Goal: Task Accomplishment & Management: Manage account settings

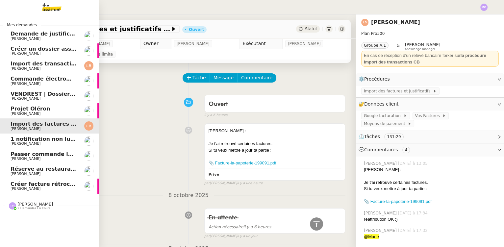
scroll to position [329, 0]
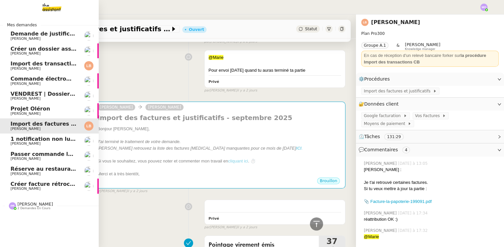
click at [54, 186] on span "Créer facture rétrocommission" at bounding box center [56, 184] width 91 height 6
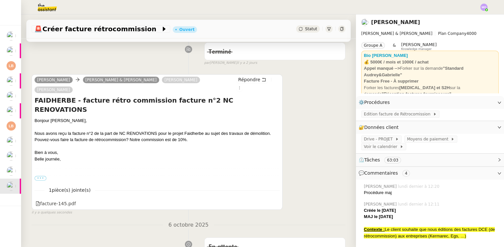
scroll to position [119, 0]
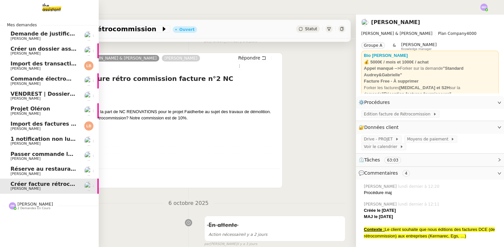
click at [38, 173] on span "[PERSON_NAME]" at bounding box center [44, 174] width 66 height 4
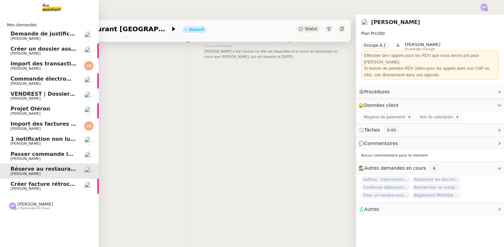
scroll to position [119, 0]
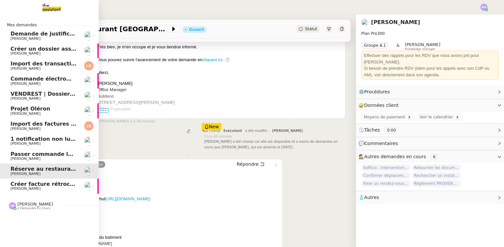
click at [38, 155] on span "Passer commande luminaire Modular" at bounding box center [66, 154] width 110 height 6
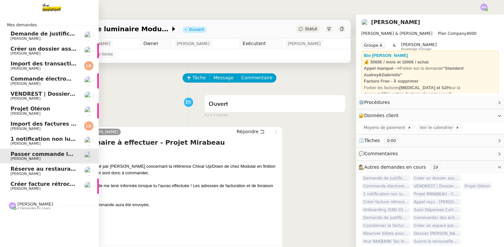
click at [52, 142] on span "[PERSON_NAME]" at bounding box center [44, 144] width 66 height 4
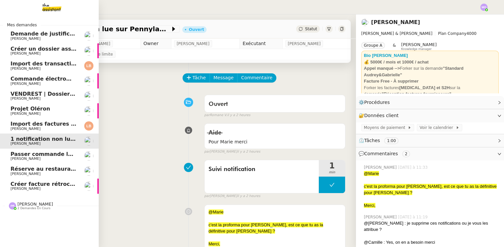
click at [55, 123] on span "Import des factures et justificatifs - septembre 2025" at bounding box center [89, 124] width 156 height 6
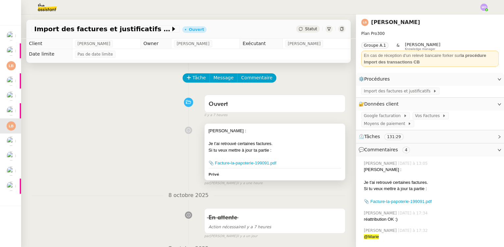
click at [242, 150] on div "Si tu veux mettre à jour ta partie :" at bounding box center [275, 150] width 133 height 7
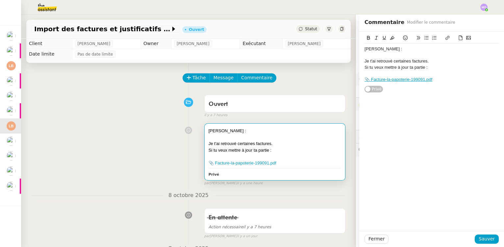
click at [400, 63] on div "Je t'ai retrouvé certaines factures." at bounding box center [432, 61] width 134 height 6
click at [488, 239] on span "Sauver" at bounding box center [487, 239] width 16 height 8
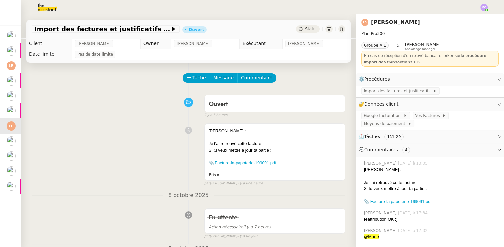
click at [41, 112] on div "Ouvert false il y a 7 heures" at bounding box center [189, 105] width 314 height 26
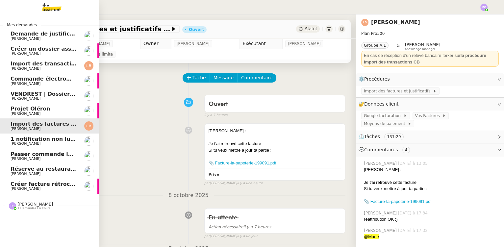
click at [51, 111] on span "Projet Oléron" at bounding box center [44, 109] width 66 height 6
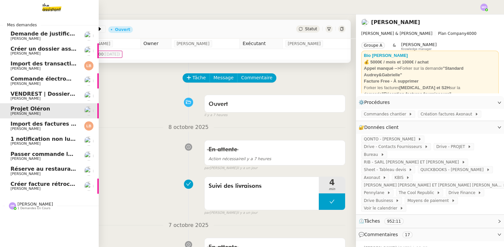
click at [54, 186] on span "Créer facture rétrocommission" at bounding box center [56, 184] width 91 height 6
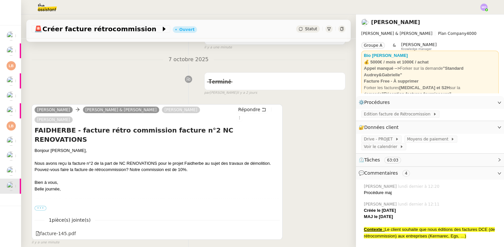
scroll to position [90, 0]
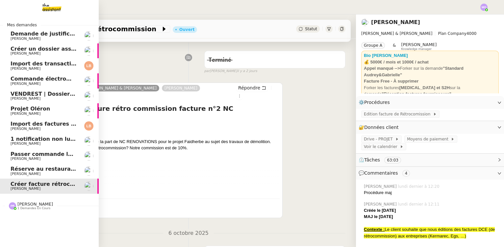
click at [38, 168] on span "Réserve au restaurant [GEOGRAPHIC_DATA]" at bounding box center [76, 169] width 130 height 6
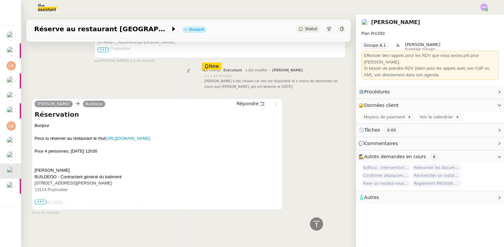
scroll to position [184, 0]
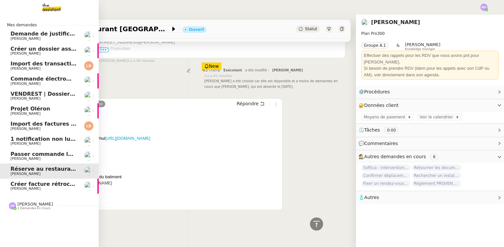
click at [45, 154] on span "Passer commande luminaire Modular" at bounding box center [66, 154] width 110 height 6
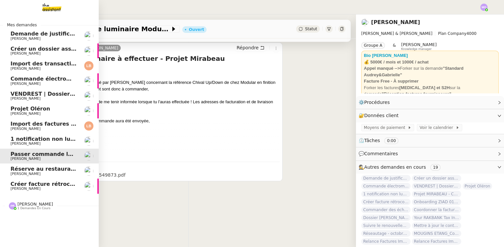
scroll to position [88, 0]
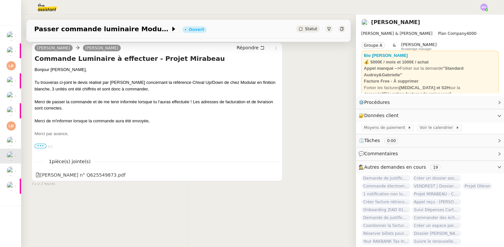
click at [39, 204] on div "Tâche Message Commentaire Veuillez patienter une erreur s'est produite 👌👌👌 mess…" at bounding box center [188, 102] width 335 height 247
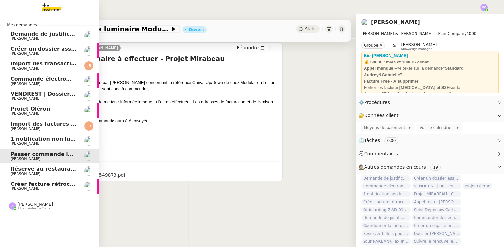
click at [44, 142] on span "[PERSON_NAME]" at bounding box center [44, 144] width 66 height 4
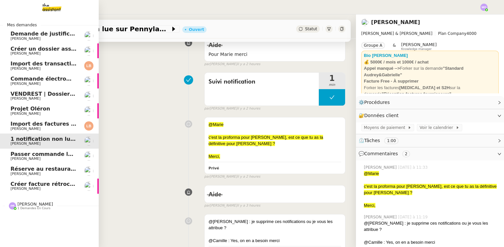
click at [45, 154] on span "Passer commande luminaire Modular" at bounding box center [66, 154] width 110 height 6
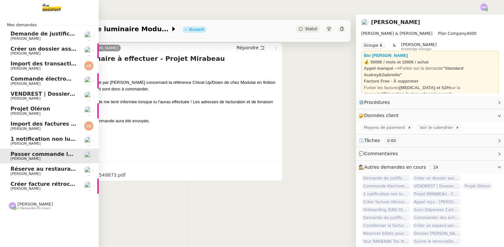
click at [48, 129] on span "[PERSON_NAME]" at bounding box center [44, 129] width 66 height 4
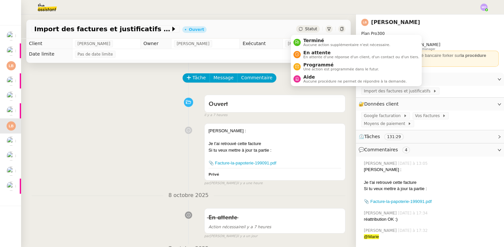
click at [305, 31] on span "Statut" at bounding box center [311, 29] width 12 height 5
click at [303, 77] on div "Aide Aucune procédure ne permet de répondre à la demande." at bounding box center [354, 78] width 106 height 9
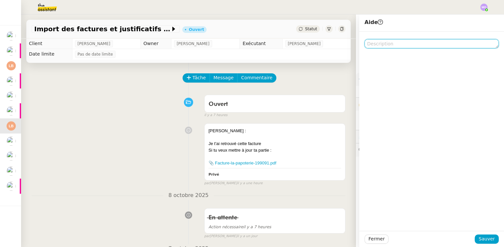
click at [372, 47] on textarea at bounding box center [432, 43] width 134 height 9
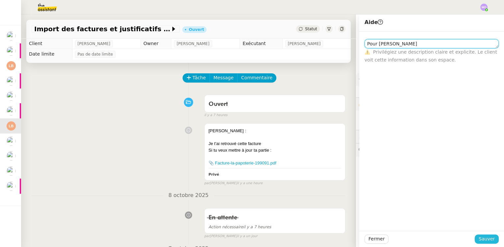
type textarea "Pour Pauline"
click at [480, 240] on span "Sauver" at bounding box center [487, 239] width 16 height 8
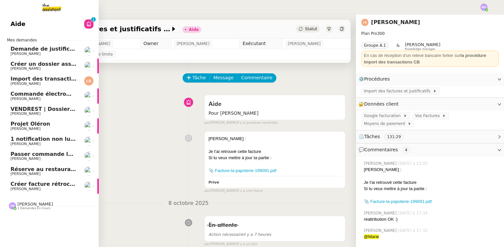
click at [39, 183] on span "Créer facture rétrocommission" at bounding box center [56, 184] width 91 height 6
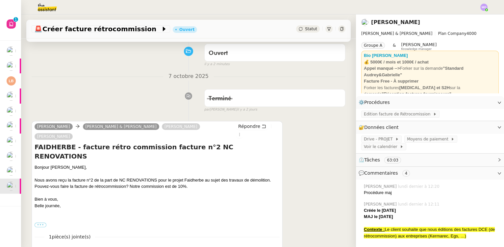
scroll to position [90, 0]
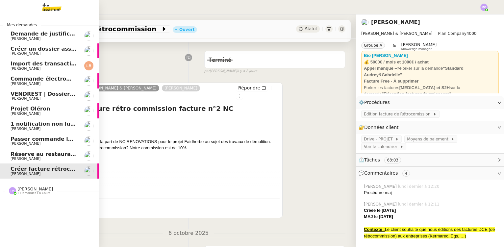
click at [41, 142] on span "[PERSON_NAME]" at bounding box center [44, 144] width 66 height 4
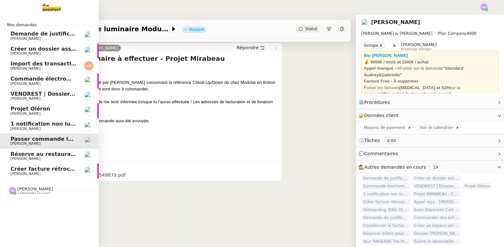
click at [43, 126] on span "1 notification non lue sur Pennylane" at bounding box center [65, 124] width 108 height 6
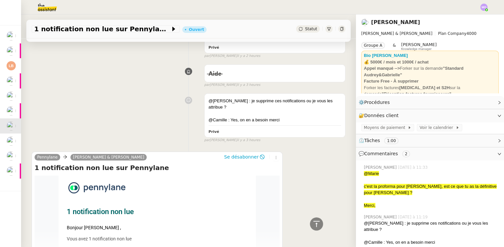
scroll to position [209, 0]
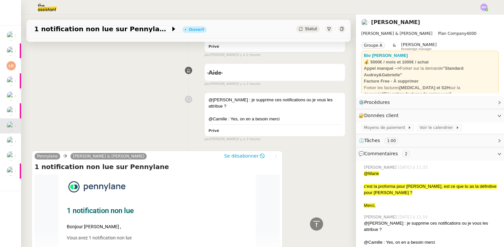
click at [272, 153] on button at bounding box center [275, 156] width 7 height 7
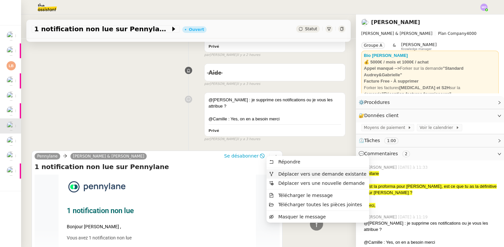
click at [293, 173] on span "Déplacer vers une demande existante" at bounding box center [322, 173] width 88 height 5
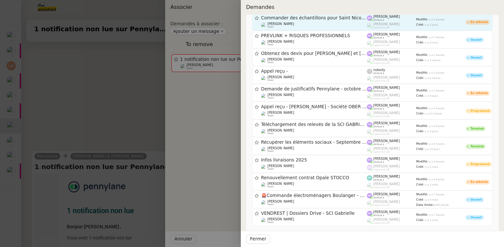
scroll to position [179, 0]
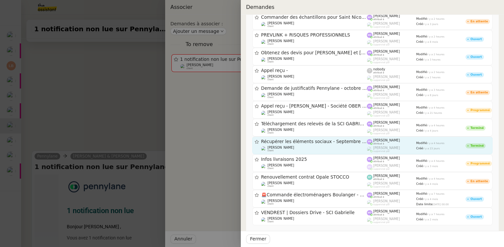
click at [293, 143] on div "Récupérer les éléments sociaux - Septembre 2025" at bounding box center [314, 142] width 106 height 6
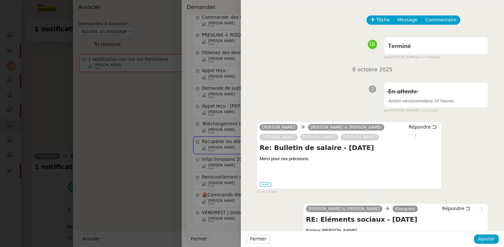
click at [211, 143] on div at bounding box center [252, 123] width 504 height 247
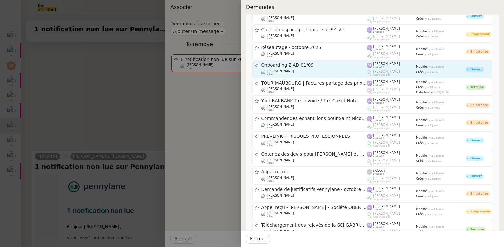
scroll to position [0, 0]
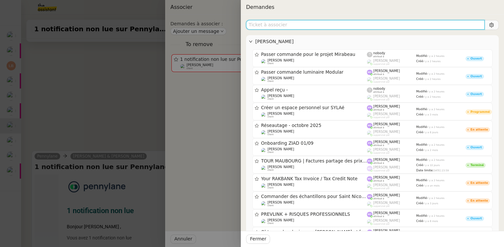
click at [269, 23] on input "text" at bounding box center [365, 25] width 239 height 10
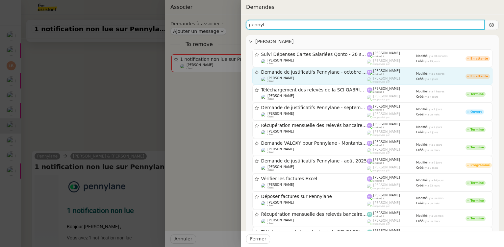
type input "pennyl"
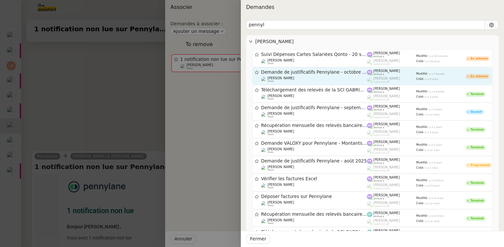
click at [313, 75] on div "Demande de justificatifs Pennylane - octobre 2025 Gabrielle Tavernier client" at bounding box center [314, 75] width 106 height 13
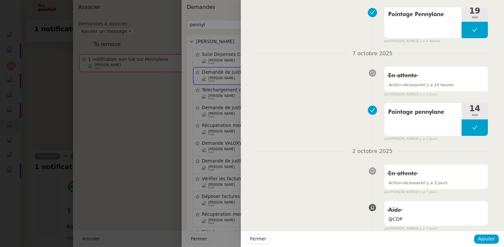
scroll to position [119, 0]
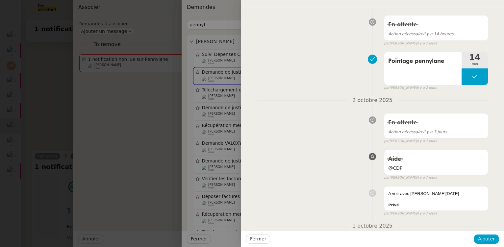
click at [222, 131] on div at bounding box center [252, 123] width 504 height 247
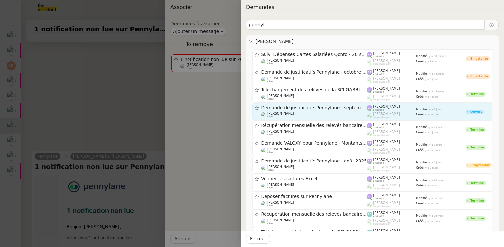
click at [317, 110] on span "Demande de justificatifs Pennylane - septembre 2025" at bounding box center [314, 108] width 106 height 5
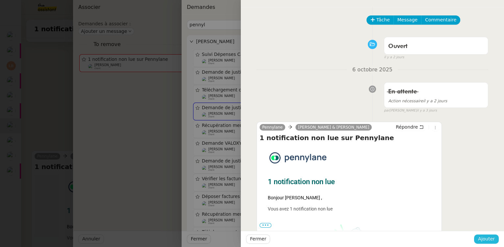
click at [490, 238] on span "Ajouter" at bounding box center [486, 239] width 17 height 8
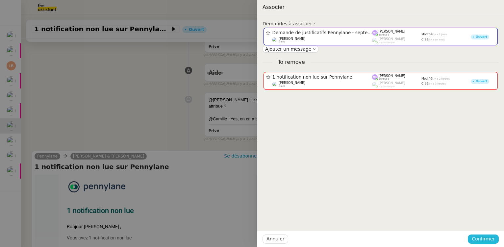
click at [490, 238] on span "Confirmer" at bounding box center [483, 239] width 23 height 8
click at [486, 222] on span "Ajouter" at bounding box center [484, 222] width 17 height 7
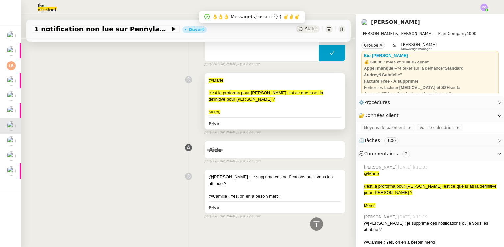
scroll to position [28, 0]
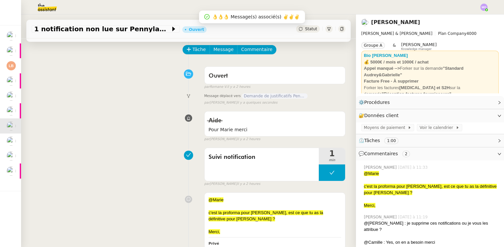
click at [313, 28] on div "Statut" at bounding box center [320, 28] width 49 height 7
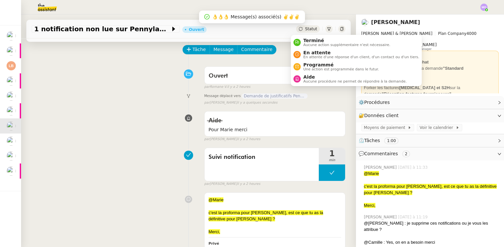
click at [307, 29] on span "Statut" at bounding box center [311, 29] width 12 height 5
click at [311, 41] on span "Terminé" at bounding box center [346, 40] width 87 height 5
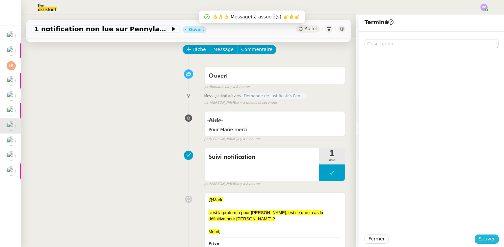
click at [486, 239] on span "Sauver" at bounding box center [487, 239] width 16 height 8
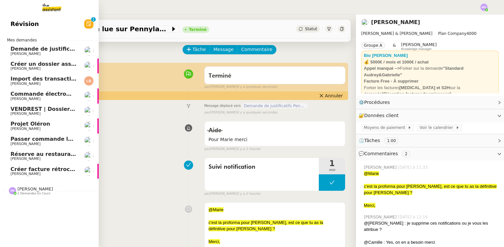
click at [62, 126] on span "Projet Oléron" at bounding box center [44, 124] width 66 height 6
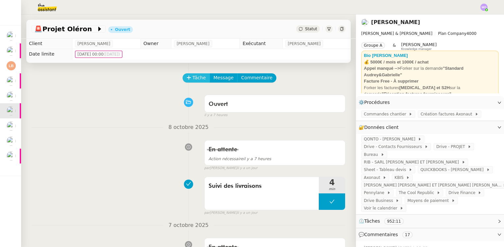
click at [193, 79] on span "Tâche" at bounding box center [199, 78] width 13 height 8
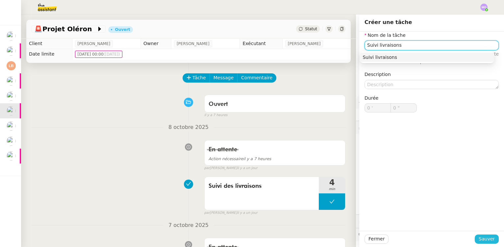
type input "Suivi livraisons"
click at [476, 239] on button "Sauver" at bounding box center [487, 239] width 24 height 9
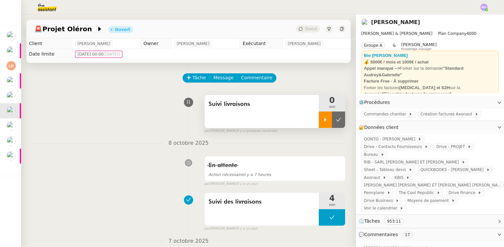
click at [321, 113] on div at bounding box center [325, 120] width 13 height 16
click at [329, 122] on icon at bounding box center [331, 119] width 5 height 5
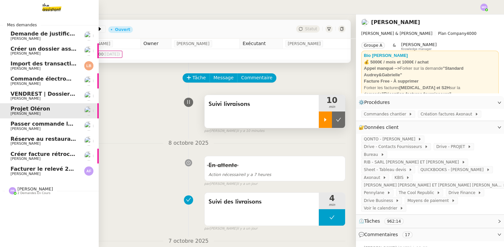
click at [50, 170] on span "Facturer le relevé 251006-VTF-01-62693" at bounding box center [70, 169] width 119 height 6
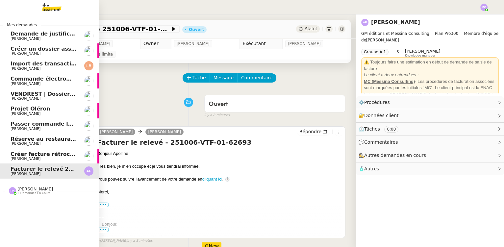
click at [41, 156] on span "Créer facture rétrocommission" at bounding box center [56, 154] width 91 height 6
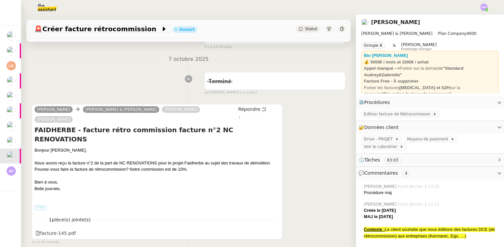
scroll to position [90, 0]
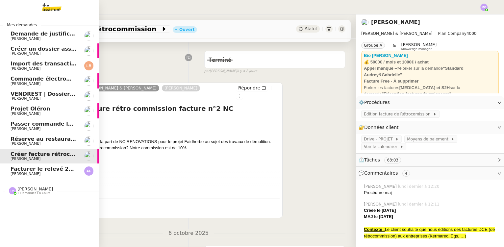
click at [49, 141] on span "Réserve au restaurant Le Rhul" at bounding box center [76, 139] width 130 height 6
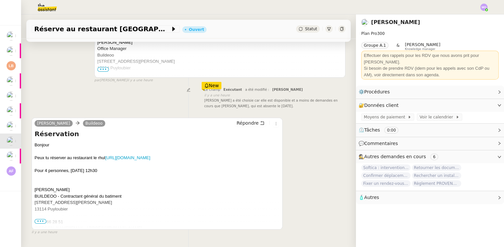
scroll to position [184, 0]
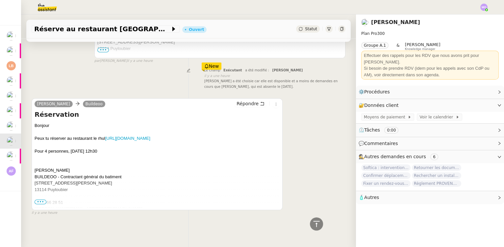
click at [41, 200] on span "•••" at bounding box center [41, 202] width 12 height 5
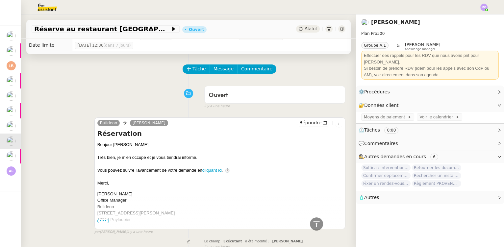
scroll to position [0, 0]
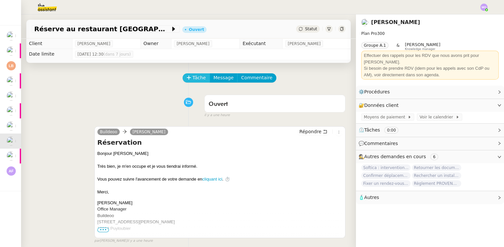
click at [195, 76] on span "Tâche" at bounding box center [199, 78] width 13 height 8
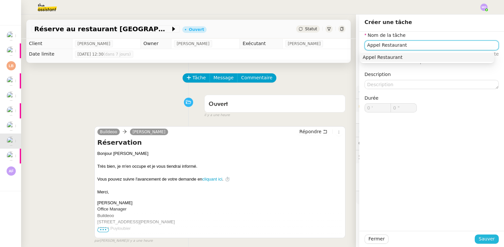
type input "Appel Restaurant"
drag, startPoint x: 484, startPoint y: 242, endPoint x: 478, endPoint y: 241, distance: 6.3
click at [483, 242] on span "Sauver" at bounding box center [487, 239] width 16 height 8
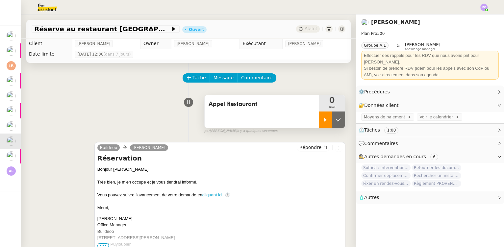
click at [319, 127] on div at bounding box center [325, 120] width 13 height 16
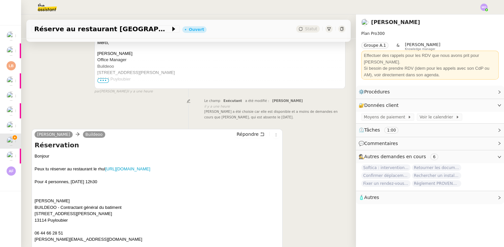
scroll to position [179, 0]
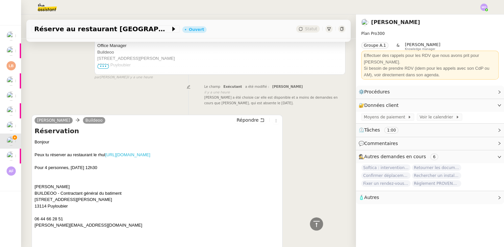
click at [144, 156] on link "https://www.hotel-restaurant-le-rhul.com/" at bounding box center [127, 154] width 45 height 5
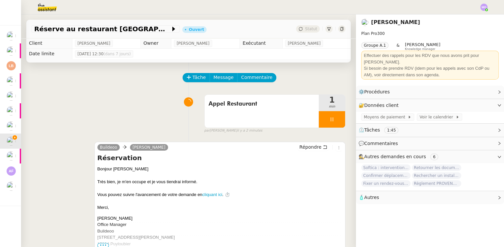
scroll to position [0, 0]
click at [420, 114] on span "Voir le calendrier" at bounding box center [438, 117] width 36 height 7
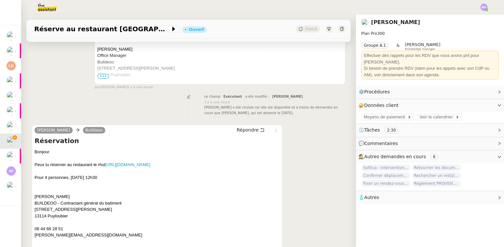
scroll to position [179, 0]
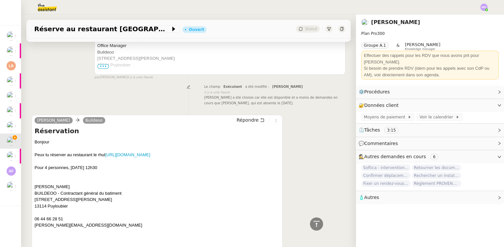
drag, startPoint x: 54, startPoint y: 188, endPoint x: 74, endPoint y: 188, distance: 20.1
click at [74, 188] on div "GILBERT AVAKIAN" at bounding box center [157, 187] width 245 height 7
drag, startPoint x: 35, startPoint y: 186, endPoint x: 72, endPoint y: 186, distance: 37.2
click at [72, 186] on div "GILBERT AVAKIAN" at bounding box center [157, 187] width 245 height 7
copy div "GILBERT AVAKIAN"
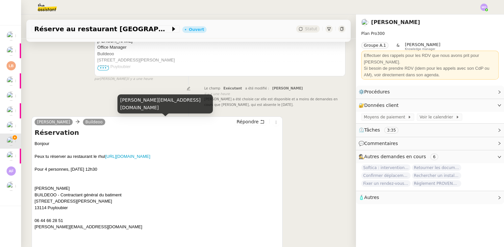
scroll to position [209, 0]
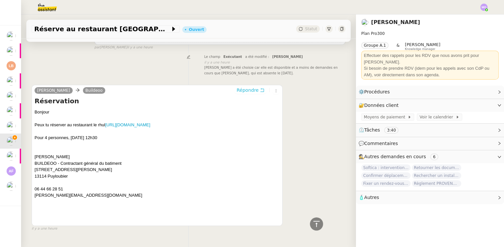
click at [243, 90] on span "Répondre" at bounding box center [248, 90] width 22 height 7
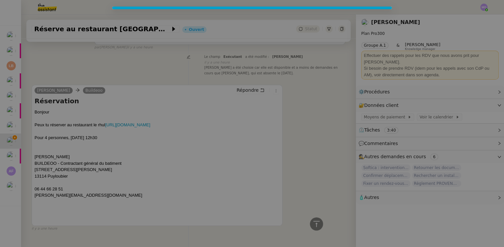
scroll to position [260, 0]
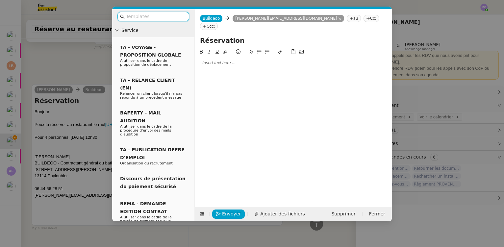
click at [233, 60] on div at bounding box center [293, 62] width 192 height 11
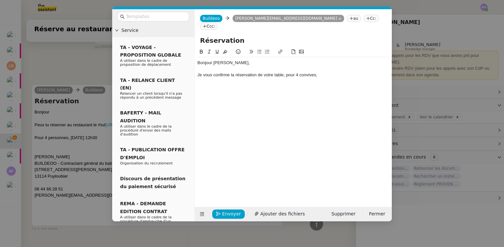
drag, startPoint x: 260, startPoint y: 67, endPoint x: 260, endPoint y: 82, distance: 14.5
click at [260, 72] on div "Je vous confirme la réservation de votre table, pour 4 convives," at bounding box center [293, 75] width 192 height 6
click at [76, 67] on nz-modal-container "Service TA - VOYAGE - PROPOSITION GLOBALE A utiliser dans le cadre de propositi…" at bounding box center [252, 123] width 504 height 247
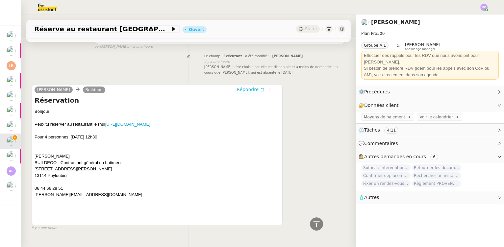
scroll to position [278, 0]
drag, startPoint x: 70, startPoint y: 138, endPoint x: 117, endPoint y: 139, distance: 47.1
click at [117, 139] on div "Pour 4 personnes, jeudi 16 octobre à 12h30" at bounding box center [157, 137] width 245 height 7
copy div "jeudi 16 octobre à 12h30"
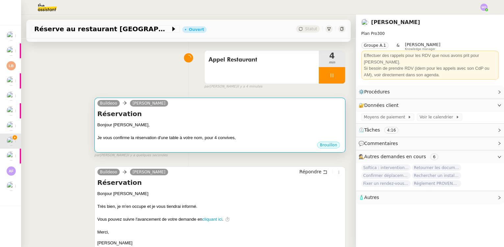
scroll to position [39, 0]
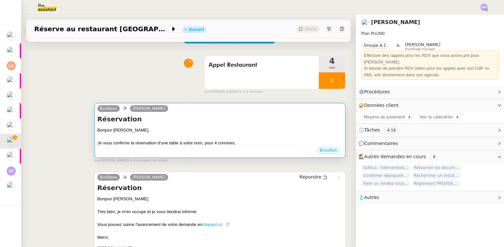
click at [245, 112] on div "Buildeoo Gilbert AVAKIAN" at bounding box center [219, 110] width 245 height 10
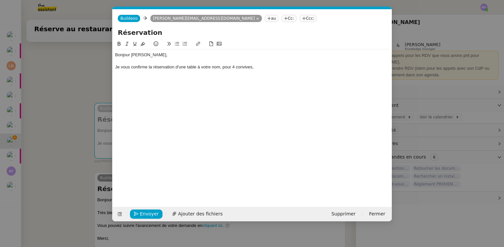
scroll to position [0, 14]
click at [262, 67] on div "Je vous confirme la réservation d'une table à votre nom, pour 4 convives," at bounding box center [252, 67] width 274 height 6
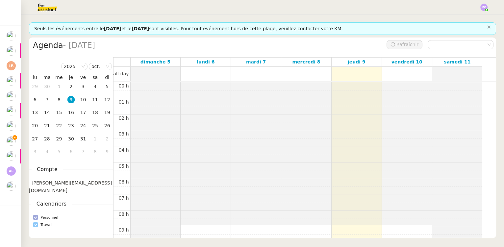
scroll to position [96, 0]
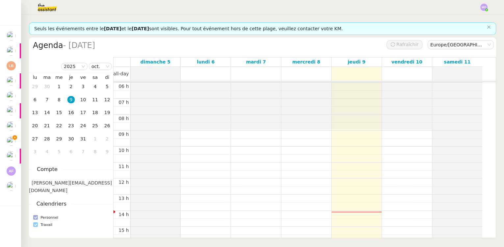
click at [70, 115] on div "16" at bounding box center [70, 112] width 7 height 7
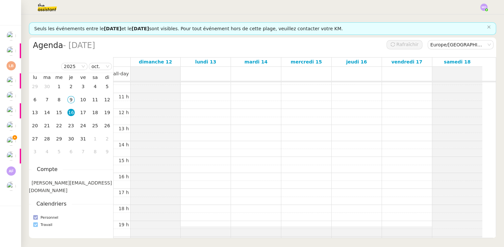
scroll to position [155, 0]
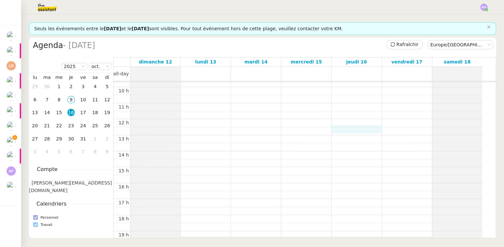
click at [348, 127] on div "00 h 01 h 02 h 03 h 04 h 05 h 06 h 07 h 08 h 09 h 10 h 11 h 12 h 13 h 14 h 15 h…" at bounding box center [298, 119] width 369 height 384
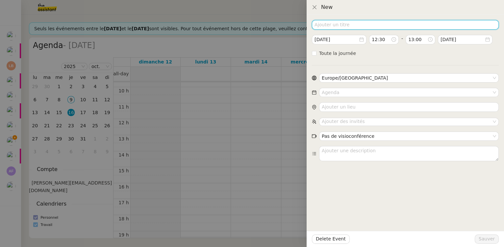
click at [330, 27] on input at bounding box center [405, 25] width 187 height 10
paste input "Le Rhul"
type input "Réservation Le Rhul"
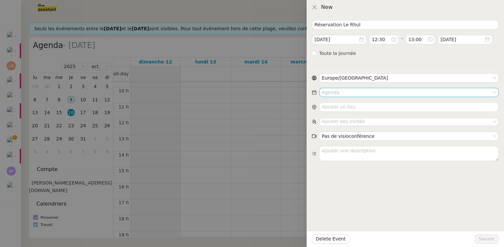
click at [335, 92] on input at bounding box center [407, 92] width 170 height 9
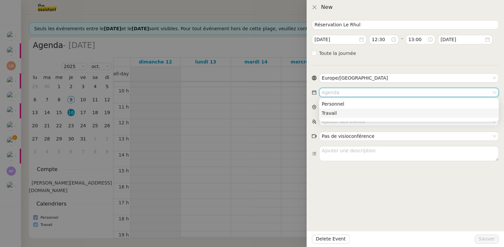
click at [328, 114] on div "Travail" at bounding box center [409, 113] width 174 height 6
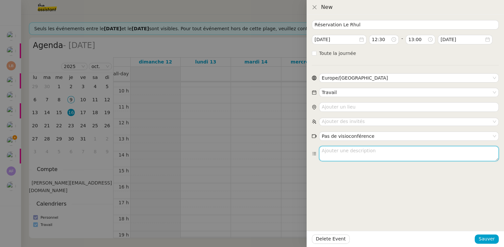
click at [339, 152] on textarea at bounding box center [409, 153] width 180 height 15
type textarea "Réservation à votre nom pour 4 convives"
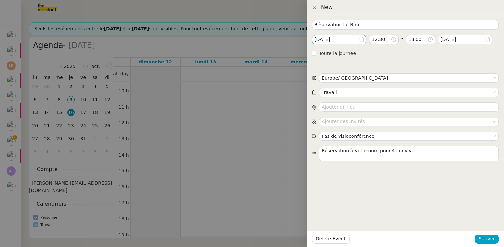
click at [342, 40] on input "2025-oct.-16" at bounding box center [337, 40] width 44 height 8
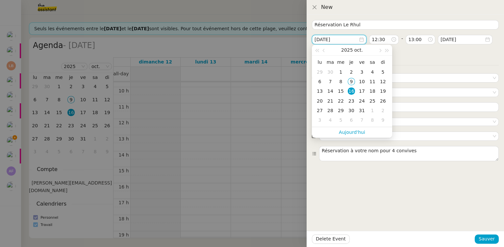
click at [353, 91] on div "16" at bounding box center [351, 91] width 7 height 7
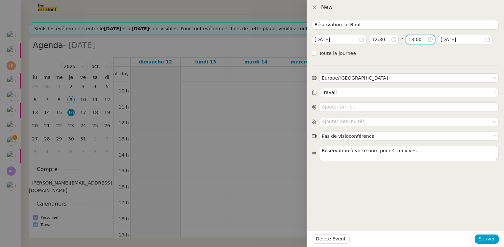
click at [414, 38] on input "13:00" at bounding box center [417, 40] width 19 height 8
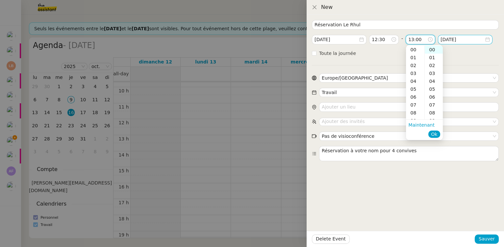
scroll to position [102, 0]
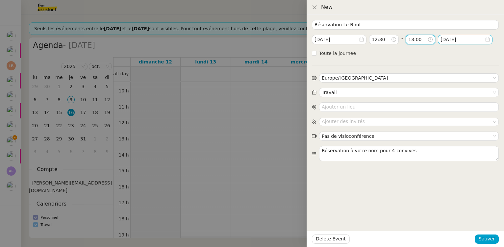
click at [460, 38] on input "2025-oct.-16" at bounding box center [463, 40] width 44 height 8
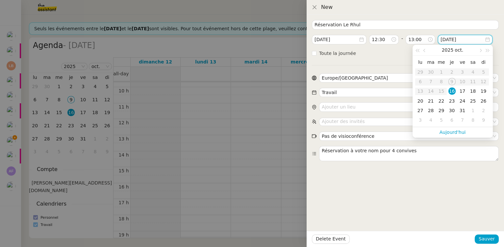
click at [451, 91] on div "16" at bounding box center [452, 91] width 7 height 7
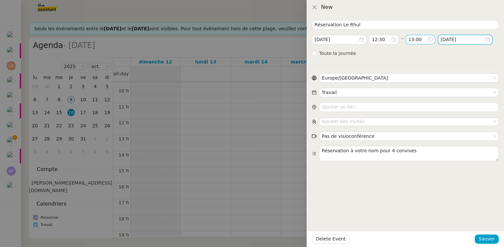
click at [414, 39] on input "13:00" at bounding box center [417, 40] width 19 height 8
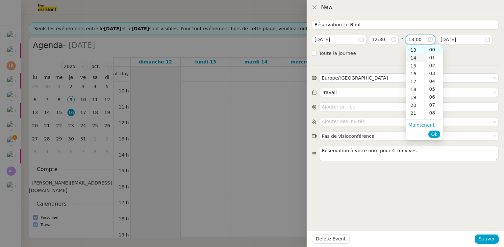
click at [413, 57] on div "14" at bounding box center [415, 58] width 18 height 8
type input "14:00"
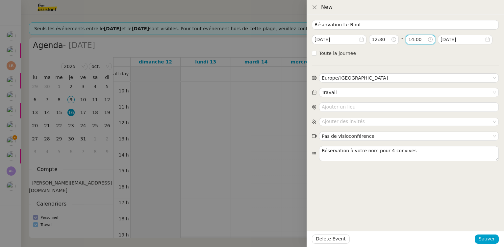
click at [387, 59] on form "Réservation Le Rhul 2025-oct.-16 12:30 - 14:00 2025-oct.-16 Toute la journée Eu…" at bounding box center [405, 90] width 187 height 141
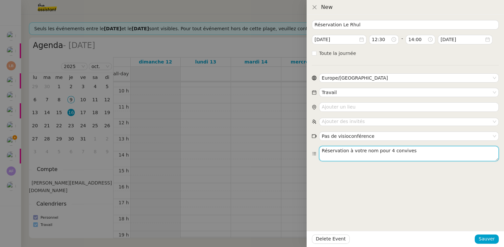
click at [347, 150] on textarea "Réservation à votre nom pour 4 convives" at bounding box center [409, 153] width 180 height 15
paste textarea "[PERSON_NAME]"
click at [378, 150] on textarea "Réservation au nom de GILBERT AVAKIANà votre nom pour 4 convives" at bounding box center [409, 153] width 180 height 15
click at [432, 149] on textarea "Réservation au nom de M. AVAKIAN pour 4 convives" at bounding box center [409, 153] width 180 height 15
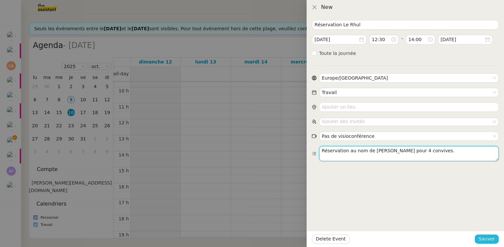
type textarea "Réservation au nom de M. AVAKIAN pour 4 convives."
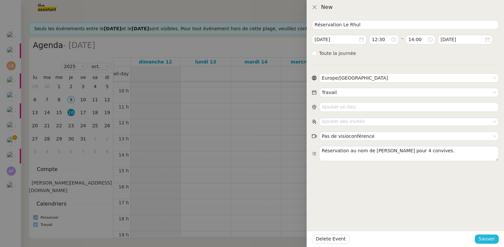
click at [483, 239] on span "Sauver" at bounding box center [487, 239] width 16 height 8
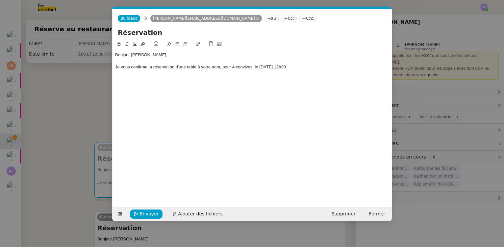
scroll to position [0, 14]
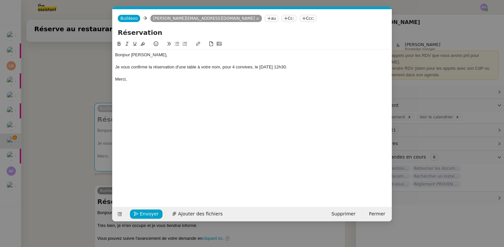
click at [76, 85] on nz-modal-container "Service TA - VOYAGE - PROPOSITION GLOBALE A utiliser dans le cadre de propositi…" at bounding box center [252, 123] width 504 height 247
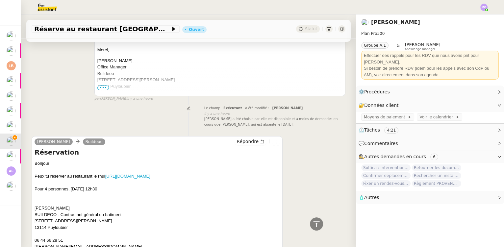
scroll to position [248, 0]
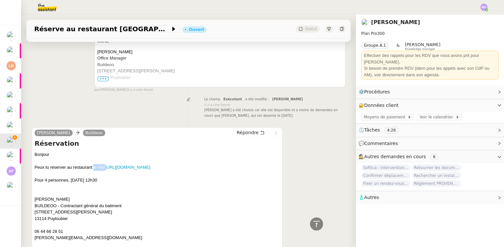
drag, startPoint x: 93, startPoint y: 167, endPoint x: 105, endPoint y: 168, distance: 11.9
click at [105, 168] on div "Peux tu réserver au restaurant le rhul https://www.hotel-restaurant-le-rhul.com/" at bounding box center [157, 167] width 245 height 7
copy div "le rhul"
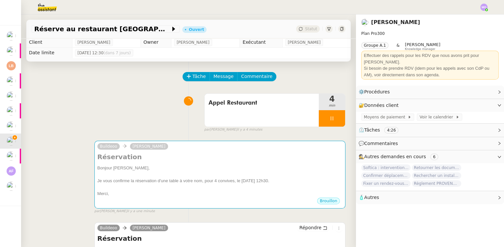
scroll to position [0, 0]
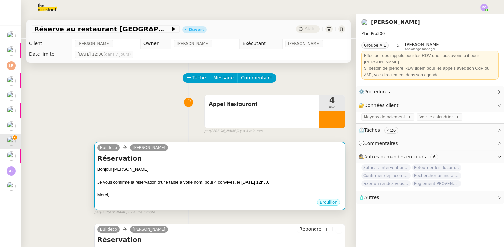
click at [172, 155] on h4 "Réservation" at bounding box center [219, 158] width 245 height 9
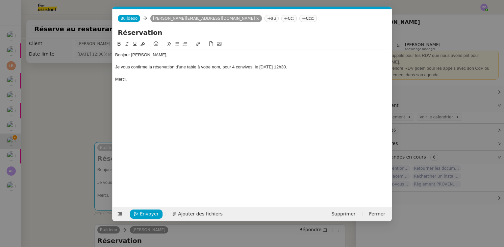
scroll to position [0, 14]
click at [169, 34] on input "Réservation" at bounding box center [252, 33] width 269 height 10
paste input "le rhul"
click at [159, 32] on input "Réservation le rhul" at bounding box center [252, 33] width 269 height 10
type input "Réservation Le Rhul"
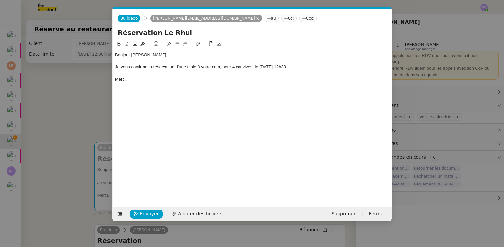
click at [157, 85] on div "Bonjour Gilbert, Je vous confirme la réservation d'une table à votre nom, pour …" at bounding box center [252, 67] width 274 height 36
click at [147, 211] on span "Envoyer" at bounding box center [149, 214] width 19 height 8
click at [147, 211] on span "Confirmer l'envoi" at bounding box center [159, 214] width 39 height 8
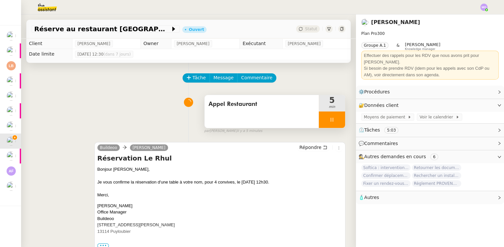
click at [333, 121] on div at bounding box center [332, 120] width 26 height 16
click at [336, 121] on icon at bounding box center [338, 119] width 5 height 5
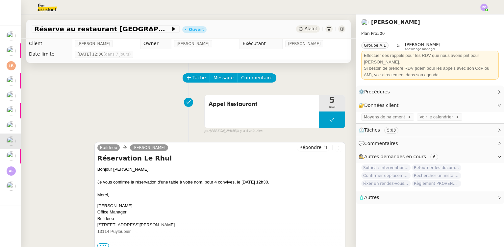
click at [305, 31] on span "Statut" at bounding box center [311, 29] width 12 height 5
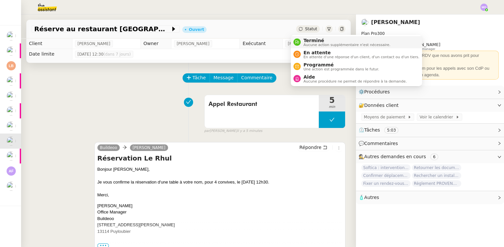
click at [309, 38] on span "Terminé" at bounding box center [346, 40] width 87 height 5
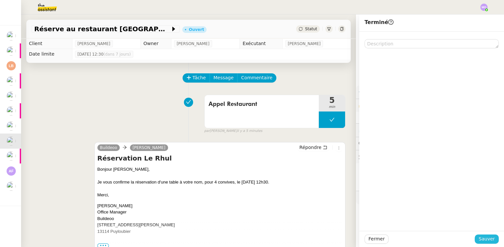
click at [479, 239] on span "Sauver" at bounding box center [487, 239] width 16 height 8
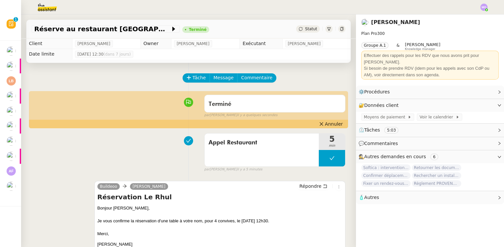
click at [109, 155] on div "Appel Restaurant 5 min false par Marie O. il y a 5 minutes" at bounding box center [189, 151] width 314 height 42
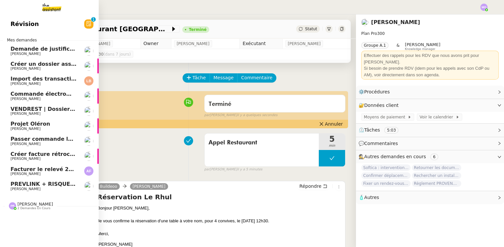
click at [35, 182] on span "PREVLINK + RISQUES PROFESSIONNELS" at bounding box center [70, 184] width 118 height 6
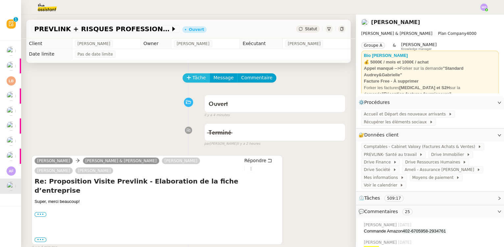
click at [187, 80] on icon at bounding box center [189, 77] width 5 height 5
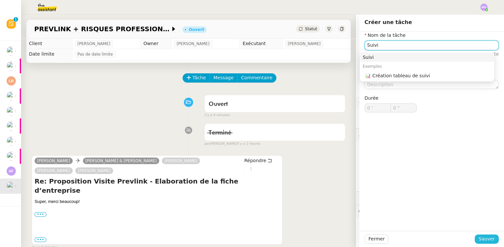
type input "Suivi"
drag, startPoint x: 485, startPoint y: 239, endPoint x: 365, endPoint y: 193, distance: 128.7
click at [485, 239] on span "Sauver" at bounding box center [487, 239] width 16 height 8
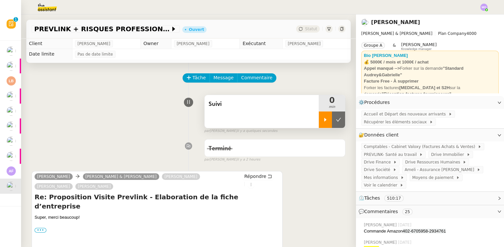
click at [322, 128] on div at bounding box center [325, 120] width 13 height 16
click at [247, 116] on div "Suivi" at bounding box center [262, 111] width 114 height 33
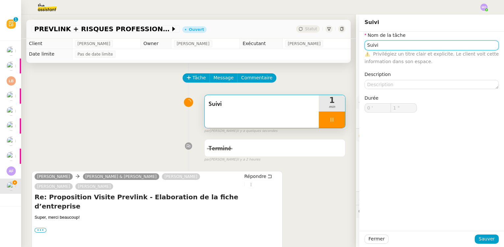
click at [383, 44] on input "Suivi" at bounding box center [432, 45] width 134 height 10
type input "Suivi"
type input "2 ""
type input "Suivi de la"
type input "3 ""
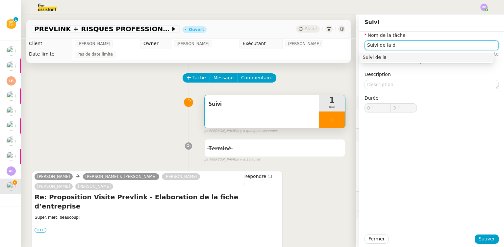
type input "Suivi de la de"
type input "4 ""
type input "Suivi de la deman,"
type input "5 ""
type input "Suivi de la demande"
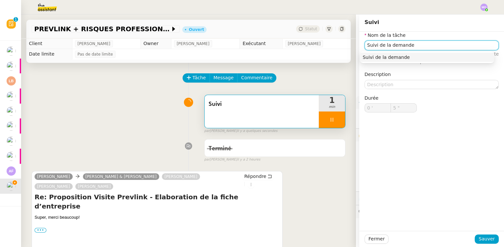
type input "6 ""
type input "Suivi de la demande"
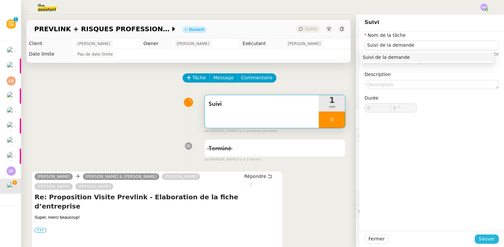
click at [482, 238] on span "Sauver" at bounding box center [487, 239] width 16 height 8
type input "7 ""
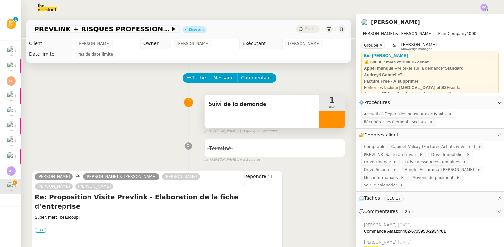
click at [330, 120] on div at bounding box center [332, 120] width 26 height 16
drag, startPoint x: 330, startPoint y: 120, endPoint x: 319, endPoint y: 99, distance: 24.2
click at [336, 120] on icon at bounding box center [338, 119] width 5 height 5
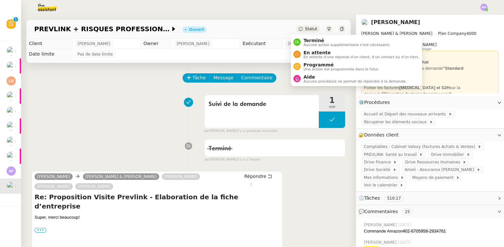
click at [306, 29] on span "Statut" at bounding box center [311, 29] width 12 height 5
click at [314, 40] on span "Terminé" at bounding box center [346, 40] width 87 height 5
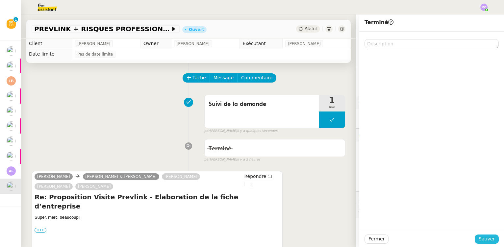
click at [484, 238] on span "Sauver" at bounding box center [487, 239] width 16 height 8
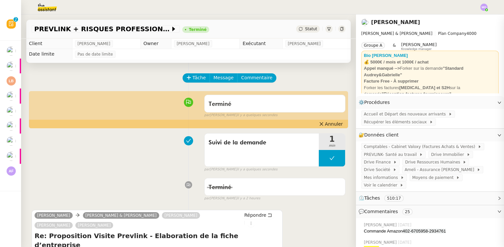
click at [101, 164] on div "Suivi de la demande 1 min false par Marie O. il y a quelques secondes" at bounding box center [189, 151] width 314 height 42
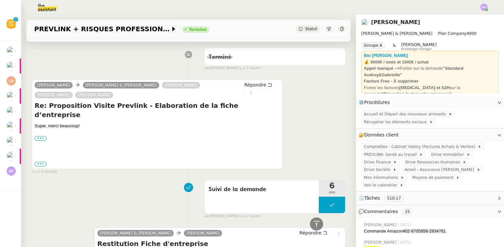
scroll to position [119, 0]
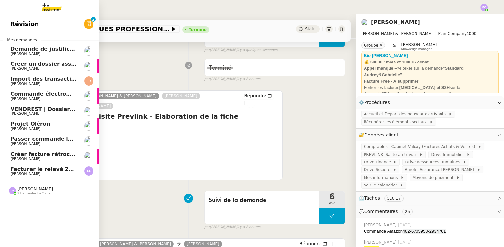
click at [40, 170] on span "Facturer le relevé 251006-VTF-01-62693" at bounding box center [70, 169] width 119 height 6
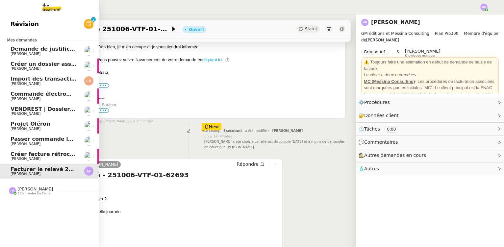
click at [43, 154] on span "Créer facture rétrocommission" at bounding box center [56, 154] width 91 height 6
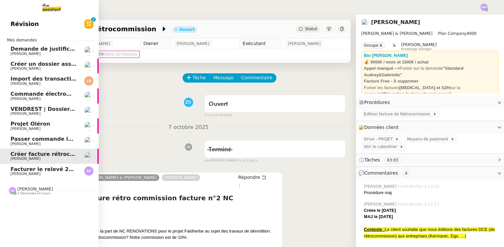
click at [55, 138] on span "Passer commande luminaire Modular" at bounding box center [66, 139] width 110 height 6
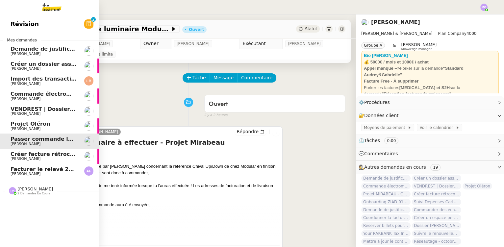
click at [50, 123] on span "Projet Oléron" at bounding box center [44, 124] width 66 height 6
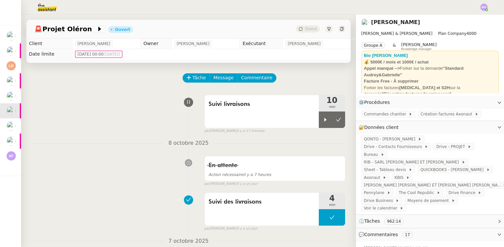
click at [126, 132] on div "Suivi livraisons 10 min false par Marie O. il y a 17 minutes" at bounding box center [189, 113] width 314 height 42
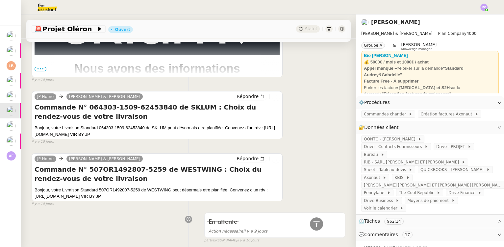
scroll to position [4428, 0]
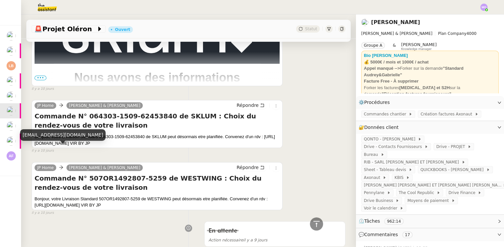
click at [48, 135] on div "no-reply@notico.com" at bounding box center [63, 135] width 86 height 12
copy div "no-reply@notico.com"
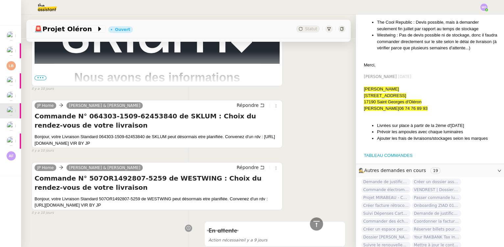
scroll to position [1072, 0]
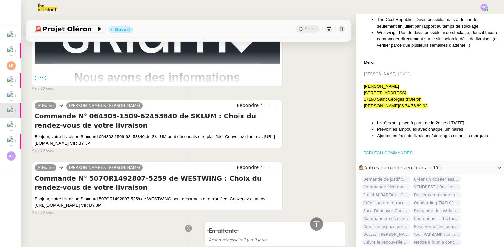
click at [377, 150] on link "TABLEAU COMMANDES" at bounding box center [388, 152] width 49 height 5
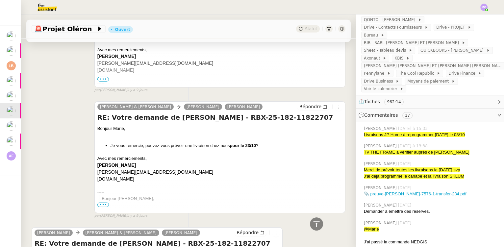
scroll to position [0, 0]
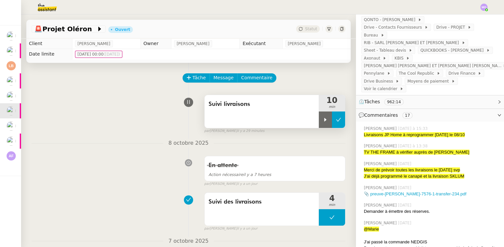
click at [335, 123] on button at bounding box center [338, 120] width 13 height 16
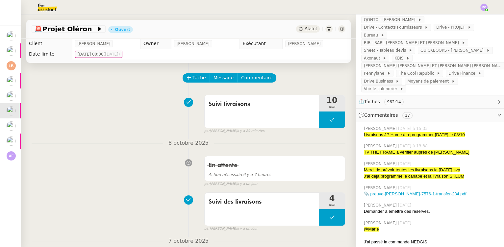
click at [305, 29] on span "Statut" at bounding box center [311, 29] width 12 height 5
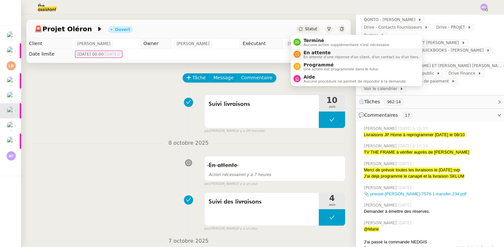
click at [307, 52] on span "En attente" at bounding box center [361, 52] width 116 height 5
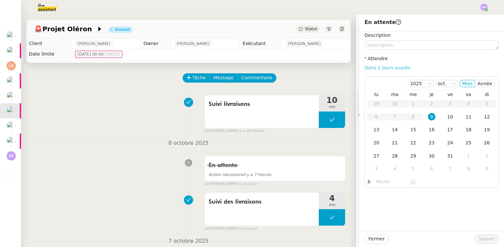
click at [366, 68] on link "Dans 2 jours ouvrés" at bounding box center [388, 67] width 46 height 5
type input "07:00"
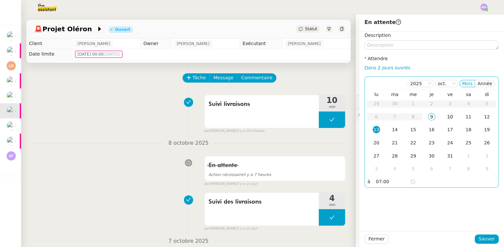
click at [447, 116] on div "10" at bounding box center [450, 116] width 7 height 7
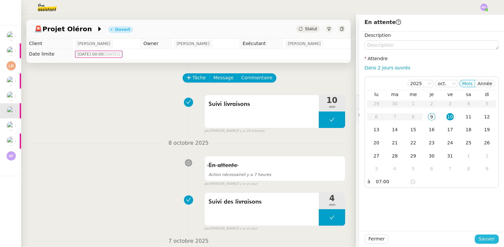
click at [479, 237] on span "Sauver" at bounding box center [487, 239] width 16 height 8
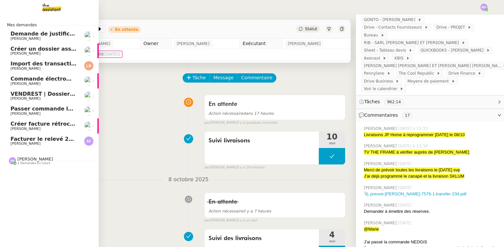
click at [50, 83] on span "[PERSON_NAME]" at bounding box center [44, 84] width 66 height 4
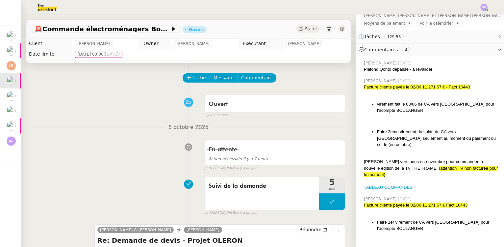
scroll to position [107, 0]
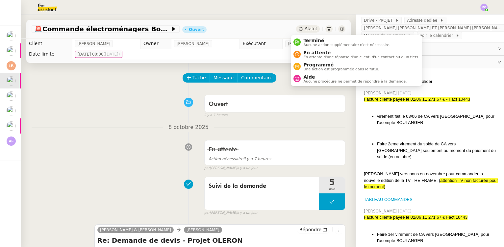
click at [307, 28] on span "Statut" at bounding box center [311, 29] width 12 height 5
click at [314, 52] on span "En attente" at bounding box center [361, 52] width 116 height 5
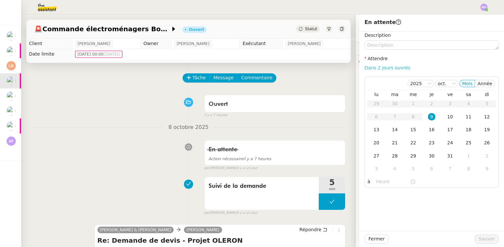
click at [384, 68] on link "Dans 2 jours ouvrés" at bounding box center [388, 67] width 46 height 5
type input "07:00"
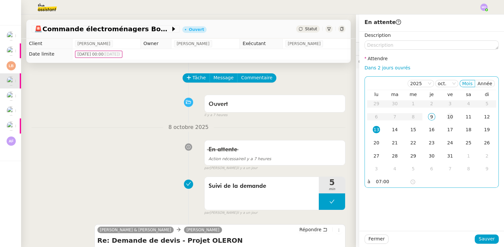
click at [447, 116] on div "10" at bounding box center [450, 116] width 7 height 7
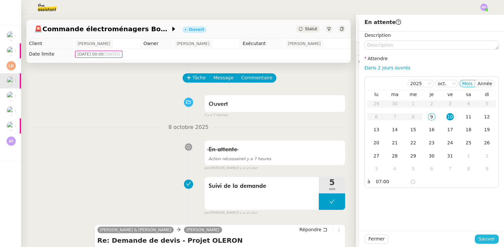
click at [479, 238] on span "Sauver" at bounding box center [487, 239] width 16 height 8
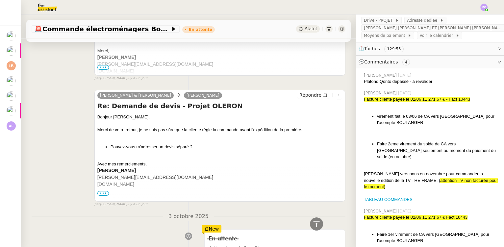
scroll to position [269, 0]
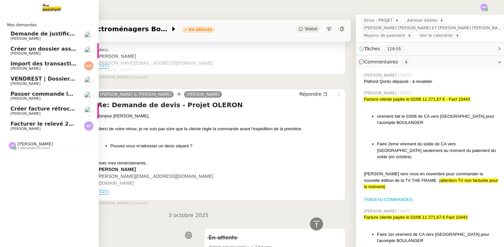
click at [51, 64] on span "Import des transaction CB - octobre 2025" at bounding box center [72, 64] width 123 height 6
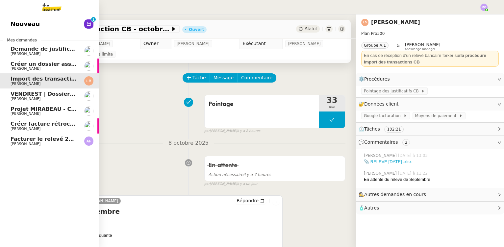
click at [52, 67] on span "[PERSON_NAME]" at bounding box center [44, 69] width 66 height 4
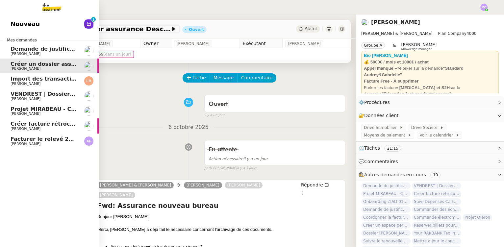
click at [50, 52] on span "[PERSON_NAME]" at bounding box center [44, 54] width 66 height 4
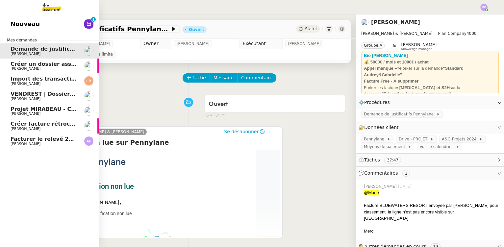
click at [38, 64] on span "Créer un dossier assurance Descudet" at bounding box center [66, 64] width 111 height 6
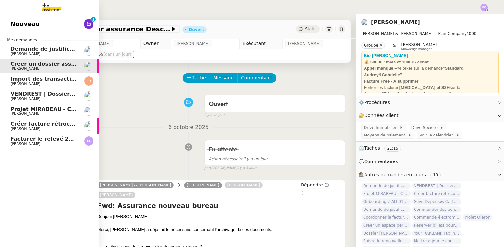
click at [18, 47] on span "Demande de justificatifs Pennylane - septembre 2025" at bounding box center [91, 49] width 160 height 6
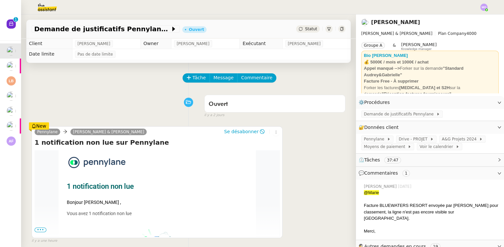
click at [305, 28] on span "Statut" at bounding box center [311, 29] width 12 height 5
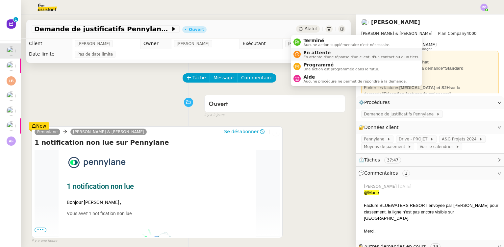
click at [311, 52] on span "En attente" at bounding box center [361, 52] width 116 height 5
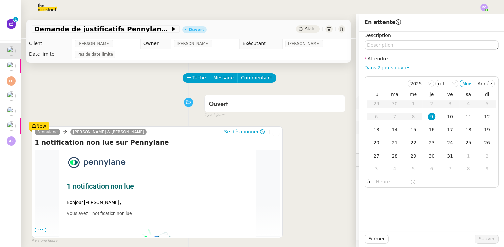
click at [131, 80] on div "Tâche Message Commentaire" at bounding box center [189, 81] width 314 height 16
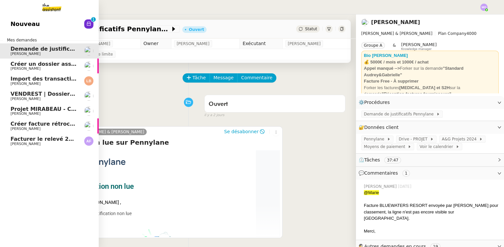
click at [56, 85] on span "[PERSON_NAME]" at bounding box center [44, 84] width 66 height 4
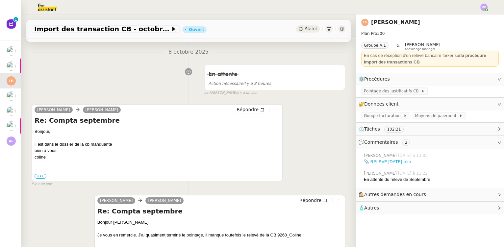
scroll to position [119, 0]
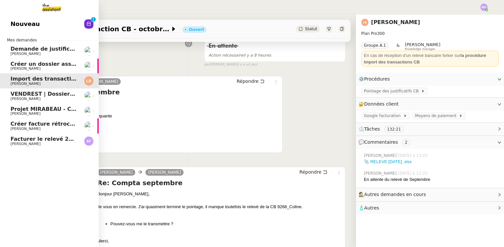
click at [42, 96] on span "VENDREST | Dossiers Drive - SCI Gabrielle" at bounding box center [73, 94] width 124 height 6
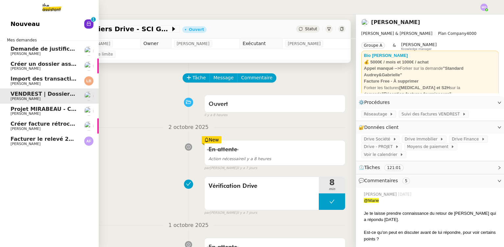
click at [55, 111] on span "Projet MIRABEAU - Commandes" at bounding box center [57, 109] width 93 height 6
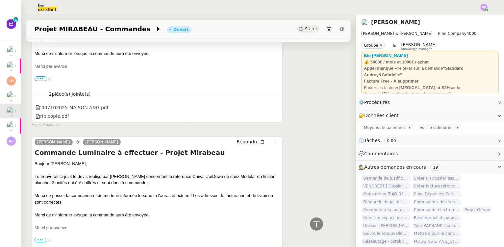
scroll to position [131, 0]
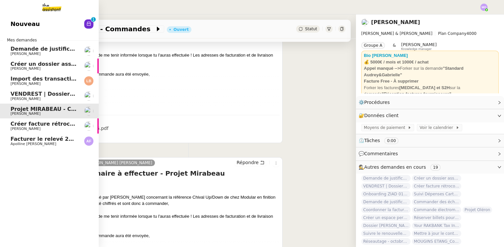
click at [39, 124] on span "Créer facture rétrocommission" at bounding box center [56, 124] width 91 height 6
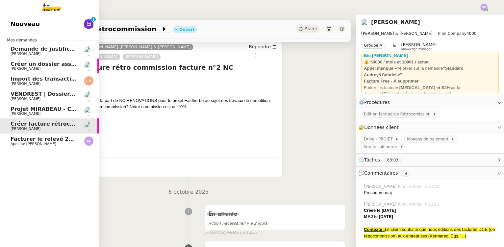
scroll to position [88, 0]
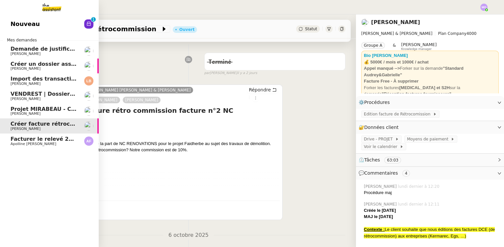
click at [54, 115] on span "[PERSON_NAME]" at bounding box center [44, 114] width 66 height 4
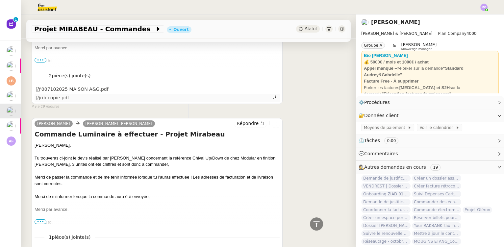
scroll to position [220, 0]
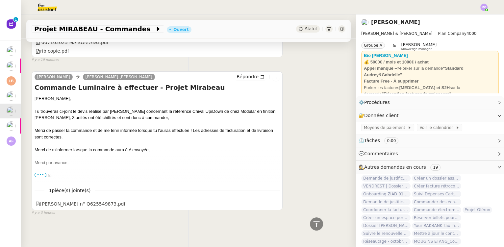
click at [40, 173] on span "•••" at bounding box center [41, 175] width 12 height 5
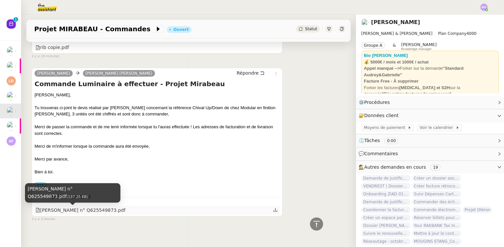
click at [75, 213] on div "[PERSON_NAME] n° Q625549873.pdf" at bounding box center [81, 211] width 90 height 8
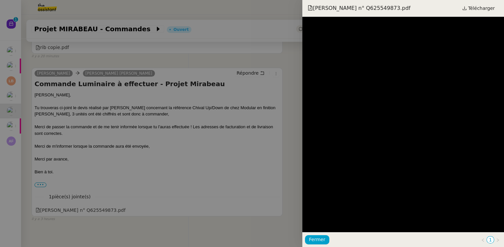
click at [248, 185] on div at bounding box center [252, 123] width 504 height 247
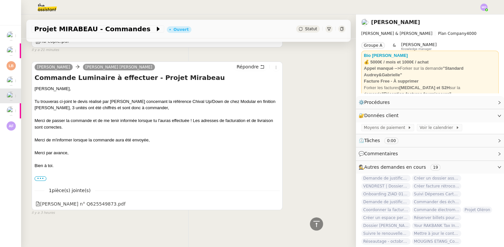
scroll to position [230, 0]
click at [47, 6] on img at bounding box center [41, 7] width 51 height 14
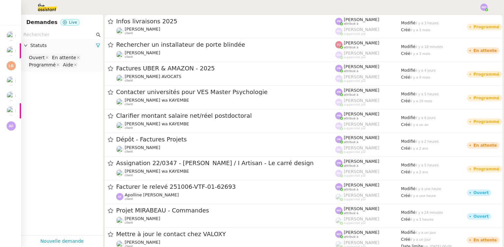
click at [44, 32] on input "text" at bounding box center [58, 35] width 71 height 8
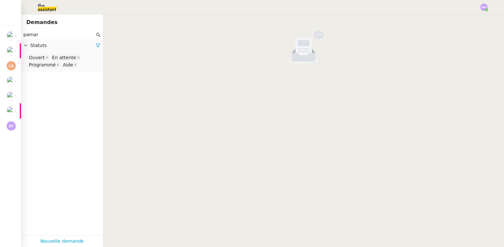
type input "pamar"
click at [80, 67] on nz-select-top-control "Ouvert En attente Programmé Aide" at bounding box center [61, 61] width 71 height 15
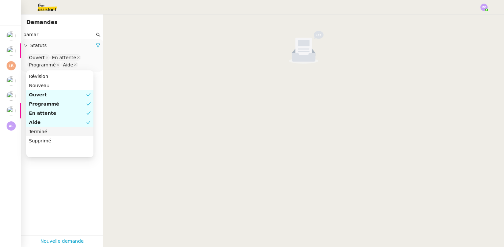
click at [59, 131] on div "Terminé" at bounding box center [60, 132] width 62 height 6
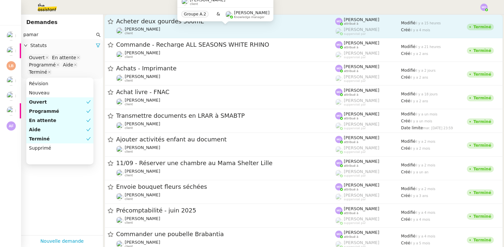
click at [200, 24] on div "Jean-Baptiste Pamar client Groupe A.2 & Romane Vachon Knowledge manager" at bounding box center [225, 11] width 96 height 31
click at [164, 27] on div "Jean-Baptiste Pamar client" at bounding box center [225, 31] width 219 height 9
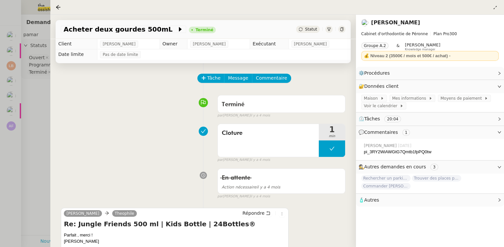
click at [37, 128] on div at bounding box center [252, 123] width 504 height 247
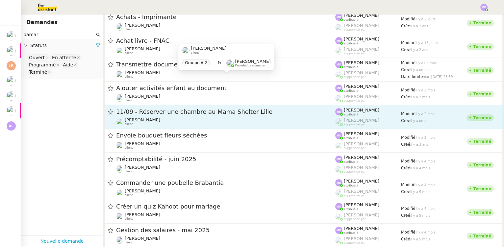
scroll to position [60, 0]
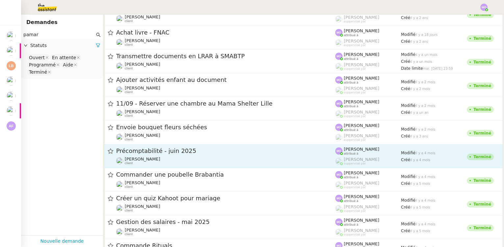
click at [171, 155] on div "Précomptabilité - juin 2025 Jean-Baptiste Pamar client" at bounding box center [225, 156] width 219 height 18
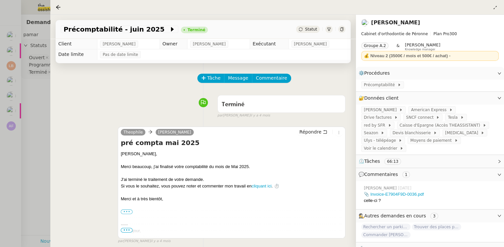
click at [42, 135] on div at bounding box center [252, 123] width 504 height 247
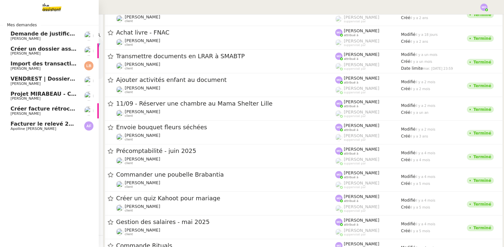
click at [34, 127] on span "Facturer le relevé 251006-VTF-01-62693" at bounding box center [70, 124] width 119 height 6
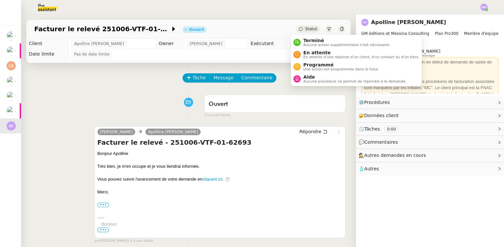
click at [305, 29] on span "Statut" at bounding box center [311, 29] width 12 height 5
click at [307, 80] on span "Aucune procédure ne permet de répondre à la demande." at bounding box center [354, 82] width 103 height 4
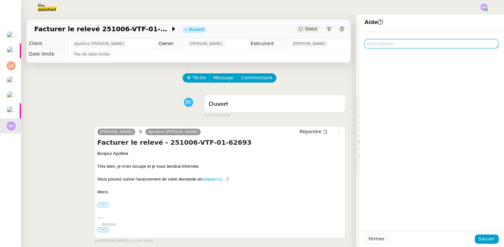
click at [376, 41] on textarea at bounding box center [432, 43] width 134 height 9
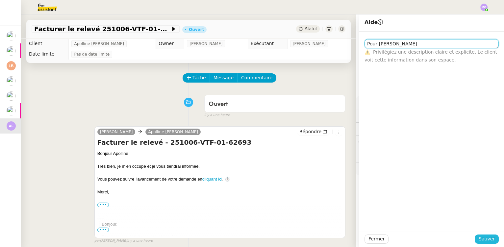
type textarea "Pour [PERSON_NAME]"
click at [481, 238] on span "Sauver" at bounding box center [487, 239] width 16 height 8
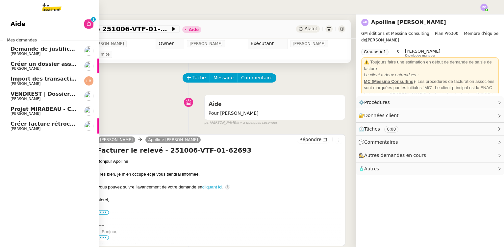
click at [24, 129] on span "[PERSON_NAME]" at bounding box center [26, 129] width 30 height 4
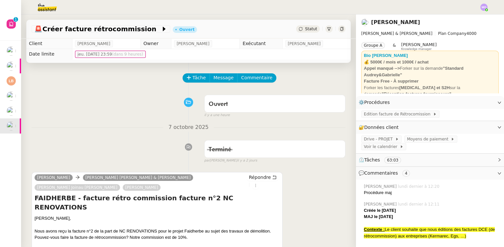
click at [143, 112] on div "Ouvert false il y a une heure" at bounding box center [189, 105] width 314 height 26
click at [142, 95] on div "Ouvert false il y a une heure" at bounding box center [189, 105] width 314 height 26
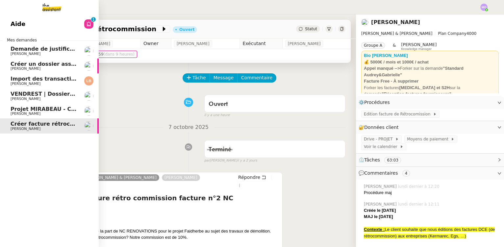
click at [48, 4] on img at bounding box center [46, 7] width 51 height 14
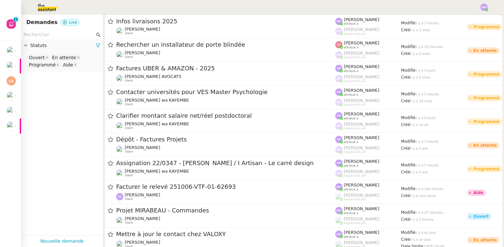
click at [51, 36] on input "text" at bounding box center [58, 35] width 71 height 8
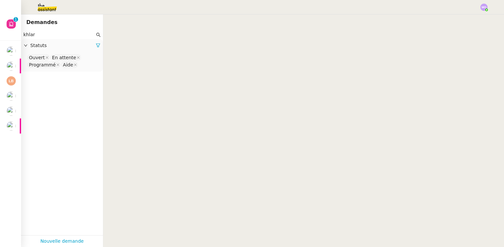
type input "khlar"
click at [83, 69] on div "Ouvert En attente Programmé Aide" at bounding box center [62, 61] width 82 height 19
click at [81, 64] on nz-select-top-control "Ouvert En attente Programmé Aide" at bounding box center [61, 61] width 71 height 15
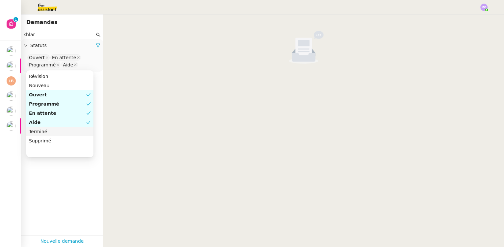
click at [58, 132] on div "Terminé" at bounding box center [60, 132] width 62 height 6
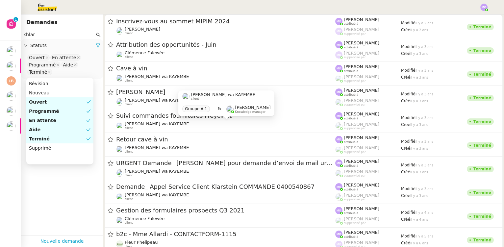
click at [87, 183] on app-tickets-filter "khlar Statuts Ouvert En attente Programmé Aide Terminé" at bounding box center [62, 132] width 82 height 205
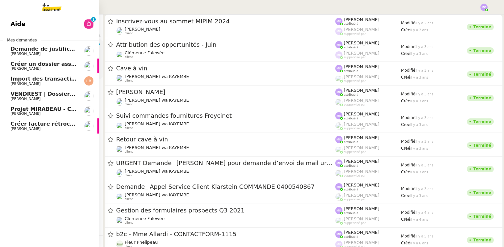
click at [31, 126] on span "Créer facture rétrocommission" at bounding box center [56, 124] width 91 height 6
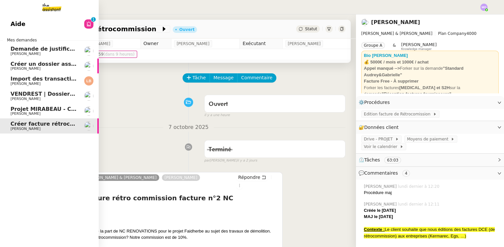
click at [78, 83] on link "Import des transaction CB - [DATE] [PERSON_NAME]" at bounding box center [49, 80] width 99 height 15
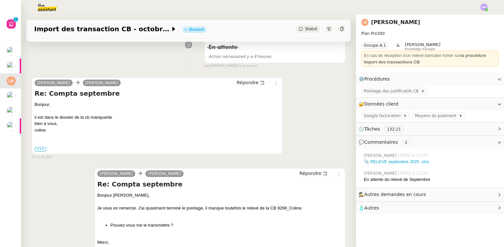
scroll to position [119, 0]
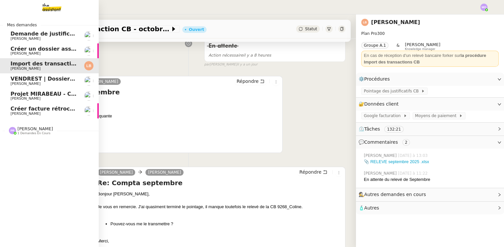
click at [34, 127] on span "[PERSON_NAME]" at bounding box center [35, 128] width 36 height 5
drag, startPoint x: 56, startPoint y: 108, endPoint x: 69, endPoint y: 107, distance: 13.2
click at [57, 108] on span "Créer facture rétrocommission" at bounding box center [56, 109] width 91 height 6
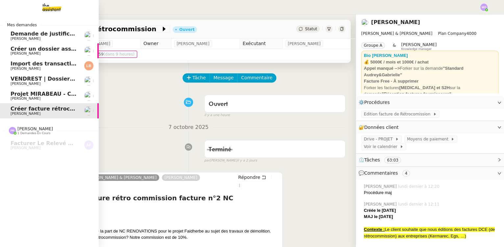
click at [45, 7] on img at bounding box center [46, 7] width 51 height 14
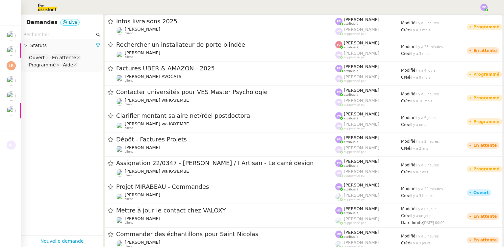
click at [85, 66] on nz-select-top-control "Ouvert En attente Programmé Aide" at bounding box center [61, 61] width 71 height 15
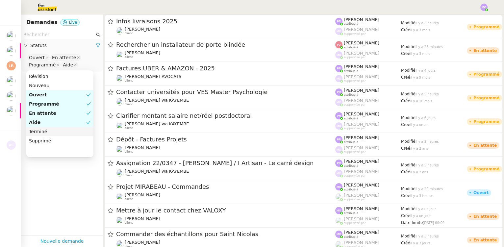
click at [63, 133] on div "Terminé" at bounding box center [60, 132] width 62 height 6
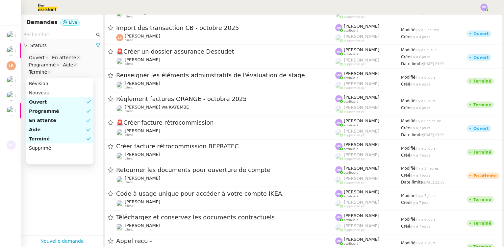
scroll to position [2932, 0]
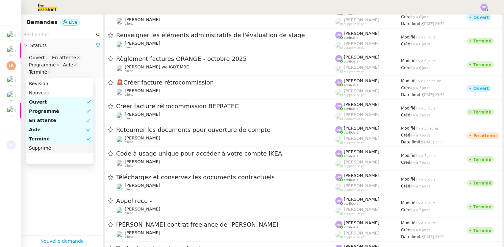
click at [59, 175] on app-tickets-filter "Statuts Ouvert En attente Programmé Aide Terminé" at bounding box center [62, 132] width 82 height 205
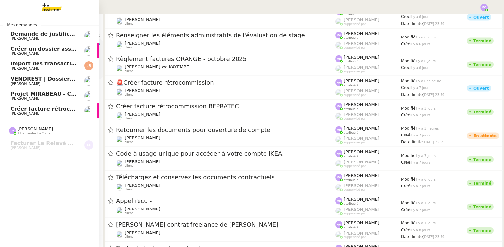
click at [38, 110] on span "Créer facture rétrocommission" at bounding box center [56, 109] width 91 height 6
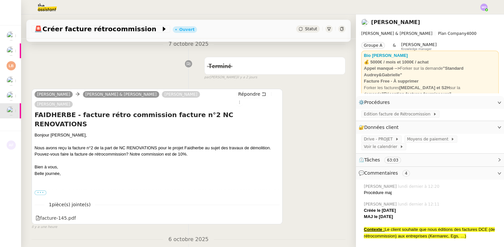
scroll to position [119, 0]
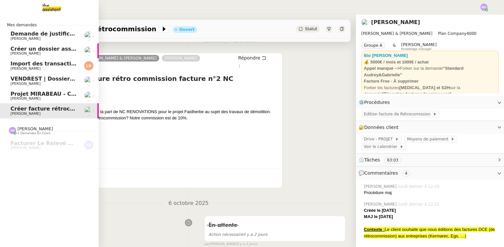
click at [47, 97] on span "[PERSON_NAME]" at bounding box center [44, 99] width 66 height 4
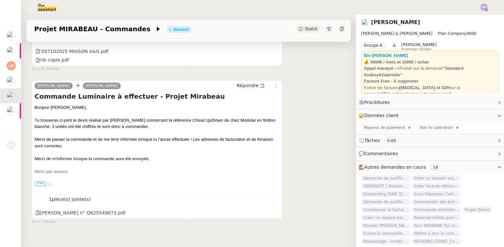
scroll to position [220, 0]
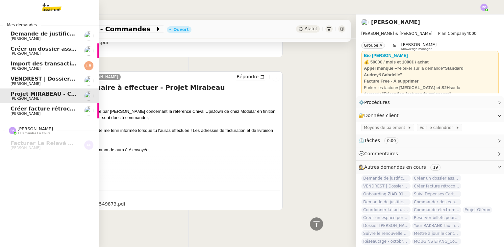
click at [51, 83] on span "[PERSON_NAME]" at bounding box center [44, 84] width 66 height 4
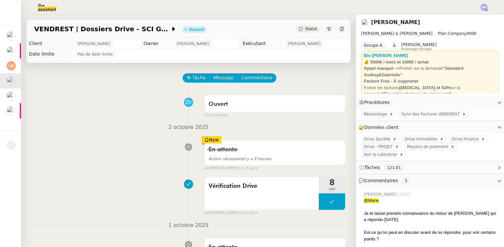
click at [305, 27] on span "Statut" at bounding box center [311, 29] width 12 height 5
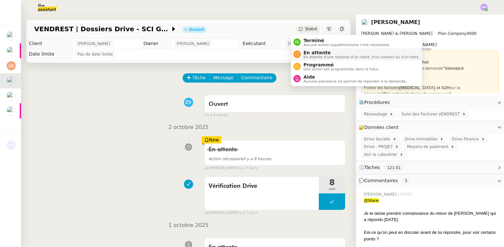
click at [317, 50] on span "En attente" at bounding box center [361, 52] width 116 height 5
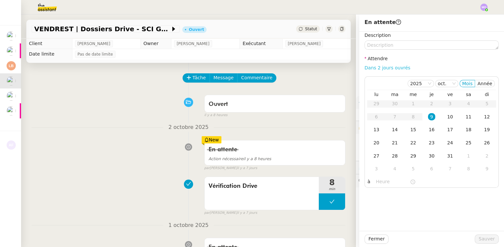
click at [375, 67] on link "Dans 2 jours ouvrés" at bounding box center [388, 67] width 46 height 5
type input "07:00"
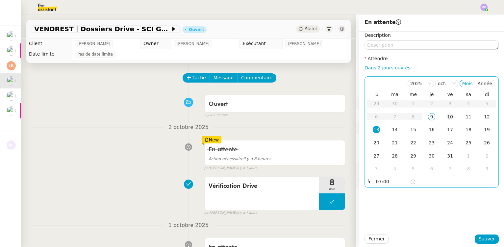
click at [445, 121] on td "10" at bounding box center [450, 117] width 18 height 13
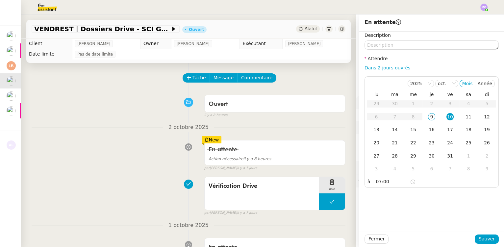
click at [480, 244] on div "Fermer Sauver" at bounding box center [431, 239] width 145 height 16
click at [479, 241] on span "Sauver" at bounding box center [487, 239] width 16 height 8
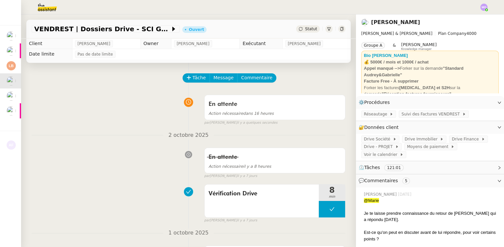
click at [137, 89] on div "Tâche Message Commentaire" at bounding box center [189, 81] width 314 height 16
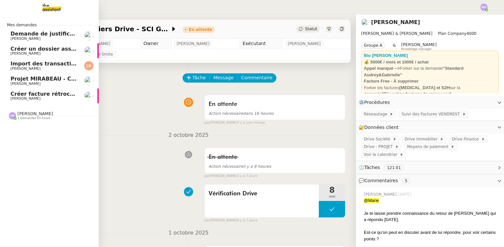
click at [50, 94] on span "Créer facture rétrocommission" at bounding box center [56, 94] width 91 height 6
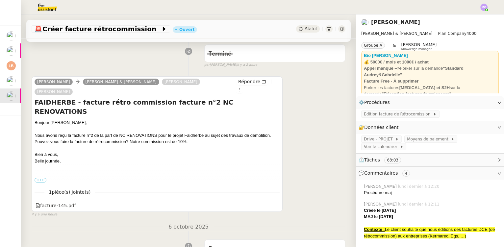
scroll to position [119, 0]
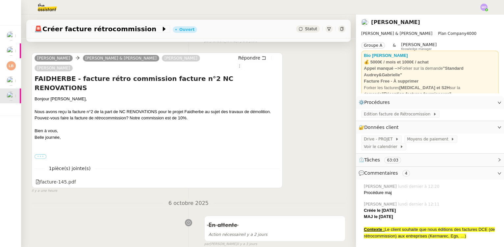
click at [39, 154] on label "•••" at bounding box center [41, 156] width 12 height 5
click at [0, 0] on input "•••" at bounding box center [0, 0] width 0 height 0
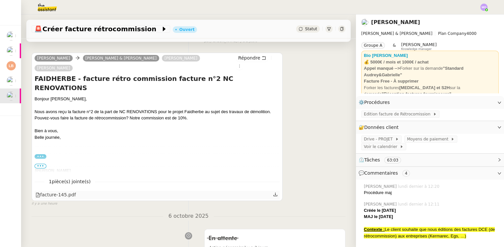
click at [62, 197] on div "facture-145.pdf" at bounding box center [56, 195] width 40 height 8
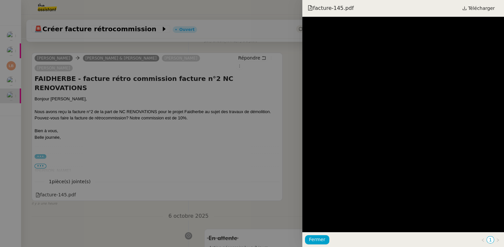
click at [228, 129] on div at bounding box center [252, 123] width 504 height 247
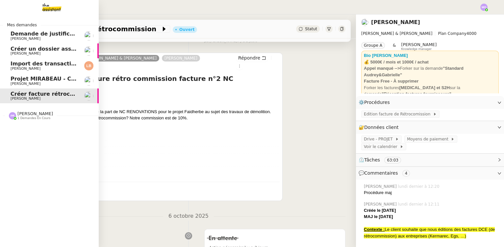
click at [35, 79] on span "Projet MIRABEAU - Commandes" at bounding box center [57, 79] width 93 height 6
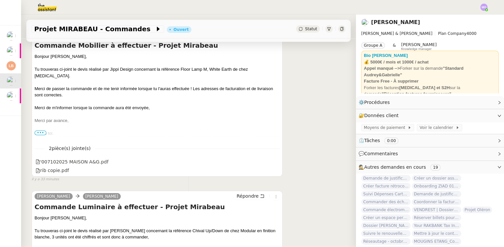
scroll to position [131, 0]
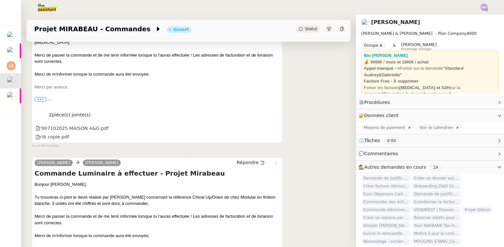
click at [46, 4] on img at bounding box center [41, 7] width 51 height 14
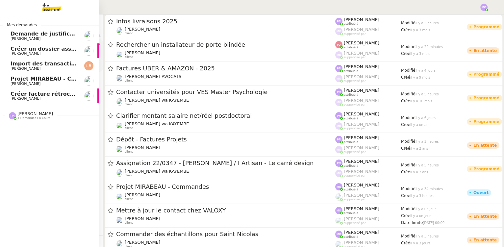
click at [54, 9] on img at bounding box center [46, 7] width 51 height 14
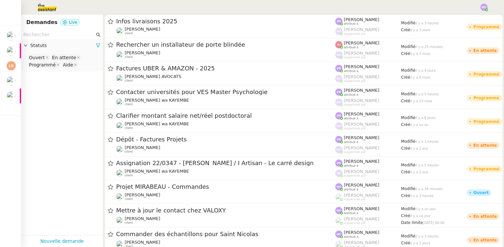
click at [41, 35] on input "text" at bounding box center [58, 35] width 71 height 8
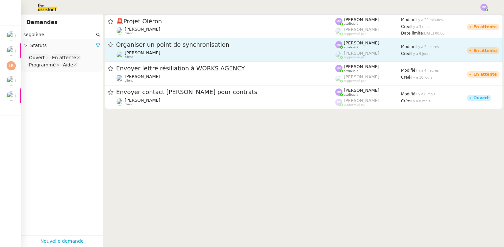
type input "segolène"
click at [212, 42] on span "Organiser un point de synchronisation" at bounding box center [225, 45] width 219 height 6
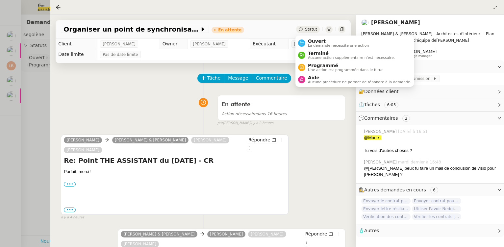
click at [305, 32] on div "Statut" at bounding box center [308, 29] width 24 height 7
click at [315, 39] on span "Ouvert" at bounding box center [338, 41] width 61 height 5
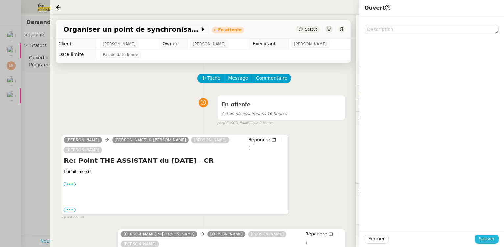
click at [483, 242] on span "Sauver" at bounding box center [487, 239] width 16 height 8
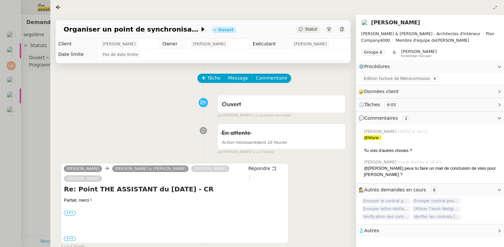
click at [36, 114] on div at bounding box center [252, 123] width 504 height 247
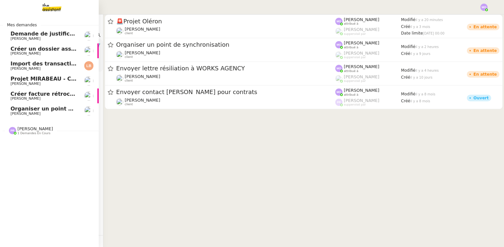
click at [27, 113] on span "[PERSON_NAME]" at bounding box center [26, 114] width 30 height 4
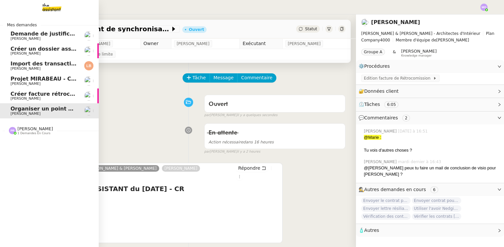
click at [40, 91] on link "Créer facture rétrocommission [PERSON_NAME]" at bounding box center [49, 96] width 99 height 15
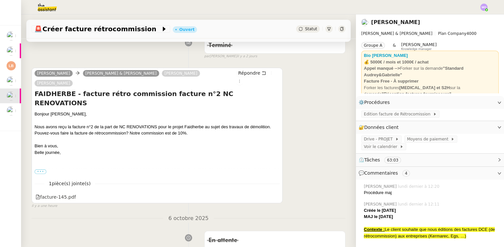
scroll to position [119, 0]
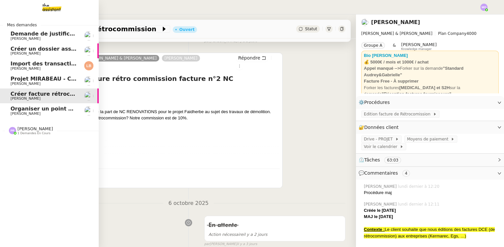
click at [52, 111] on span "Organiser un point de synchronisation" at bounding box center [68, 109] width 114 height 6
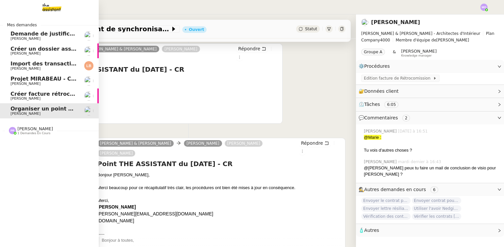
click at [32, 130] on span "[PERSON_NAME]" at bounding box center [35, 128] width 36 height 5
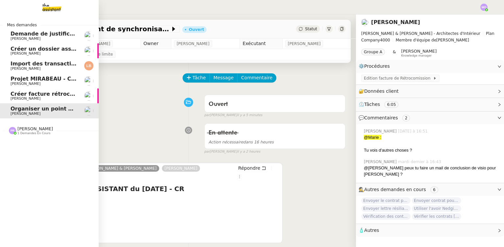
click at [48, 99] on span "[PERSON_NAME]" at bounding box center [44, 99] width 66 height 4
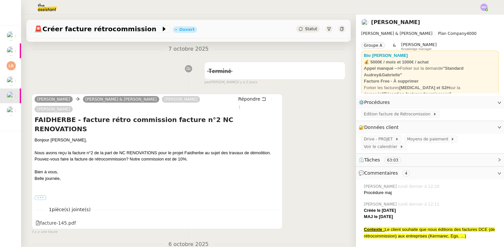
scroll to position [90, 0]
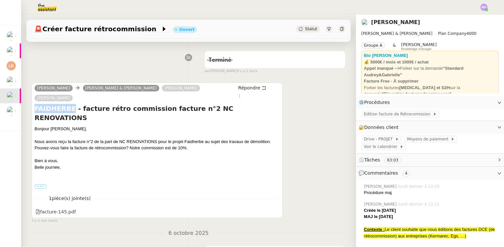
drag, startPoint x: 34, startPoint y: 109, endPoint x: 68, endPoint y: 108, distance: 33.6
click at [68, 108] on h4 "FAIDHERBE - facture rétro commission facture n°2 NC RENOVATIONS" at bounding box center [157, 113] width 245 height 18
copy h4 "FAIDHERBE"
click at [98, 31] on span "🚨 Créer facture rétrocommission" at bounding box center [97, 29] width 127 height 7
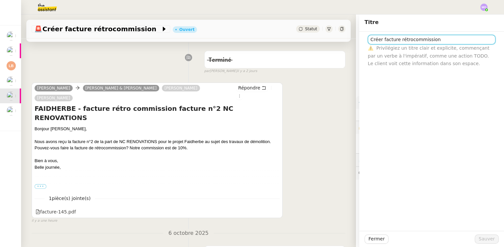
click at [395, 39] on input "Créer facture rétrocommission" at bounding box center [432, 40] width 128 height 10
click at [402, 41] on input "Créer facture rétrocommission" at bounding box center [432, 40] width 128 height 10
drag, startPoint x: 392, startPoint y: 39, endPoint x: 358, endPoint y: 36, distance: 34.7
click at [359, 36] on div "Créer facture rétrocommission ⚠️ Privilégiez un titre clair et explicite, comme…" at bounding box center [431, 50] width 145 height 36
paste input "FAIDHERBE"
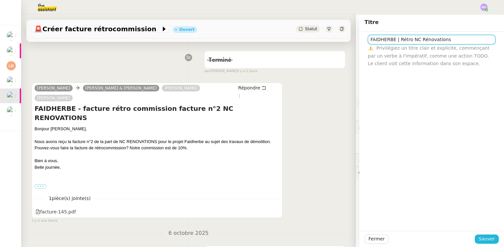
type input "FAIDHERBE | Rétro NC Rénovations"
click at [481, 240] on span "Sauver" at bounding box center [487, 239] width 16 height 8
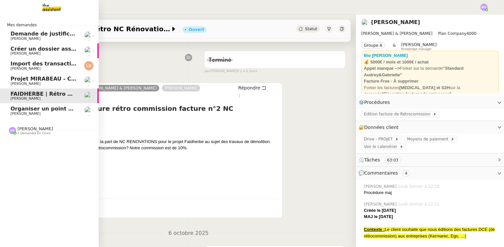
click at [37, 83] on span "[PERSON_NAME]" at bounding box center [26, 84] width 30 height 4
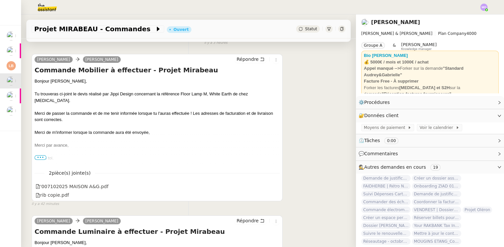
scroll to position [71, 0]
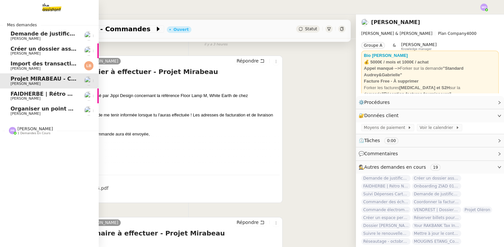
click at [46, 67] on span "[PERSON_NAME]" at bounding box center [44, 69] width 66 height 4
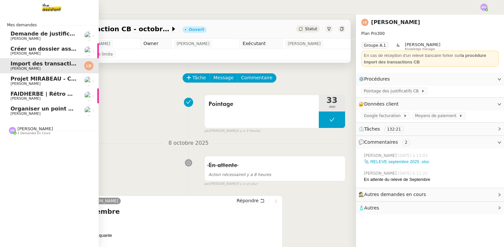
click at [43, 46] on span "Créer un dossier assurance Descudet" at bounding box center [66, 49] width 111 height 6
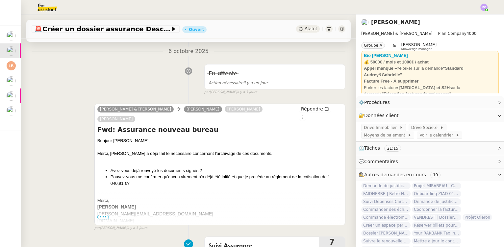
scroll to position [119, 0]
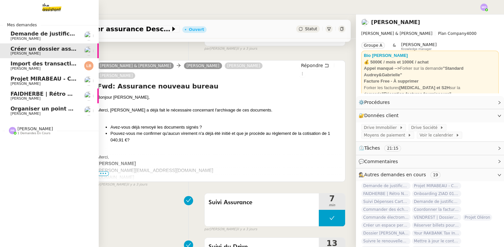
click at [61, 37] on span "[PERSON_NAME]" at bounding box center [44, 39] width 66 height 4
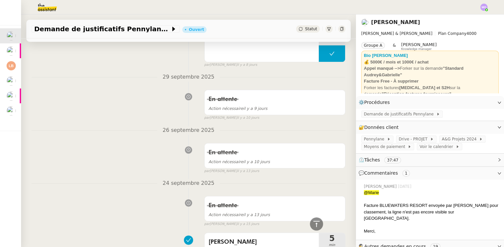
scroll to position [508, 0]
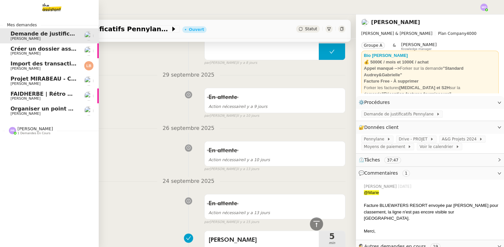
click at [45, 110] on span "Organiser un point de synchronisation" at bounding box center [68, 109] width 114 height 6
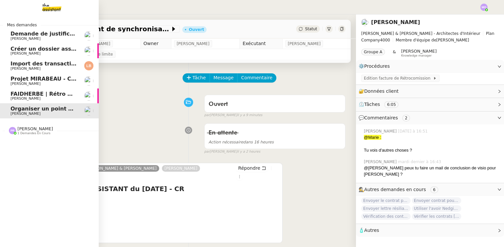
click at [19, 93] on span "FAIDHERBE | Rétro NC Rénovations" at bounding box center [63, 94] width 104 height 6
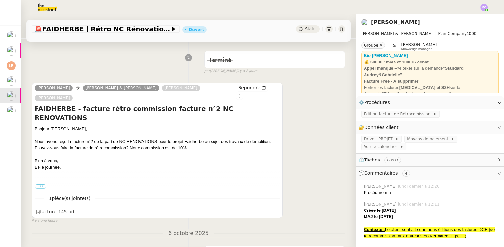
scroll to position [119, 0]
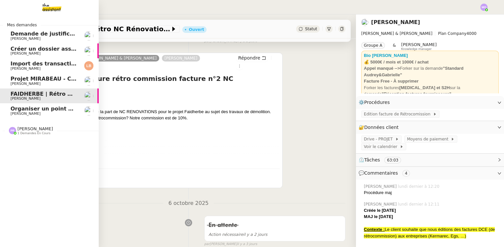
click at [62, 82] on span "[PERSON_NAME]" at bounding box center [44, 84] width 66 height 4
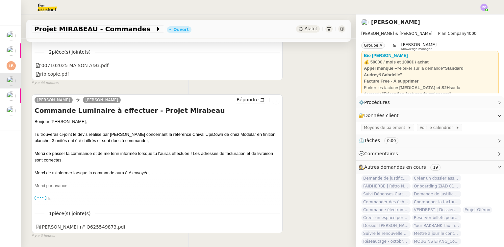
scroll to position [220, 0]
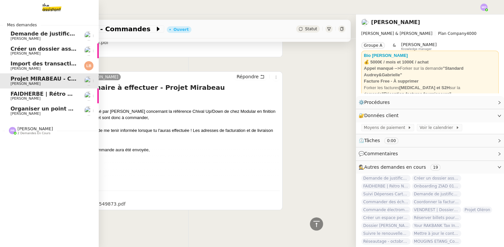
click at [45, 111] on span "Organiser un point de synchronisation" at bounding box center [68, 109] width 114 height 6
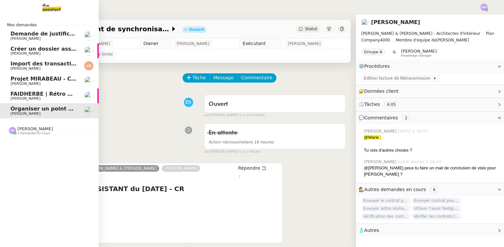
click at [52, 96] on span "FAIDHERBE | Rétro NC Rénovations" at bounding box center [63, 94] width 104 height 6
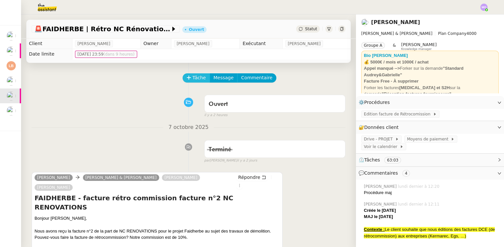
click at [193, 76] on span "Tâche" at bounding box center [199, 78] width 13 height 8
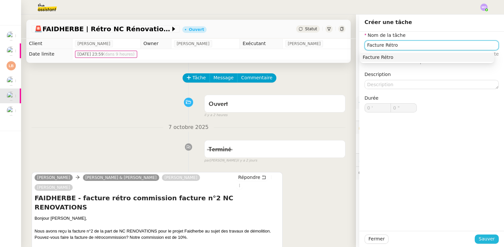
type input "Facture Rétro"
click at [481, 238] on span "Sauver" at bounding box center [487, 239] width 16 height 8
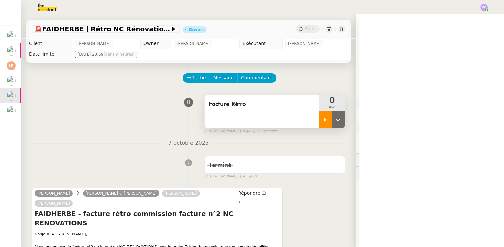
click at [319, 124] on div at bounding box center [325, 120] width 13 height 16
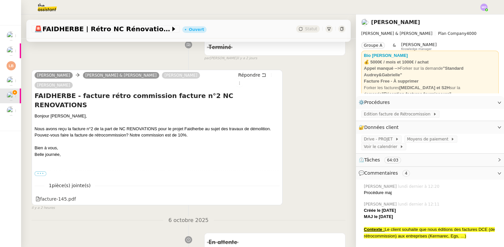
scroll to position [119, 0]
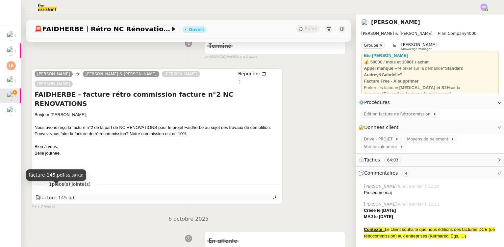
click at [66, 194] on div "facture-145.pdf" at bounding box center [56, 198] width 40 height 8
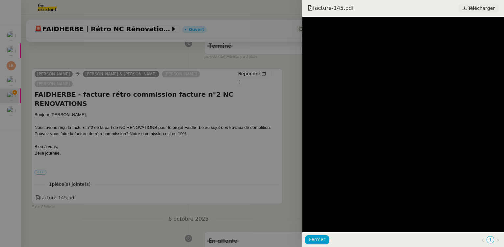
click at [475, 7] on span "Télécharger" at bounding box center [481, 8] width 27 height 9
click at [219, 94] on div at bounding box center [252, 123] width 504 height 247
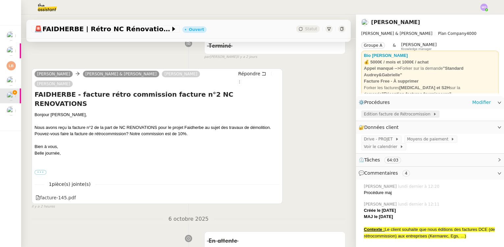
click at [375, 116] on span "Edition facture de Rétrocomission" at bounding box center [398, 114] width 69 height 7
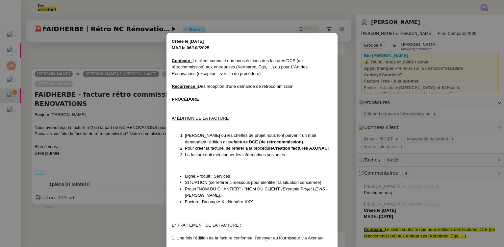
scroll to position [80, 0]
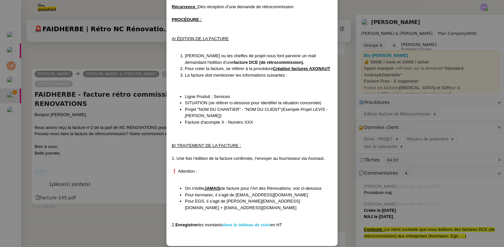
click at [244, 222] on strong "dans le tableau de suivi" at bounding box center [246, 224] width 48 height 5
click at [97, 38] on nz-modal-container "Créée le 03/07/2024 MAJ le 06/10//2025 Contexte : Le client souhaite que nous é…" at bounding box center [252, 123] width 504 height 247
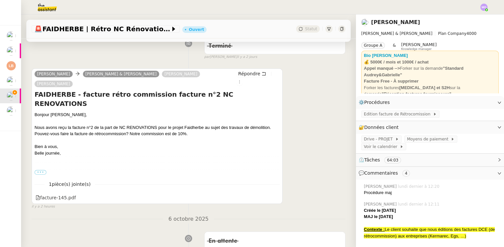
scroll to position [47, 0]
click at [109, 32] on span "🚨 FAIDHERBE | Rétro NC Rénovations" at bounding box center [102, 29] width 136 height 7
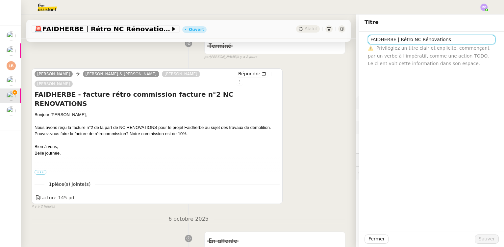
click at [410, 40] on input "FAIDHERBE | Rétro NC Rénovations" at bounding box center [432, 40] width 128 height 10
type input "FAIDHERBE | Rétro NCV Rénovations"
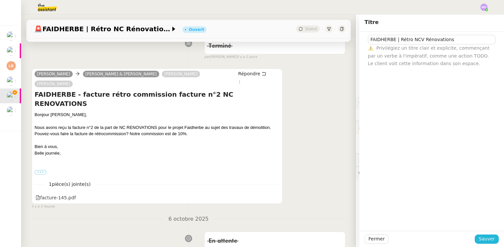
click at [479, 238] on span "Sauver" at bounding box center [487, 239] width 16 height 8
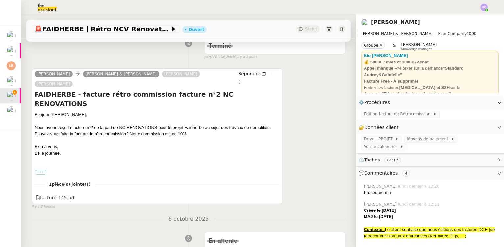
click at [40, 170] on label "•••" at bounding box center [41, 172] width 12 height 5
click at [0, 0] on input "•••" at bounding box center [0, 0] width 0 height 0
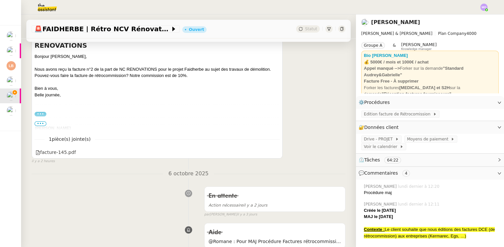
scroll to position [209, 0]
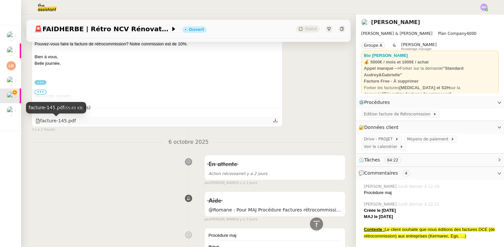
click at [68, 122] on div "facture-145.pdf" at bounding box center [56, 121] width 40 height 8
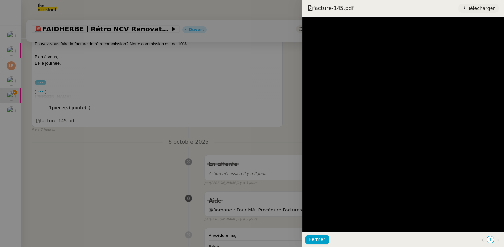
click at [483, 6] on span "Télécharger" at bounding box center [481, 8] width 27 height 9
click at [125, 146] on div at bounding box center [252, 123] width 504 height 247
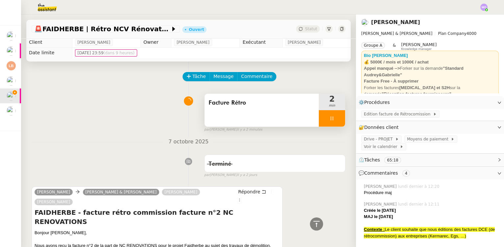
scroll to position [0, 0]
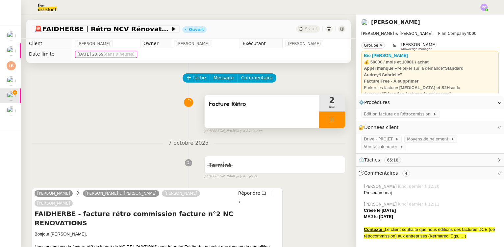
click at [328, 124] on div at bounding box center [332, 120] width 26 height 16
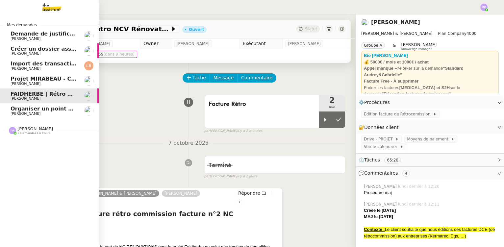
click at [53, 83] on span "[PERSON_NAME]" at bounding box center [44, 84] width 66 height 4
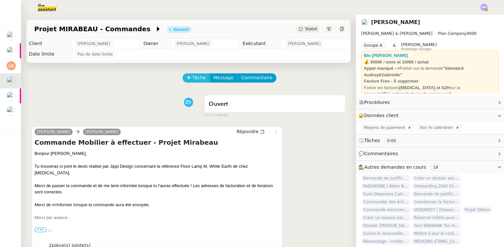
click at [193, 81] on span "Tâche" at bounding box center [199, 78] width 13 height 8
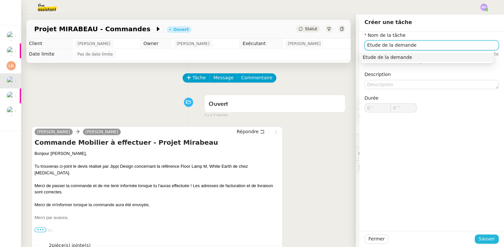
type input "Etude de la demande"
drag, startPoint x: 482, startPoint y: 237, endPoint x: 472, endPoint y: 237, distance: 10.2
click at [482, 237] on span "Sauver" at bounding box center [487, 239] width 16 height 8
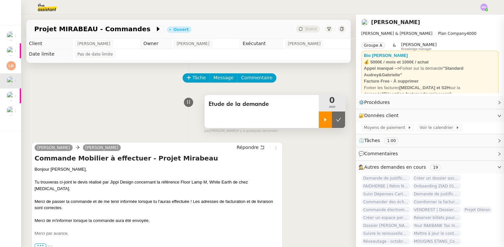
click at [319, 124] on div at bounding box center [325, 120] width 13 height 16
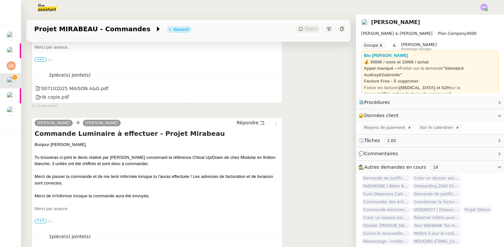
scroll to position [209, 0]
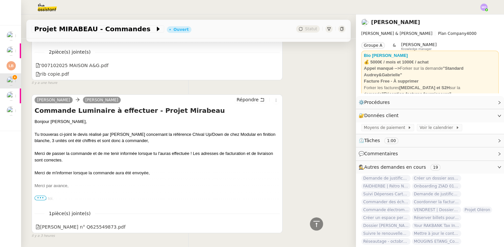
click at [39, 200] on span "•••" at bounding box center [41, 198] width 12 height 5
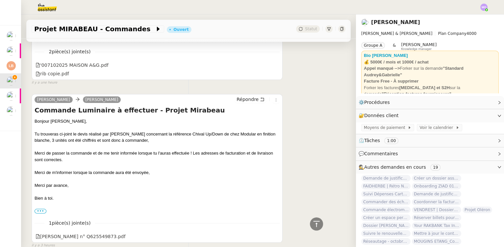
scroll to position [186, 0]
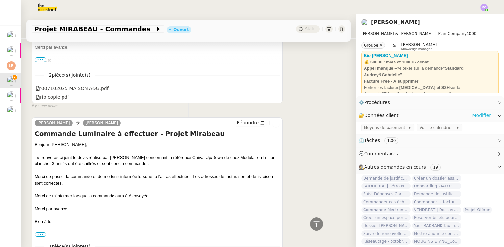
click at [478, 116] on link "Modifier" at bounding box center [481, 116] width 19 height 8
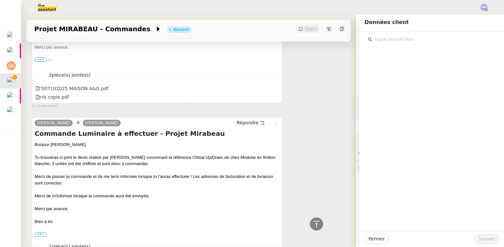
click at [383, 41] on input "text" at bounding box center [434, 39] width 123 height 9
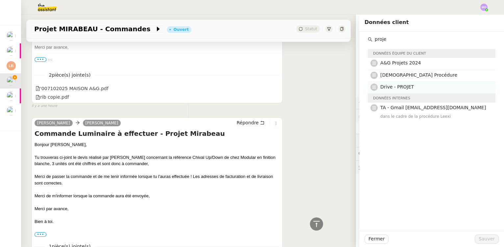
type input "proje"
click at [386, 88] on span "Drive - PROJET" at bounding box center [397, 86] width 34 height 5
click at [479, 239] on span "Sauver" at bounding box center [487, 239] width 16 height 8
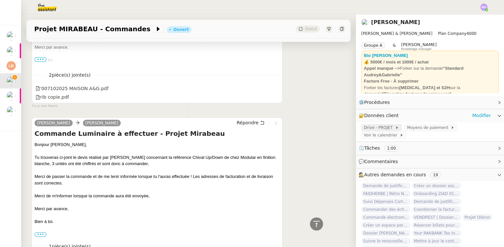
click at [374, 128] on span "Drive - PROJET" at bounding box center [379, 127] width 31 height 7
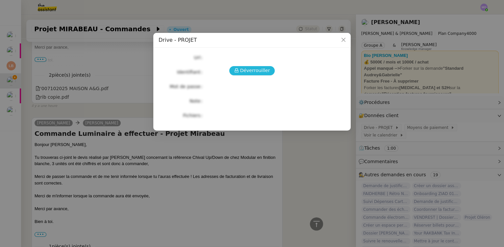
click at [247, 70] on span "Déverrouiller" at bounding box center [255, 71] width 30 height 8
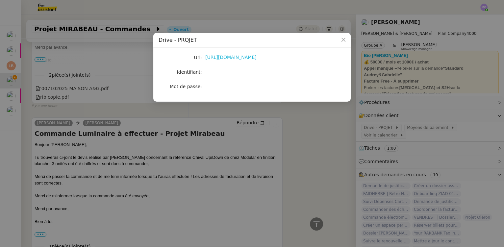
click at [237, 58] on link "https://drive.google.com/drive/u/1/folders/1fg2zHfQuy_qAE12eT2Bk62D1QQjSO5V1" at bounding box center [230, 57] width 51 height 5
click at [107, 95] on nz-modal-container "Drive - PROJET Url https://drive.google.com/drive/u/1/folders/1fg2zHfQuy_qAE12e…" at bounding box center [252, 123] width 504 height 247
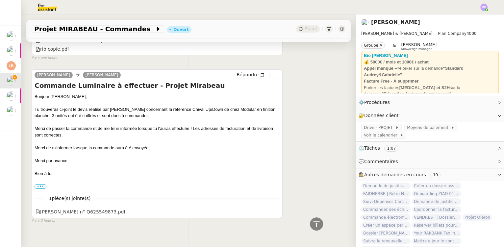
scroll to position [246, 0]
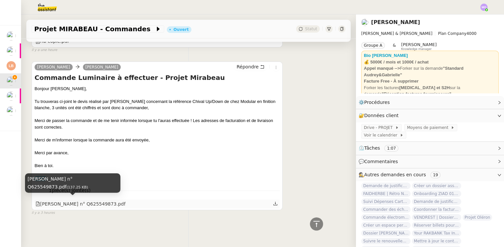
click at [93, 201] on div "Devis NEDGIS n° Q625549873.pdf" at bounding box center [81, 204] width 90 height 8
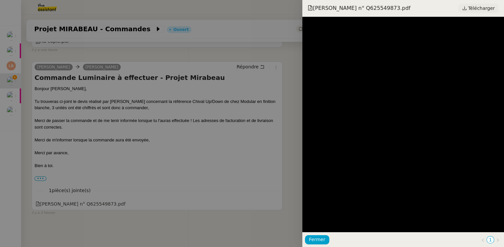
click at [476, 13] on link "Télécharger" at bounding box center [478, 8] width 40 height 9
click at [189, 113] on div at bounding box center [252, 123] width 504 height 247
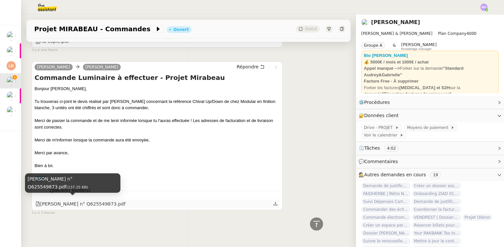
click at [77, 200] on div "Devis NEDGIS n° Q625549873.pdf" at bounding box center [81, 204] width 90 height 8
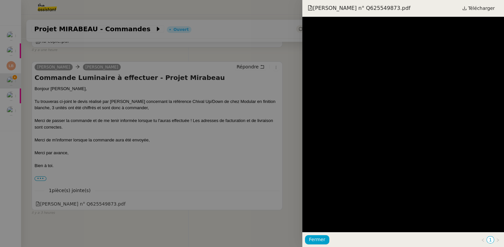
click at [133, 123] on div at bounding box center [252, 123] width 504 height 247
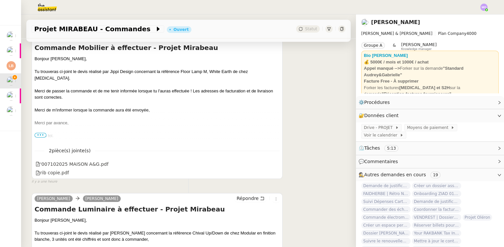
scroll to position [126, 0]
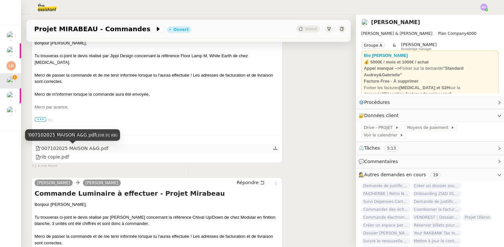
click at [80, 150] on div "'007102025 MAISON A&G.pdf" at bounding box center [72, 149] width 73 height 8
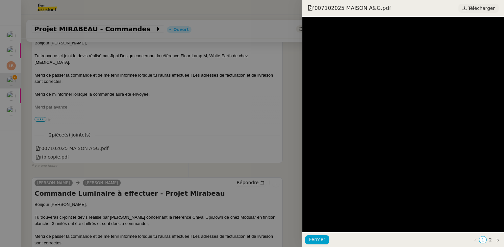
click at [480, 10] on span "Télécharger" at bounding box center [481, 8] width 27 height 9
click at [247, 101] on div at bounding box center [252, 123] width 504 height 247
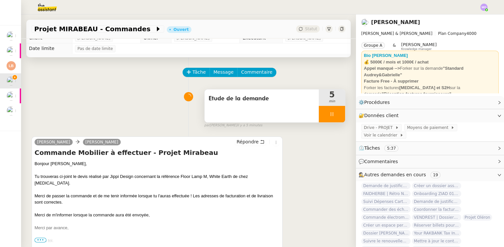
scroll to position [0, 0]
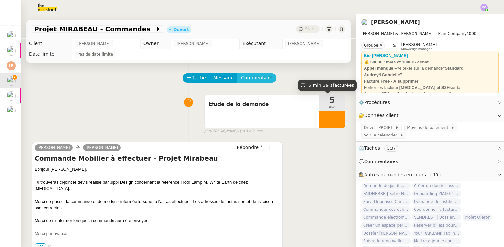
click at [247, 77] on span "Commentaire" at bounding box center [256, 78] width 31 height 8
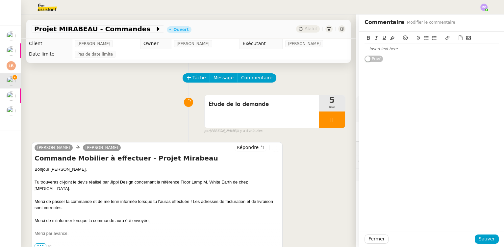
click at [375, 50] on div at bounding box center [432, 49] width 134 height 6
click at [417, 47] on div "Mme Graham & Mr Zaccarini 36 av Theophile Gaultier 75016 Paris" at bounding box center [432, 52] width 134 height 12
click at [479, 239] on span "Sauver" at bounding box center [487, 239] width 16 height 8
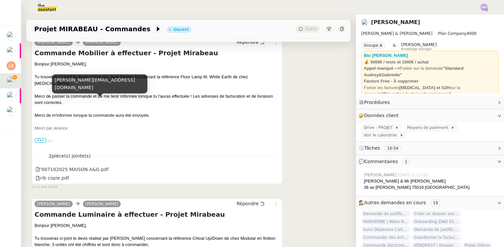
scroll to position [179, 0]
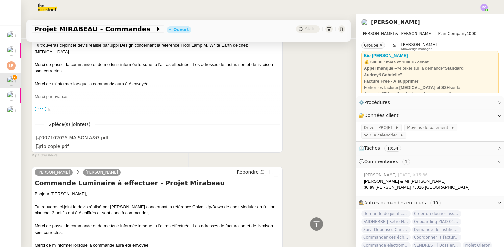
click at [42, 110] on span "•••" at bounding box center [41, 109] width 12 height 5
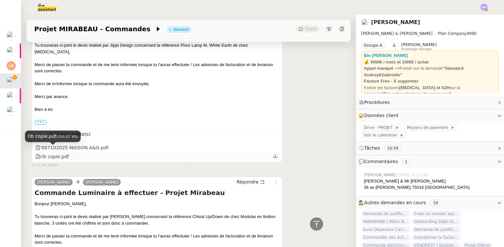
click at [61, 153] on div "rib copie.pdf" at bounding box center [53, 157] width 34 height 8
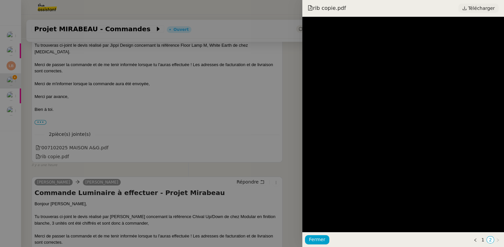
click at [467, 7] on icon at bounding box center [464, 8] width 5 height 5
click at [148, 97] on div at bounding box center [252, 123] width 504 height 247
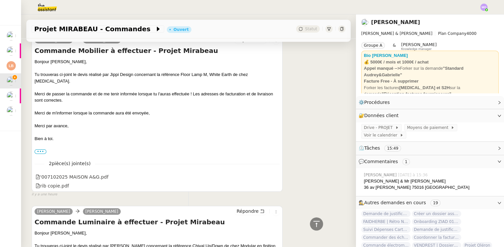
scroll to position [149, 0]
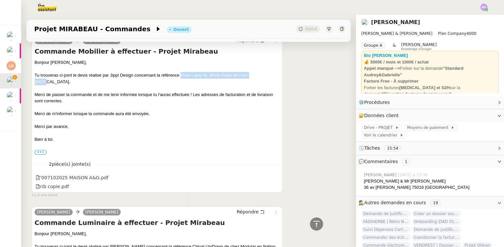
drag, startPoint x: 180, startPoint y: 75, endPoint x: 260, endPoint y: 76, distance: 79.3
click at [260, 76] on div "Tu trouveras ci-joint le devis réalisé par Jippi Design concernant la référence…" at bounding box center [157, 78] width 245 height 13
copy div "Floor Lamp M, White Earth de chez Serax"
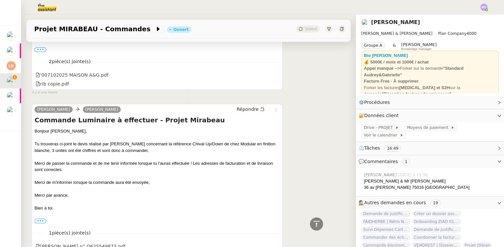
scroll to position [292, 0]
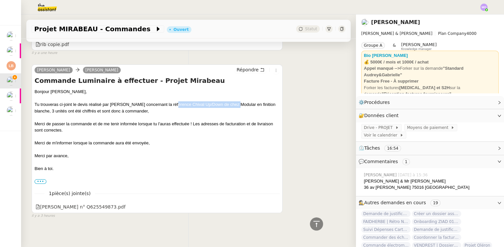
drag, startPoint x: 170, startPoint y: 97, endPoint x: 234, endPoint y: 100, distance: 63.9
click at [234, 101] on div "Tu trouveras ci-joint le devis réalisé par Nedgis concernant la référence Chiva…" at bounding box center [157, 107] width 245 height 13
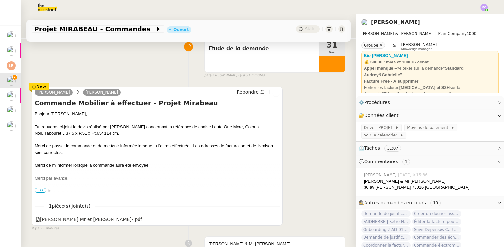
scroll to position [0, 0]
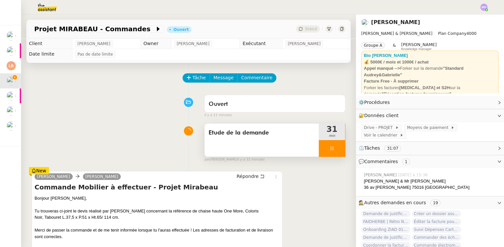
click at [328, 147] on div at bounding box center [332, 148] width 26 height 16
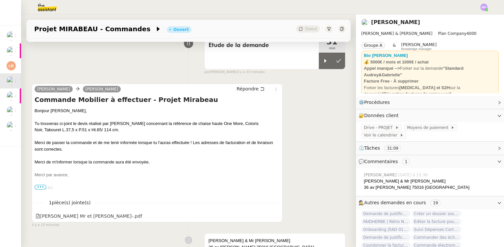
scroll to position [84, 0]
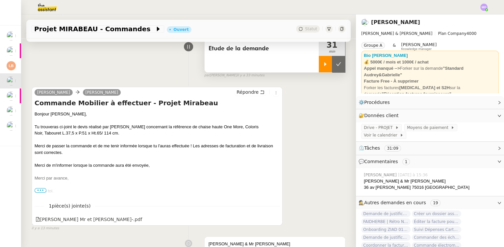
click at [319, 67] on div at bounding box center [325, 64] width 13 height 16
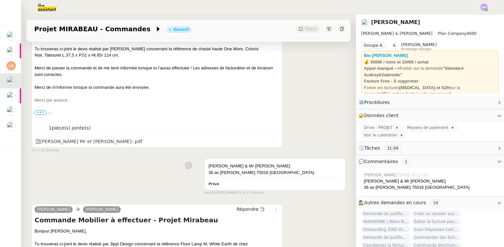
scroll to position [174, 0]
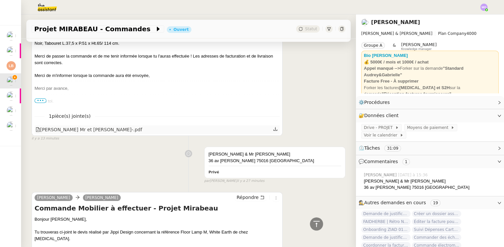
click at [91, 131] on div "Devis Mr et Mme Graham-.pdf" at bounding box center [89, 130] width 107 height 8
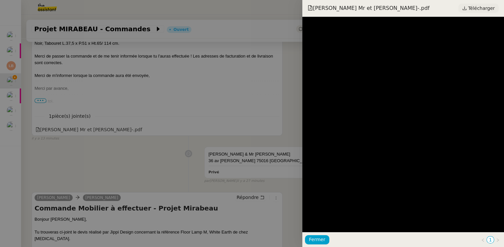
click at [479, 9] on span "Télécharger" at bounding box center [481, 8] width 27 height 9
click at [149, 101] on div at bounding box center [252, 123] width 504 height 247
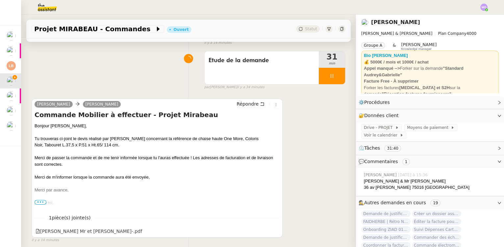
scroll to position [90, 0]
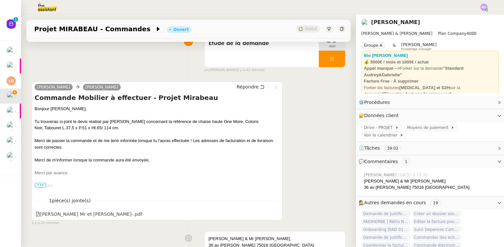
click at [220, 157] on div at bounding box center [157, 153] width 245 height 7
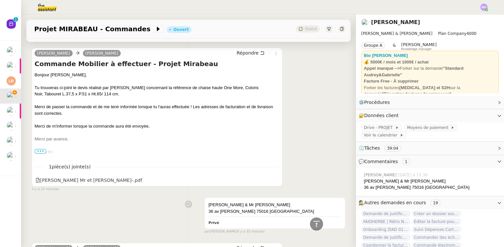
scroll to position [60, 0]
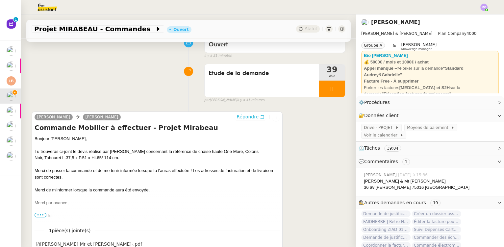
click at [243, 115] on span "Répondre" at bounding box center [248, 117] width 22 height 7
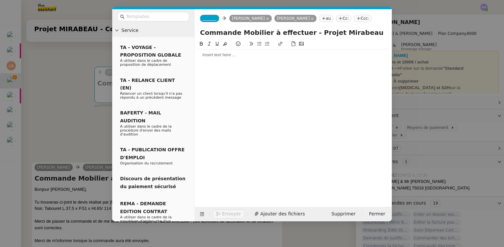
click at [207, 17] on span "_______" at bounding box center [210, 18] width 14 height 5
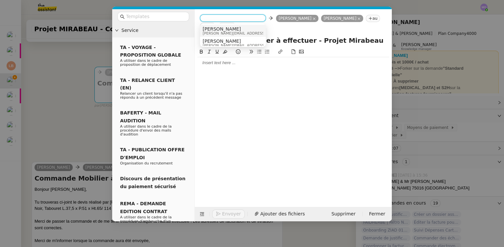
click at [222, 32] on span "camille@audreyetgabrielle.com" at bounding box center [249, 34] width 93 height 4
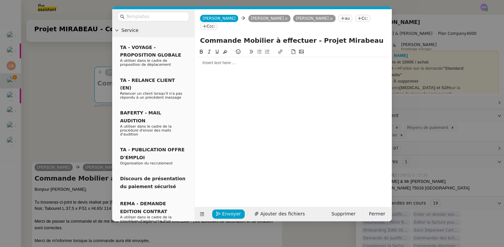
click at [213, 60] on div at bounding box center [293, 63] width 192 height 6
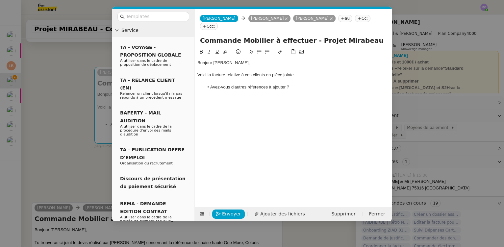
click at [60, 90] on nz-modal-container "Service TA - VOYAGE - PROPOSITION GLOBALE A utiliser dans le cadre de propositi…" at bounding box center [252, 123] width 504 height 247
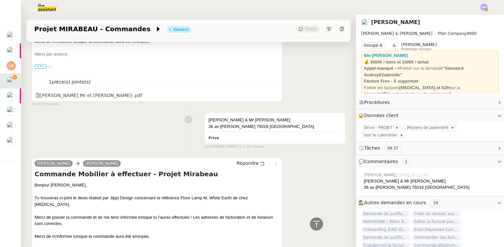
scroll to position [299, 0]
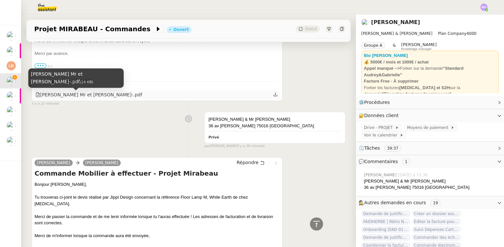
click at [72, 97] on div "Devis Mr et Mme Graham-.pdf" at bounding box center [89, 95] width 107 height 8
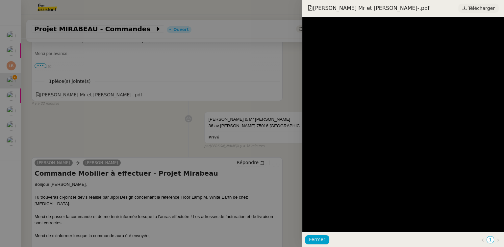
click at [475, 9] on span "Télécharger" at bounding box center [481, 8] width 27 height 9
click at [115, 104] on div at bounding box center [252, 123] width 504 height 247
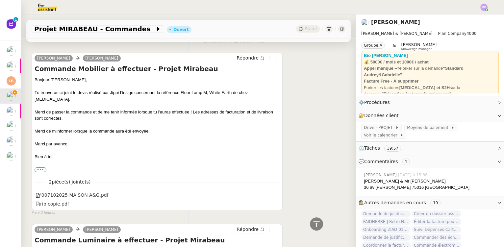
scroll to position [419, 0]
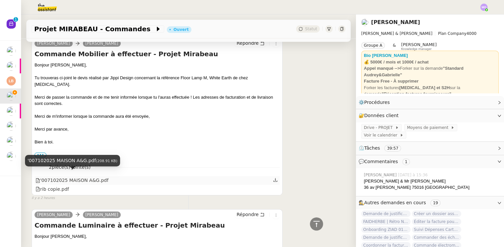
click at [75, 177] on div "'007102025 MAISON A&G.pdf" at bounding box center [72, 181] width 73 height 8
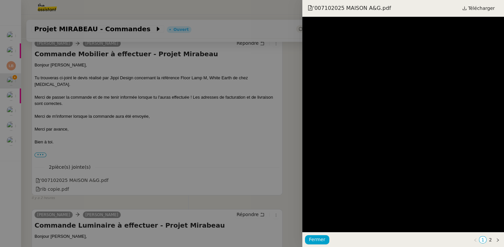
click at [203, 63] on div at bounding box center [252, 123] width 504 height 247
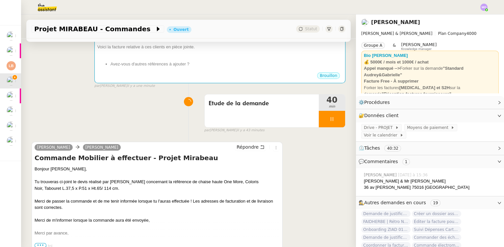
scroll to position [0, 0]
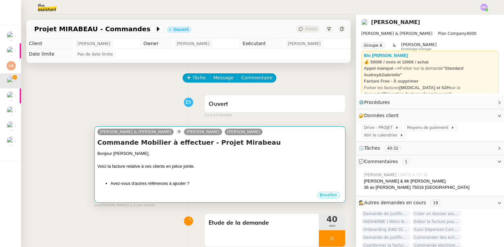
click at [214, 167] on div "Voici la facture relative à ces clients en pièce jointe." at bounding box center [219, 166] width 245 height 7
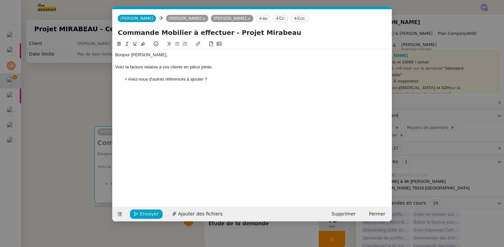
scroll to position [0, 14]
click at [215, 79] on li "Avez-vous d'autres références à ajouter ?" at bounding box center [256, 79] width 268 height 6
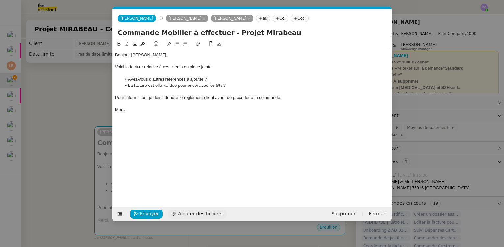
click at [184, 213] on span "Ajouter des fichiers" at bounding box center [200, 214] width 44 height 8
click at [186, 213] on span "Ajouter des fichiers" at bounding box center [200, 214] width 44 height 8
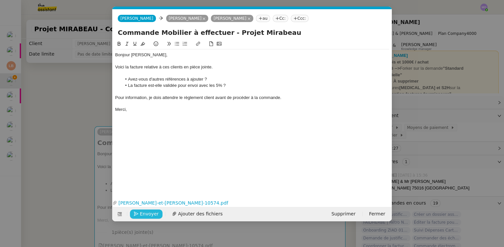
click at [141, 212] on span "Envoyer" at bounding box center [149, 214] width 19 height 8
click at [141, 212] on span "Confirmer l'envoi" at bounding box center [159, 214] width 39 height 8
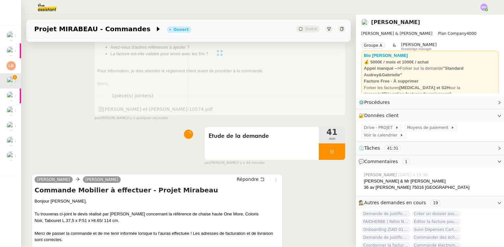
scroll to position [149, 0]
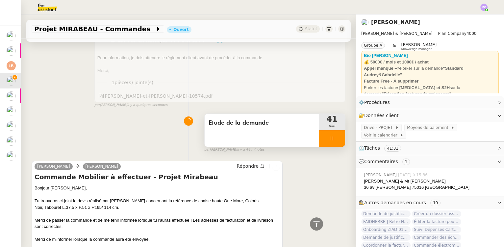
click at [331, 140] on div at bounding box center [332, 138] width 26 height 16
click at [336, 140] on icon at bounding box center [338, 139] width 5 height 4
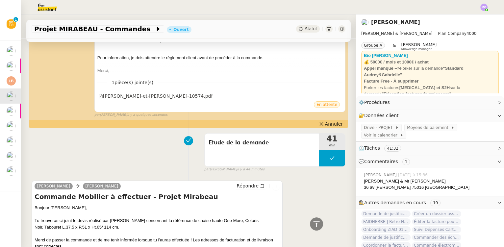
drag, startPoint x: 120, startPoint y: 148, endPoint x: 155, endPoint y: 142, distance: 35.6
click at [119, 148] on div "Etude de la demande 41 min false par Marie O. il y a 44 minutes" at bounding box center [189, 151] width 314 height 42
click at [326, 125] on span "Annuler" at bounding box center [334, 124] width 18 height 7
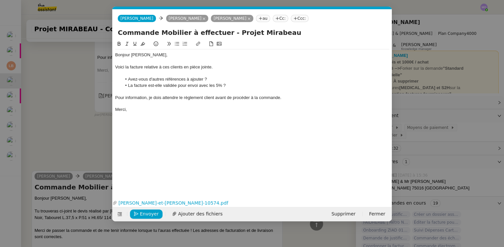
scroll to position [0, 14]
click at [79, 132] on nz-modal-container "Service TA - VOYAGE - PROPOSITION GLOBALE A utiliser dans le cadre de propositi…" at bounding box center [252, 123] width 504 height 247
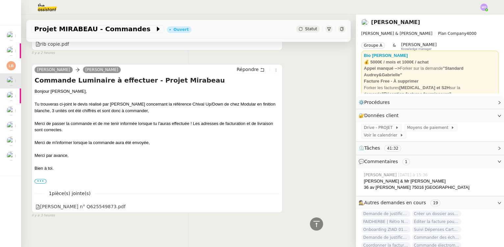
scroll to position [623, 0]
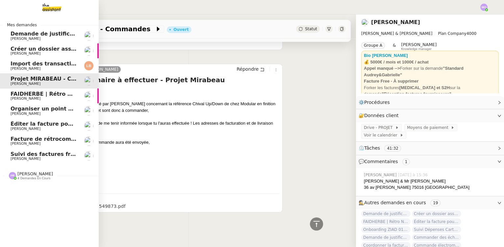
click at [53, 4] on img at bounding box center [46, 7] width 51 height 14
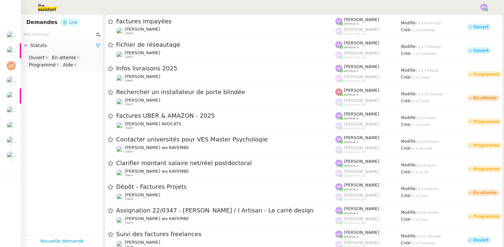
click at [39, 36] on input "text" at bounding box center [58, 35] width 71 height 8
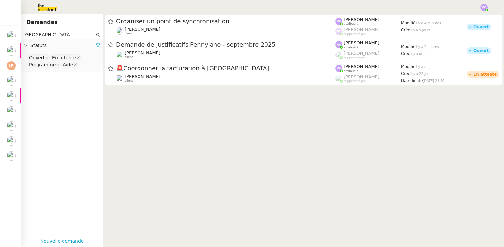
type input "dubai"
click at [78, 65] on nz-select-top-control "Ouvert En attente Programmé Aide" at bounding box center [61, 61] width 71 height 15
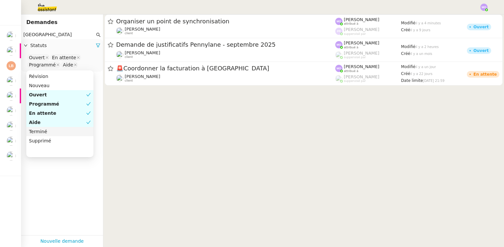
click at [52, 134] on div "Terminé" at bounding box center [60, 132] width 62 height 6
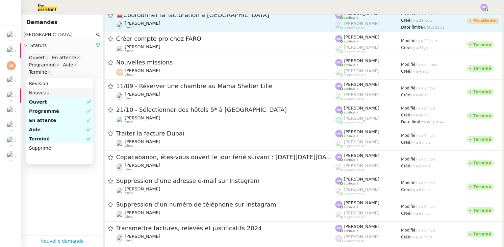
scroll to position [60, 0]
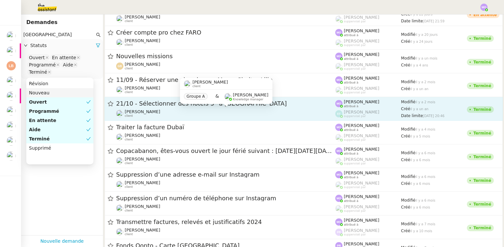
click at [175, 109] on div "[PERSON_NAME] client" at bounding box center [225, 113] width 219 height 9
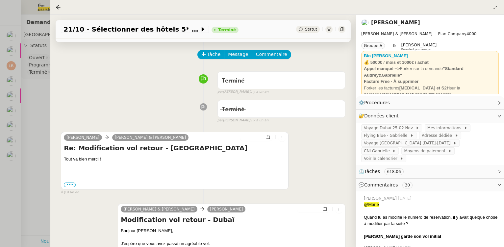
scroll to position [149, 0]
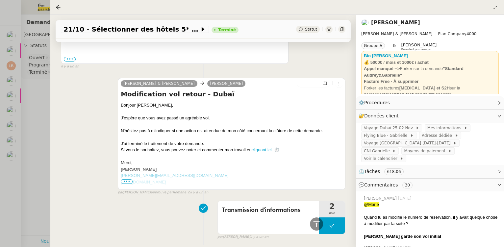
click at [46, 110] on div at bounding box center [252, 123] width 504 height 247
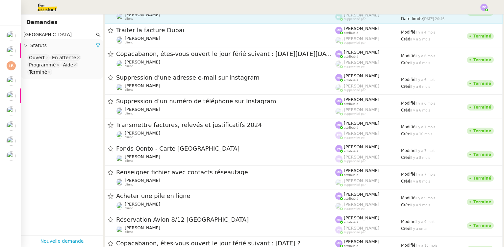
scroll to position [179, 0]
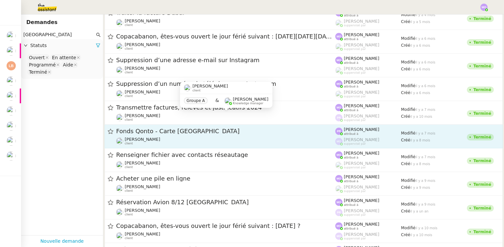
click at [173, 137] on div "[PERSON_NAME] client" at bounding box center [225, 141] width 219 height 9
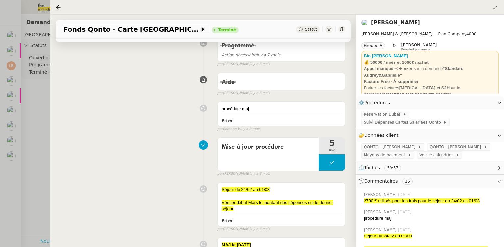
scroll to position [239, 0]
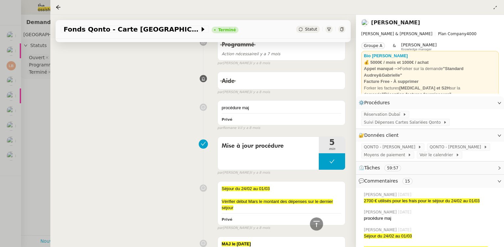
click at [45, 93] on div at bounding box center [252, 123] width 504 height 247
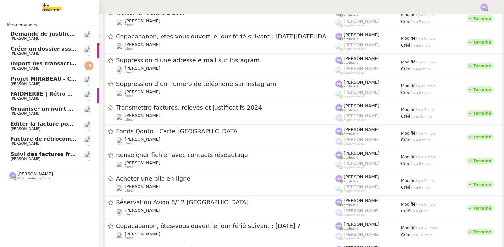
click at [51, 6] on img at bounding box center [46, 7] width 51 height 14
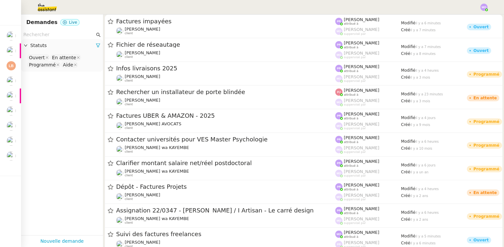
click at [33, 97] on app-tickets-filter "Statuts Ouvert En attente Programmé Aide" at bounding box center [62, 132] width 82 height 205
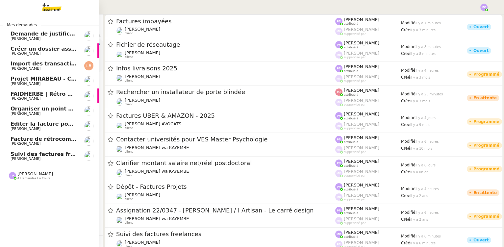
click at [30, 174] on span "[PERSON_NAME]" at bounding box center [35, 173] width 36 height 5
click at [47, 154] on span "Suivi des factures freelances" at bounding box center [54, 154] width 86 height 6
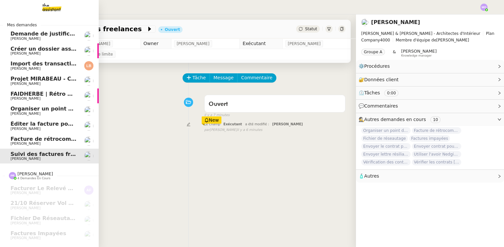
click at [47, 135] on link "Facture de rétrocommissions Segolène Labinsky" at bounding box center [49, 141] width 99 height 15
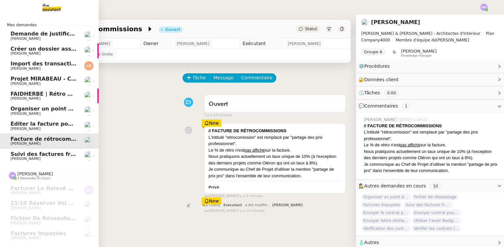
click at [42, 123] on span "Éditer la facture pour NCV Rénovation" at bounding box center [68, 124] width 114 height 6
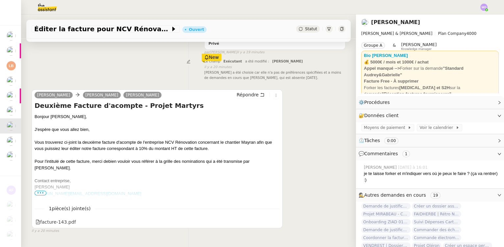
scroll to position [60, 0]
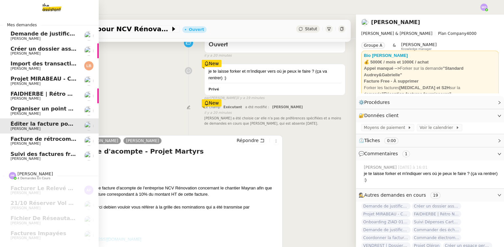
click at [43, 114] on span "[PERSON_NAME]" at bounding box center [44, 114] width 66 height 4
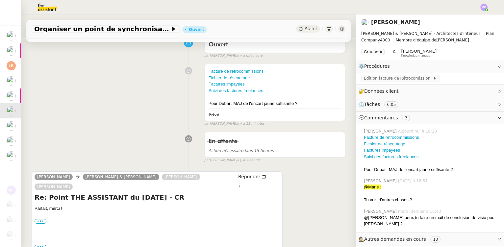
click at [35, 89] on div "Facture de rétrocommissions Fichier de réseautage Factures impayées Suivi des f…" at bounding box center [189, 93] width 314 height 65
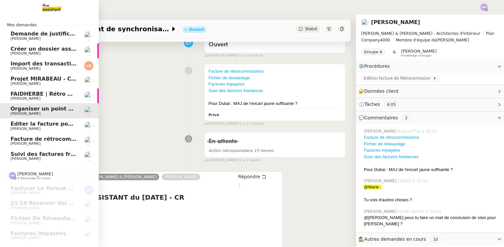
click at [45, 126] on span "Éditer la facture pour NCV Rénovation" at bounding box center [68, 124] width 114 height 6
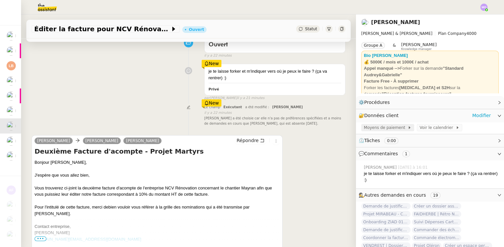
click at [379, 130] on span "Moyens de paiement" at bounding box center [386, 127] width 44 height 7
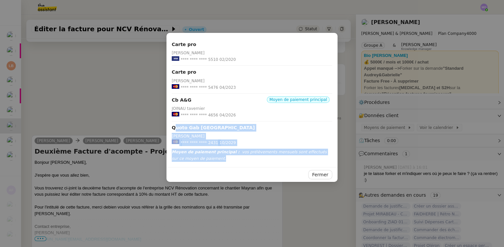
drag, startPoint x: 172, startPoint y: 128, endPoint x: 220, endPoint y: 159, distance: 56.7
click at [220, 159] on div "Carte pro Gabrielle Tavernier **** **** **** 5510 02/2020 Carte pro Joinau Tave…" at bounding box center [252, 100] width 171 height 134
click at [247, 152] on span "vos prélèvements mensuels sont effectués sur ce moyen de paiement." at bounding box center [249, 155] width 155 height 11
click at [245, 152] on span "vos prélèvements mensuels sont effectués sur ce moyen de paiement." at bounding box center [249, 155] width 155 height 11
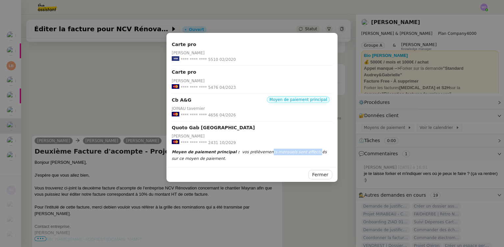
drag, startPoint x: 255, startPoint y: 151, endPoint x: 296, endPoint y: 151, distance: 40.8
click at [296, 151] on span "vos prélèvements mensuels sont effectués sur ce moyen de paiement." at bounding box center [249, 155] width 155 height 11
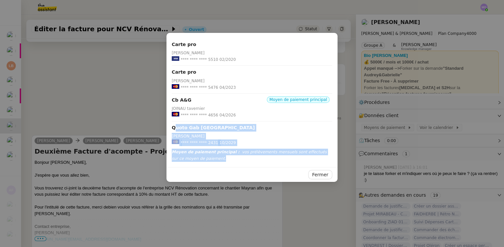
drag, startPoint x: 173, startPoint y: 126, endPoint x: 251, endPoint y: 157, distance: 83.9
click at [251, 157] on div "Carte pro Gabrielle Tavernier **** **** **** 5510 02/2020 Carte pro Joinau Tave…" at bounding box center [252, 100] width 171 height 134
click at [267, 152] on span "vos prélèvements mensuels sont effectués sur ce moyen de paiement." at bounding box center [249, 155] width 155 height 11
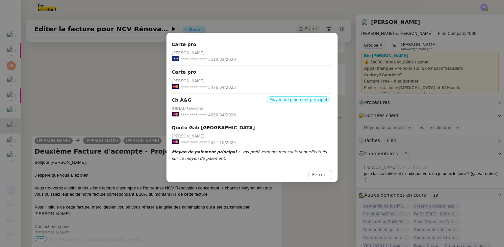
click at [128, 136] on nz-modal-container "Carte pro Gabrielle Tavernier **** **** **** 5510 02/2020 Carte pro Joinau Tave…" at bounding box center [252, 123] width 504 height 247
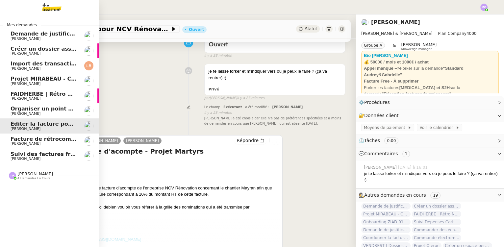
click at [45, 140] on span "Facture de rétrocommissions" at bounding box center [54, 139] width 87 height 6
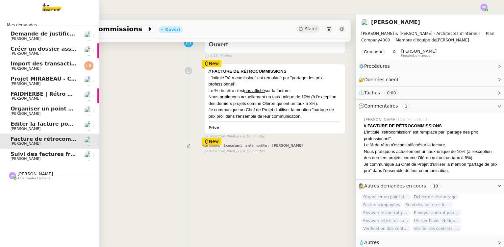
click at [44, 125] on span "Éditer la facture pour NCV Rénovation" at bounding box center [68, 124] width 114 height 6
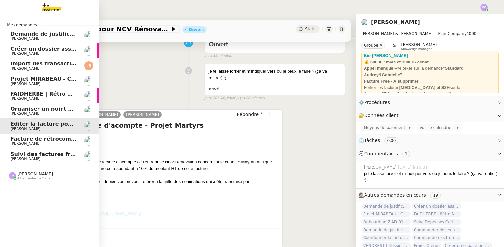
click at [53, 154] on span "Suivi des factures freelances" at bounding box center [54, 154] width 86 height 6
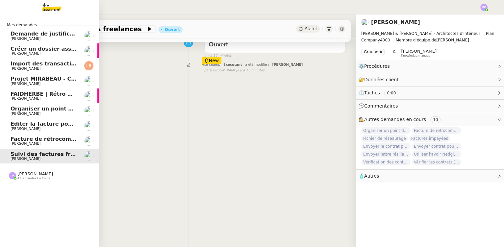
click at [45, 108] on span "Organiser un point de synchronisation" at bounding box center [68, 109] width 114 height 6
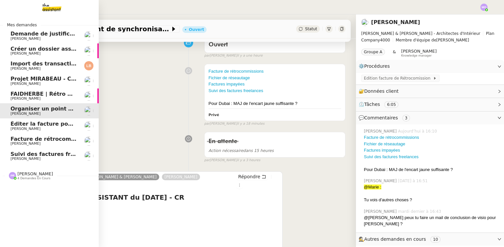
click at [46, 93] on span "FAIDHERBE | Rétro NCV Rénovations" at bounding box center [65, 94] width 108 height 6
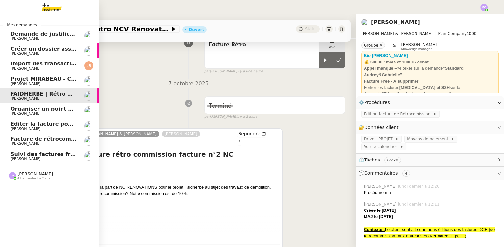
click at [48, 77] on span "Projet MIRABEAU - Commandes" at bounding box center [57, 79] width 93 height 6
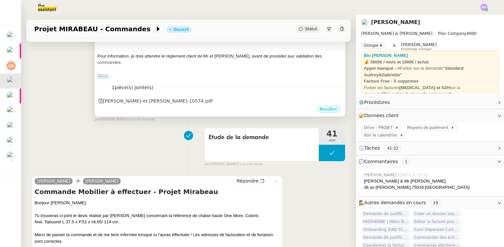
scroll to position [239, 0]
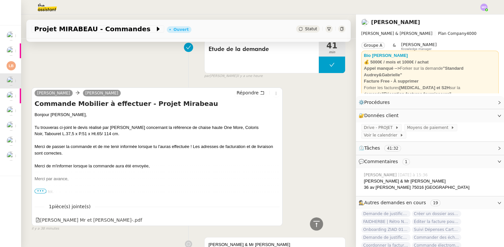
click at [316, 75] on div "par Marie O. il y a une heure" at bounding box center [274, 76] width 141 height 6
click at [319, 69] on button at bounding box center [332, 65] width 26 height 16
click at [319, 69] on div at bounding box center [325, 65] width 13 height 16
drag, startPoint x: 49, startPoint y: 147, endPoint x: 91, endPoint y: 147, distance: 42.1
click at [91, 147] on div "Merci de passer la commande et de me tenir informée lorsque tu l'auras effectué…" at bounding box center [157, 149] width 245 height 13
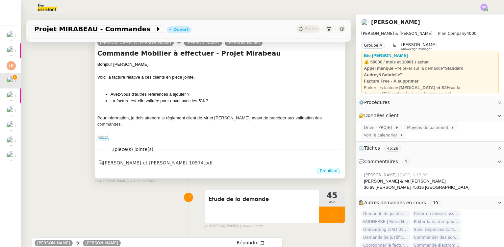
scroll to position [90, 0]
click at [184, 88] on div "Bonjour Anaïs, Voici la facture relative à ces clients en pièce jointe. Avez-vo…" at bounding box center [219, 100] width 245 height 79
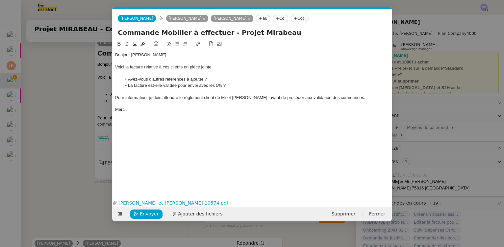
scroll to position [0, 14]
click at [360, 97] on div "Pour information, je dois attendre le règlement client de Mr et Mme Graham, ava…" at bounding box center [252, 98] width 274 height 6
click at [162, 98] on div "Pour information, je dois attendre le règlement client de Mr et Mme Graham, ava…" at bounding box center [252, 98] width 274 height 6
click at [167, 98] on div "Pour information, je dois toujours attendre le règlement client de Mr et Mme Gr…" at bounding box center [252, 98] width 274 height 6
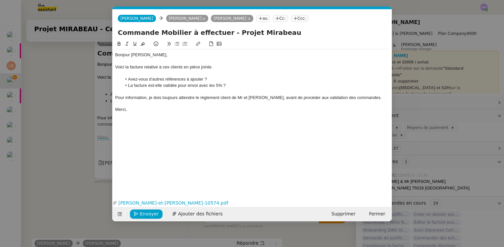
drag, startPoint x: 192, startPoint y: 106, endPoint x: 179, endPoint y: 95, distance: 17.1
click at [192, 105] on div "Bonjour Anaïs, Voici la facture relative à ces clients en pièce jointe. Avez-vo…" at bounding box center [252, 82] width 274 height 66
click at [172, 96] on div "Pour information, je dois toujours attendre le règlement client de Mr et Mme Gr…" at bounding box center [252, 98] width 274 height 6
click at [172, 97] on div "Pour information, je dois toujours attendre le règlement client de Mr et Mme Gr…" at bounding box center [252, 98] width 274 height 6
click at [199, 107] on div "Merci," at bounding box center [252, 110] width 274 height 6
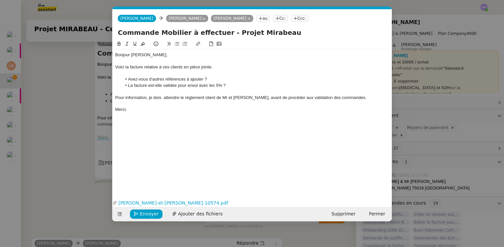
drag, startPoint x: 161, startPoint y: 96, endPoint x: 181, endPoint y: 101, distance: 21.5
click at [162, 96] on div "Pour information, je dois attendre le règlement client de Mr et Mme Graham, ava…" at bounding box center [252, 98] width 274 height 6
drag, startPoint x: 359, startPoint y: 97, endPoint x: 360, endPoint y: 113, distance: 15.8
click at [359, 97] on div "Pour information, je dois attendre le règlement client de Mr et Mme Graham, ava…" at bounding box center [252, 98] width 274 height 6
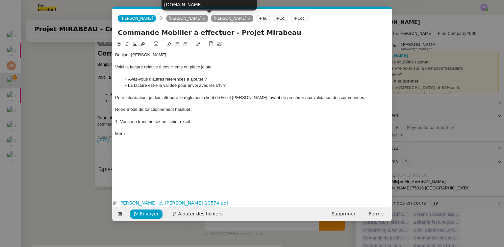
click at [247, 18] on icon at bounding box center [248, 18] width 3 height 3
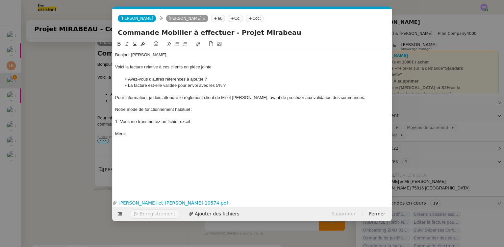
click at [211, 136] on div "Merci," at bounding box center [252, 134] width 274 height 6
click at [159, 124] on div "1- Vous me transmettez un fichier excel" at bounding box center [252, 122] width 274 height 6
click at [147, 109] on div "Notre mode de fonctionnement habituel :" at bounding box center [252, 110] width 274 height 6
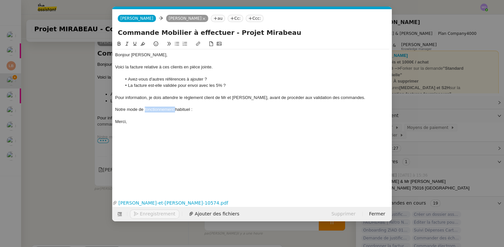
click at [147, 109] on div "Notre mode de fonctionnement habituel :" at bounding box center [252, 110] width 274 height 6
click at [160, 126] on div "Bonjour Anaïs, Voici la facture relative à ces clients en pièce jointe. Avez-vo…" at bounding box center [252, 88] width 274 height 78
click at [143, 111] on div "Notre mode de fonctionnement habituel :" at bounding box center [252, 110] width 274 height 6
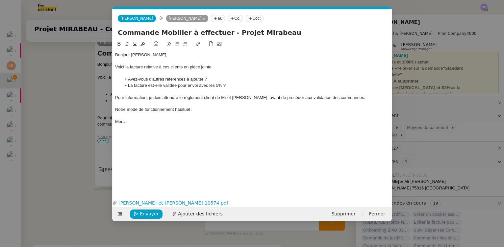
click at [140, 110] on div "Notre mode de fonctionnement habituel :" at bounding box center [252, 110] width 274 height 6
click at [145, 125] on div "Merci," at bounding box center [252, 122] width 274 height 6
click at [143, 112] on div "Notre mode de fonctionnement habituel :" at bounding box center [252, 110] width 274 height 6
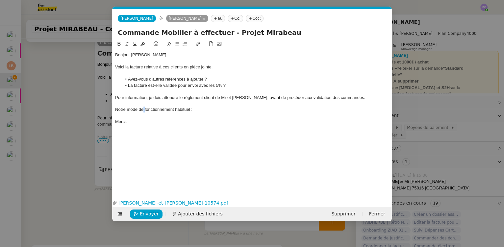
click at [143, 112] on div "Notre mode de fonctionnement habituel :" at bounding box center [252, 110] width 274 height 6
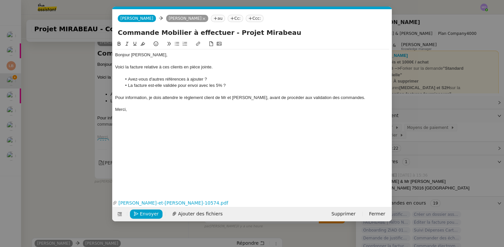
click at [361, 97] on div "Pour information, je dois attendre le règlement client de Mr et Mme Graham, ava…" at bounding box center [252, 98] width 274 height 6
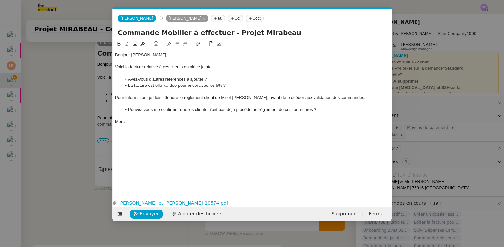
click at [177, 111] on li "Pouvez-vous me confirmer que les clients n'ont pas déjà procédé au règlement de…" at bounding box center [256, 110] width 268 height 6
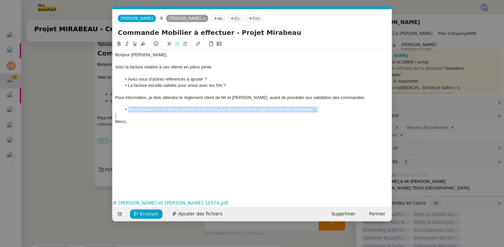
click at [177, 111] on li "Pouvez-vous me confirmer que les clients n'ont pas déjà procédé au règlement de…" at bounding box center [256, 110] width 268 height 6
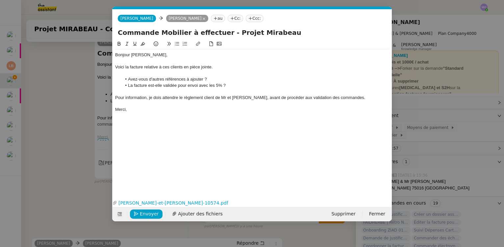
click at [214, 128] on div "Bonjour Anaïs, Voici la facture relative à ces clients en pièce jointe. Avez-vo…" at bounding box center [252, 113] width 274 height 147
click at [208, 78] on li "Avez-vous d'autres références à ajouter ?" at bounding box center [256, 79] width 268 height 6
drag, startPoint x: 208, startPoint y: 79, endPoint x: 352, endPoint y: 77, distance: 143.8
click at [352, 77] on li "Avez-vous d'autres références à ajouter ? Cela me permettra de centraliser tout…" at bounding box center [256, 79] width 268 height 6
click at [128, 47] on button at bounding box center [127, 44] width 8 height 8
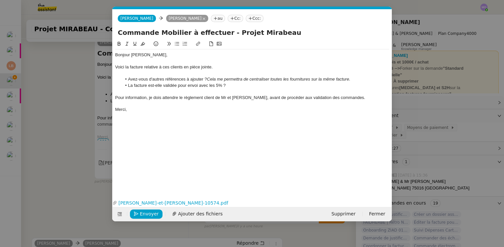
click at [272, 117] on div "Bonjour Anaïs, Voici la facture relative à ces clients en pièce jointe. Avez-vo…" at bounding box center [252, 113] width 274 height 147
click at [312, 80] on em "Cela me permettra de centraliser toutes les fournitures sur la même facture." at bounding box center [278, 79] width 143 height 5
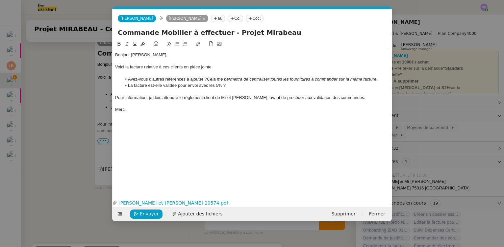
click at [208, 111] on div "Merci," at bounding box center [252, 110] width 274 height 6
click at [146, 214] on span "Envoyer" at bounding box center [149, 214] width 19 height 8
click at [146, 214] on span "Confirmer l'envoi" at bounding box center [159, 214] width 39 height 8
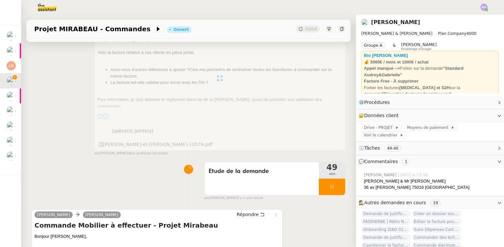
scroll to position [119, 0]
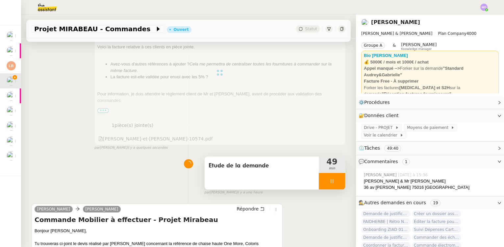
click at [328, 184] on div at bounding box center [332, 181] width 26 height 16
click at [328, 184] on div "49 min" at bounding box center [332, 173] width 26 height 33
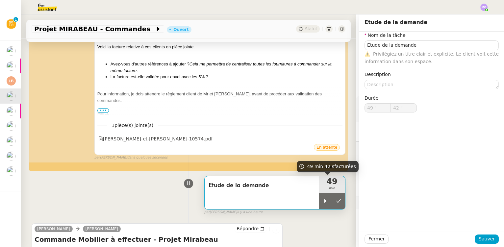
type input "Etude de la demande"
type input "49 '"
type input "42 ""
click at [332, 198] on button at bounding box center [338, 201] width 13 height 16
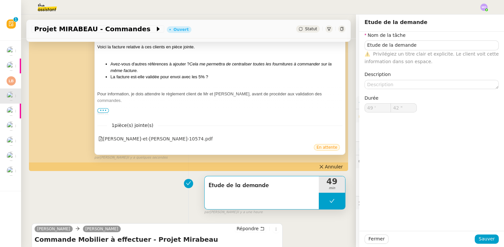
type input "Etude de la demande"
type input "49 '"
type input "42 ""
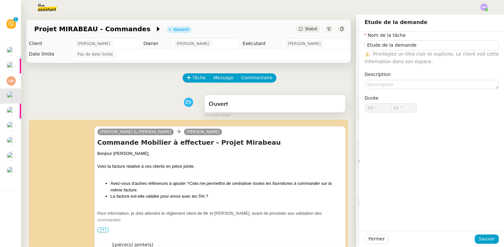
type input "Etude de la demande"
type input "49 '"
type input "42 ""
click at [300, 26] on div "Statut" at bounding box center [308, 28] width 24 height 7
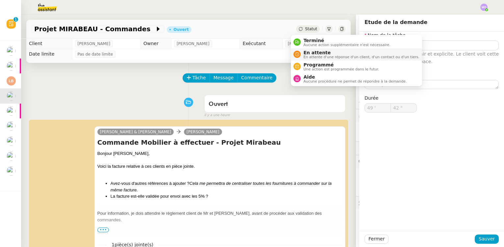
click at [312, 53] on span "En attente" at bounding box center [361, 52] width 116 height 5
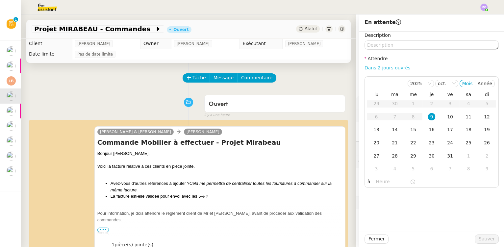
click at [369, 66] on link "Dans 2 jours ouvrés" at bounding box center [388, 67] width 46 height 5
type input "07:00"
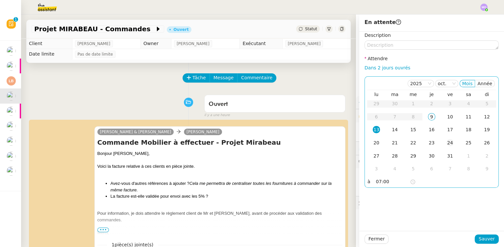
drag, startPoint x: 445, startPoint y: 116, endPoint x: 448, endPoint y: 147, distance: 31.8
click at [447, 116] on div "10" at bounding box center [450, 116] width 7 height 7
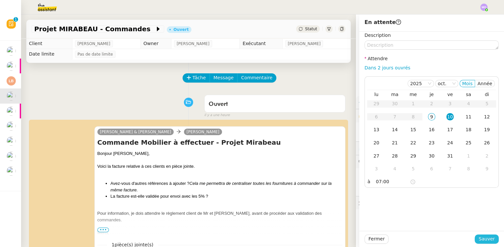
click at [479, 236] on span "Sauver" at bounding box center [487, 239] width 16 height 8
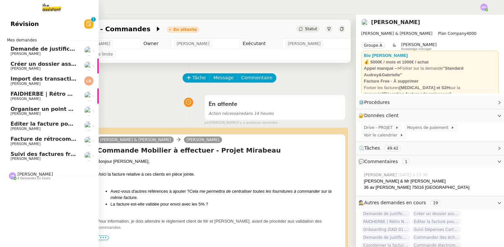
click at [41, 154] on span "Suivi des factures freelances" at bounding box center [54, 154] width 86 height 6
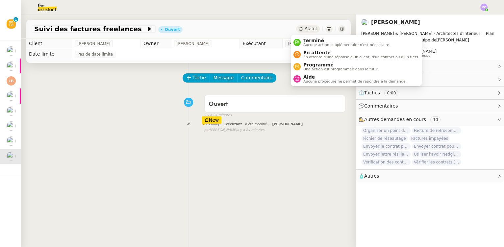
click at [305, 30] on span "Statut" at bounding box center [311, 29] width 12 height 5
click at [315, 51] on span "En attente" at bounding box center [361, 52] width 116 height 5
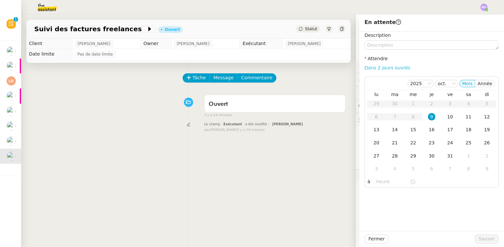
click at [372, 65] on link "Dans 2 jours ouvrés" at bounding box center [388, 67] width 46 height 5
type input "07:00"
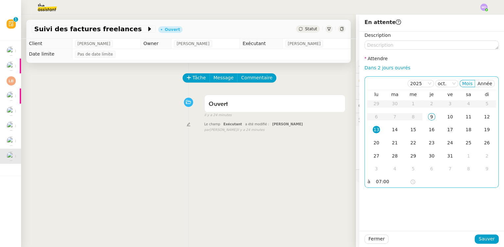
drag, startPoint x: 443, startPoint y: 118, endPoint x: 445, endPoint y: 132, distance: 13.9
click at [447, 118] on div "10" at bounding box center [450, 116] width 7 height 7
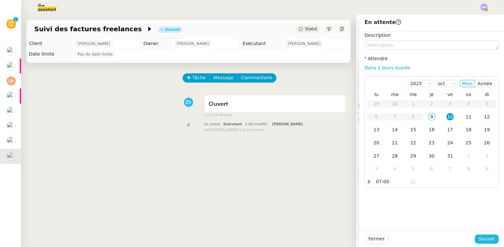
click at [479, 242] on span "Sauver" at bounding box center [487, 239] width 16 height 8
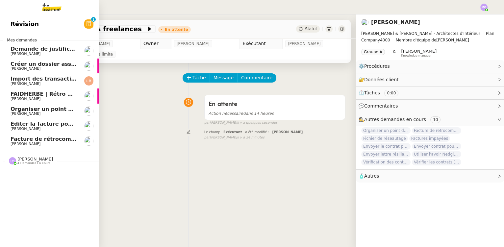
click at [49, 138] on span "Facture de rétrocommissions" at bounding box center [54, 139] width 87 height 6
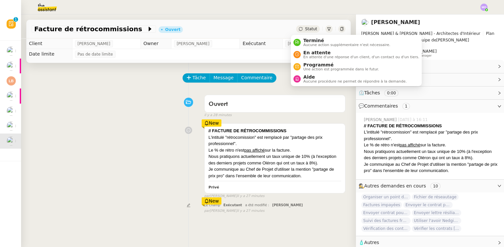
click at [305, 29] on span "Statut" at bounding box center [311, 29] width 12 height 5
click at [314, 50] on span "En attente" at bounding box center [361, 52] width 116 height 5
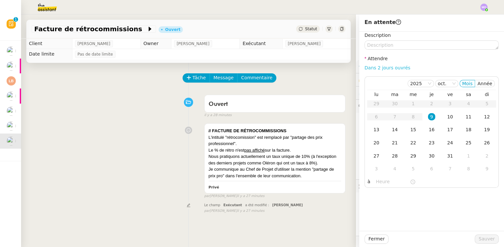
click at [374, 68] on link "Dans 2 jours ouvrés" at bounding box center [388, 67] width 46 height 5
type input "07:00"
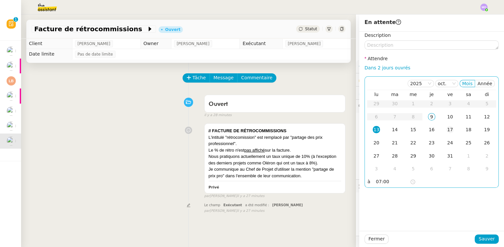
drag, startPoint x: 446, startPoint y: 114, endPoint x: 450, endPoint y: 130, distance: 16.6
click at [447, 114] on div "10" at bounding box center [450, 116] width 7 height 7
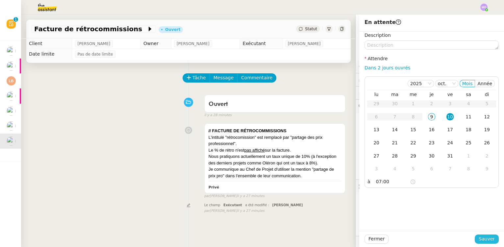
click at [484, 239] on span "Sauver" at bounding box center [487, 239] width 16 height 8
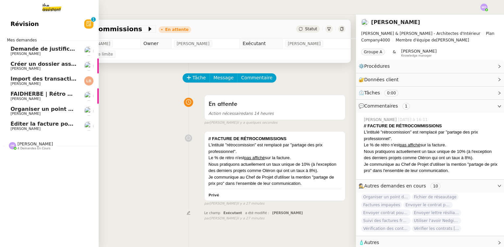
click at [46, 127] on span "[PERSON_NAME]" at bounding box center [44, 129] width 66 height 4
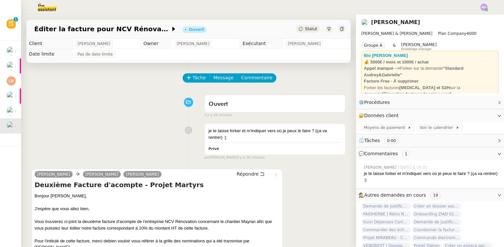
click at [46, 98] on div "Ouvert false il y a 38 minutes" at bounding box center [189, 105] width 314 height 26
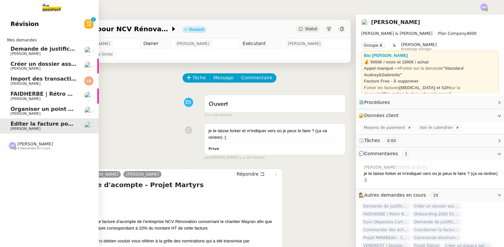
click at [29, 109] on span "Organiser un point de synchronisation" at bounding box center [68, 109] width 114 height 6
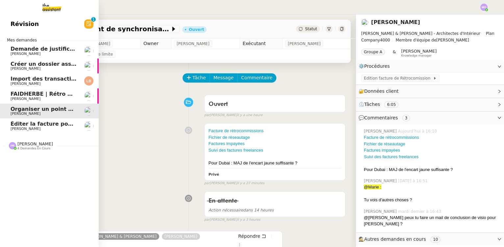
click at [23, 122] on span "Éditer la facture pour NCV Rénovation" at bounding box center [68, 124] width 114 height 6
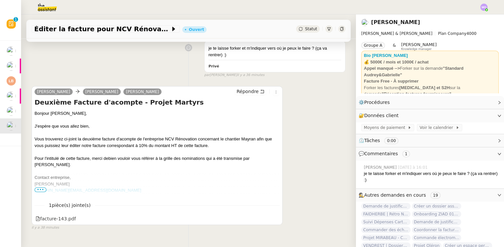
scroll to position [101, 0]
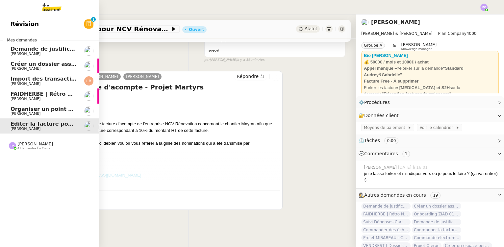
click at [34, 97] on span "[PERSON_NAME]" at bounding box center [26, 99] width 30 height 4
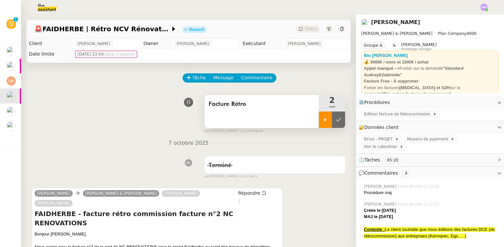
click at [323, 122] on icon at bounding box center [325, 119] width 5 height 5
click at [49, 108] on div "Facture Rétro 2 min false par Marie O. il y a une heure" at bounding box center [189, 113] width 314 height 42
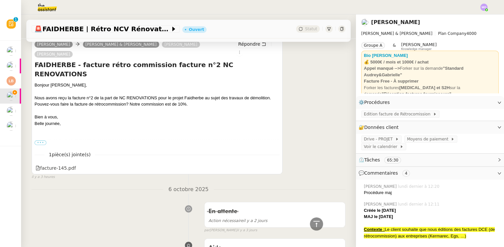
scroll to position [149, 0]
click at [63, 164] on div "facture-145.pdf" at bounding box center [56, 168] width 40 height 8
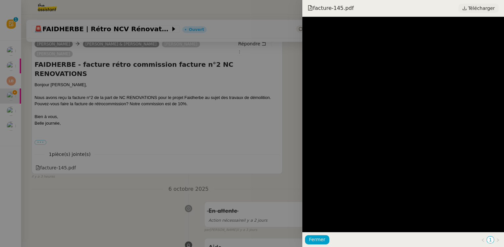
click at [468, 5] on link "Télécharger" at bounding box center [478, 8] width 40 height 9
click at [97, 71] on div at bounding box center [252, 123] width 504 height 247
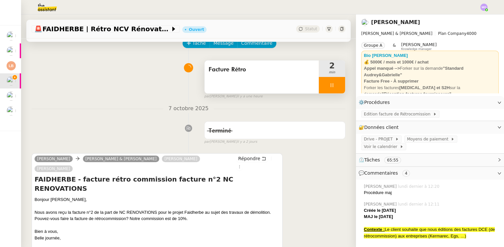
scroll to position [30, 0]
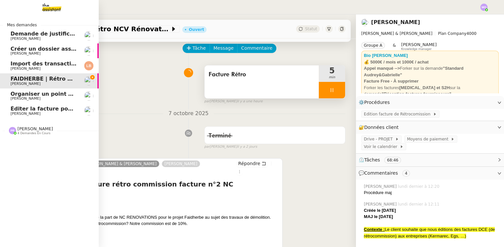
drag, startPoint x: 43, startPoint y: 68, endPoint x: 40, endPoint y: 64, distance: 4.9
click at [43, 68] on span "[PERSON_NAME]" at bounding box center [44, 69] width 66 height 4
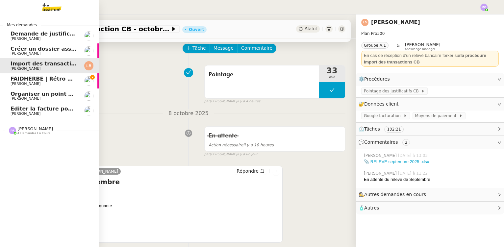
click at [57, 51] on div "Créer un dossier assurance Descudet Gabrielle Tavernier" at bounding box center [44, 51] width 66 height 10
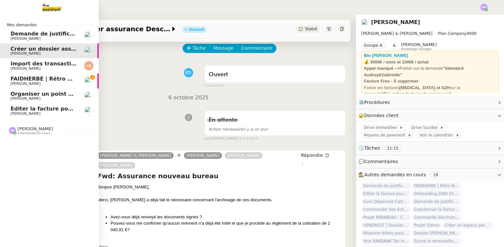
click at [56, 32] on span "Demande de justificatifs Pennylane - septembre 2025" at bounding box center [91, 34] width 160 height 6
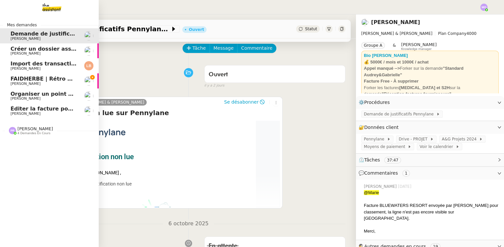
click at [56, 6] on img at bounding box center [46, 7] width 51 height 14
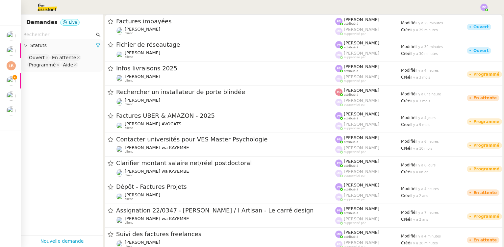
click at [42, 39] on div "Statuts" at bounding box center [62, 45] width 82 height 13
click at [37, 46] on span "Statuts" at bounding box center [62, 46] width 65 height 8
click at [40, 38] on input "text" at bounding box center [58, 35] width 71 height 8
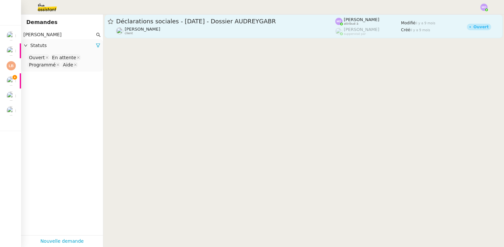
type input "karine"
drag, startPoint x: 190, startPoint y: 20, endPoint x: 168, endPoint y: 30, distance: 24.1
click at [190, 20] on span "Déclarations sociales - Décembre 2024 - Dossier AUDREYGABR" at bounding box center [225, 21] width 219 height 6
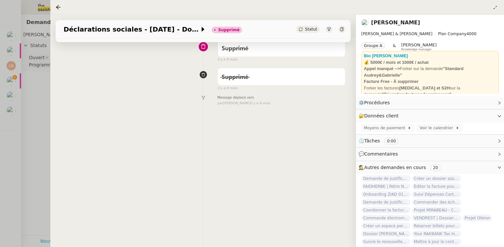
scroll to position [60, 0]
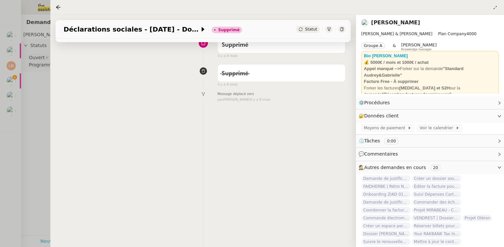
click at [42, 104] on div at bounding box center [252, 123] width 504 height 247
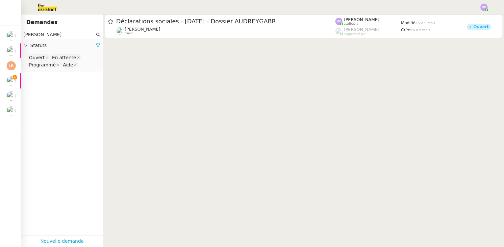
click at [83, 67] on nz-select-top-control "Ouvert En attente Programmé Aide" at bounding box center [61, 61] width 71 height 15
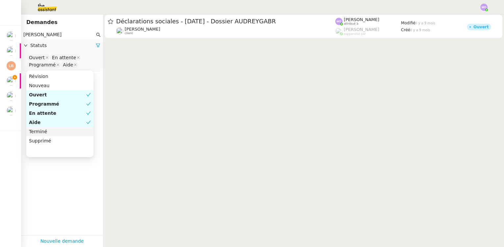
click at [45, 132] on div "Terminé" at bounding box center [60, 132] width 62 height 6
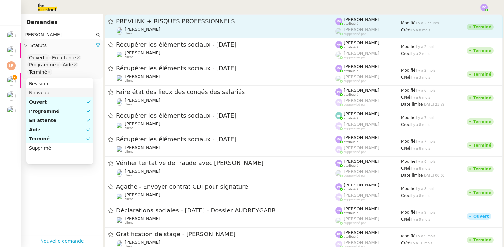
click at [197, 26] on div "PREVLINK + RISQUES PROFESSIONNELS Gabrielle Tavernier client" at bounding box center [225, 26] width 219 height 18
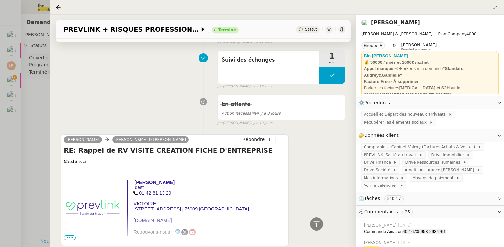
scroll to position [808, 0]
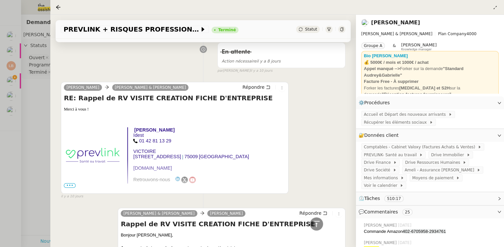
click at [37, 104] on div at bounding box center [252, 123] width 504 height 247
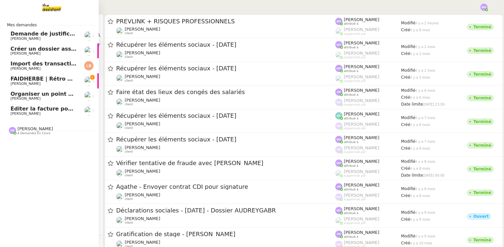
click at [30, 113] on span "[PERSON_NAME]" at bounding box center [26, 114] width 30 height 4
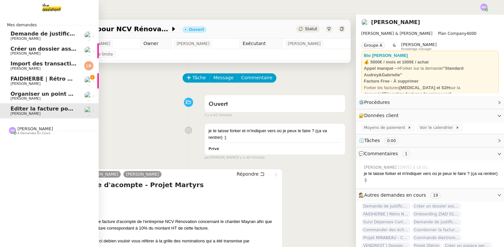
click at [28, 95] on span "Organiser un point de synchronisation" at bounding box center [68, 94] width 114 height 6
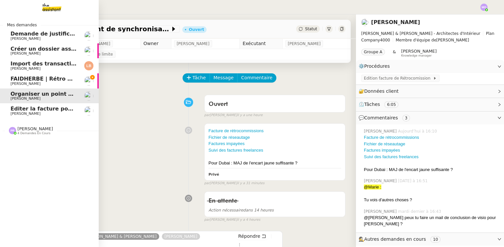
click at [33, 84] on span "[PERSON_NAME]" at bounding box center [26, 84] width 30 height 4
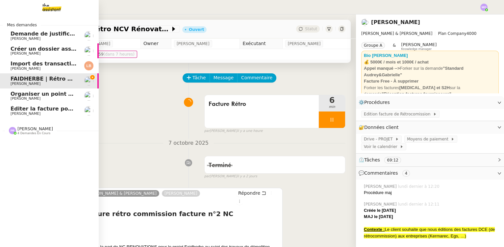
click at [47, 47] on span "Créer un dossier assurance Descudet" at bounding box center [66, 49] width 111 height 6
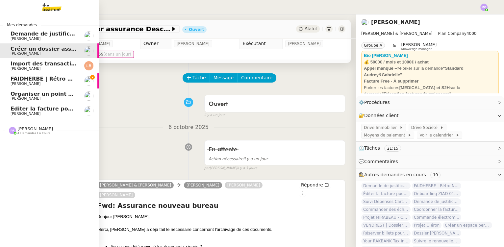
click at [44, 64] on span "Import des transaction CB - octobre 2025" at bounding box center [72, 64] width 123 height 6
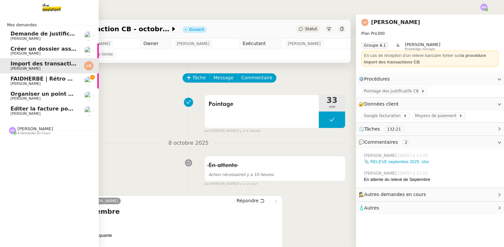
click at [46, 32] on span "Demande de justificatifs Pennylane - septembre 2025" at bounding box center [91, 34] width 160 height 6
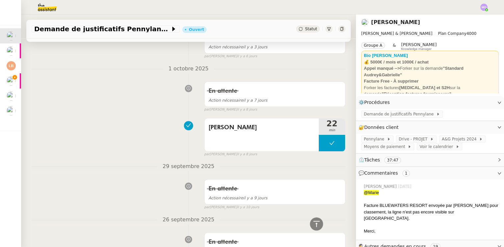
scroll to position [419, 0]
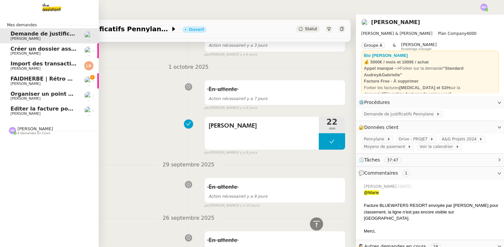
click at [54, 8] on img at bounding box center [46, 7] width 51 height 14
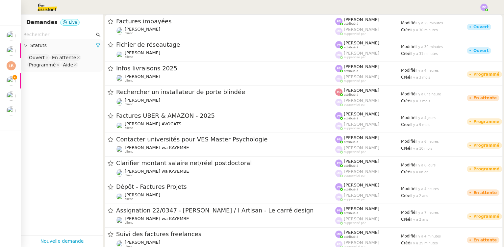
click at [43, 37] on input "text" at bounding box center [58, 35] width 71 height 8
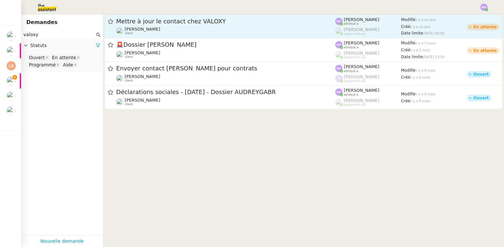
type input "valoxy"
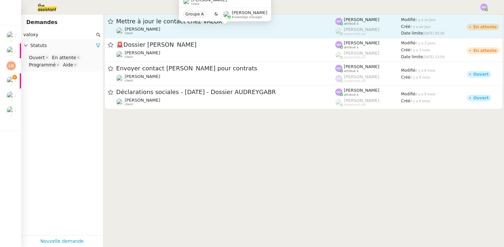
click at [240, 28] on div "[PERSON_NAME] client" at bounding box center [225, 31] width 219 height 9
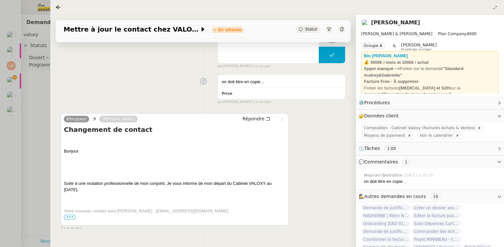
scroll to position [119, 0]
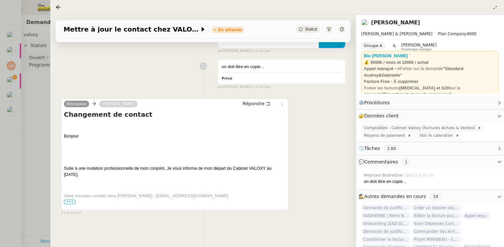
click at [71, 201] on span "•••" at bounding box center [70, 202] width 12 height 5
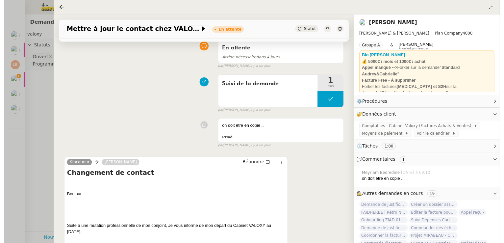
scroll to position [0, 0]
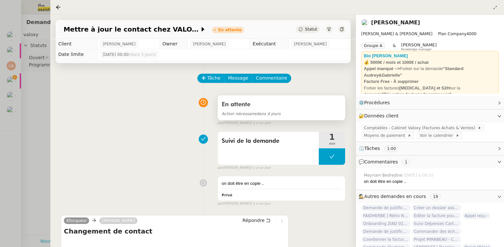
click at [280, 117] on div "Action nécessaire dans 4 jours" at bounding box center [281, 114] width 119 height 8
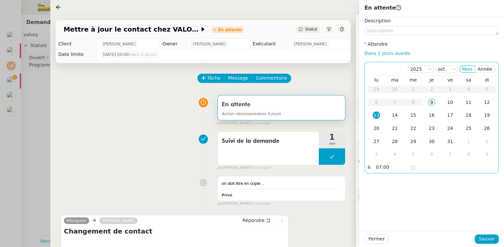
click at [434, 103] on div "9" at bounding box center [431, 102] width 7 height 7
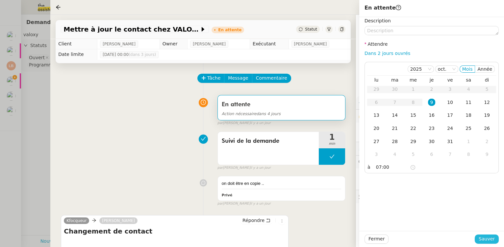
click at [482, 238] on span "Sauver" at bounding box center [487, 239] width 16 height 8
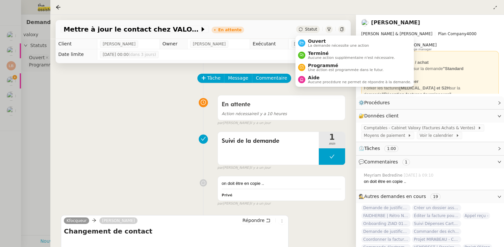
click at [309, 29] on span "Statut" at bounding box center [311, 29] width 12 height 5
click at [319, 41] on span "Ouvert" at bounding box center [338, 41] width 61 height 5
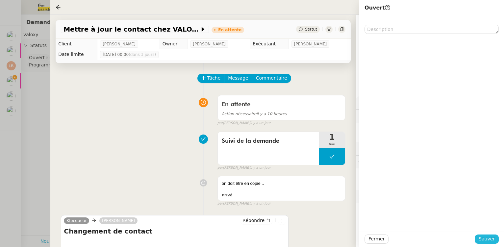
click at [484, 239] on span "Sauver" at bounding box center [487, 239] width 16 height 8
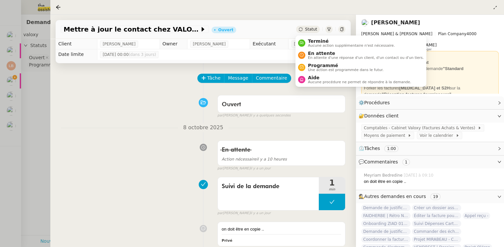
click at [309, 29] on span "Statut" at bounding box center [311, 29] width 12 height 5
click at [324, 52] on span "En attente" at bounding box center [366, 53] width 116 height 5
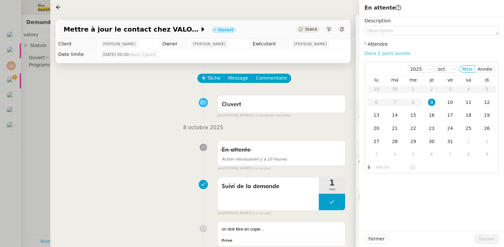
click at [376, 52] on link "Dans 2 jours ouvrés" at bounding box center [388, 53] width 46 height 5
type input "07:00"
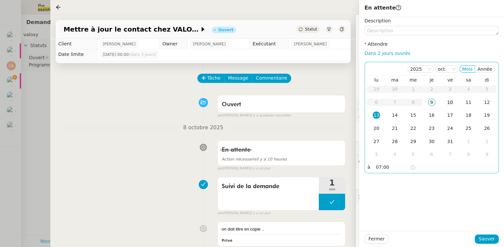
click at [452, 101] on div "10" at bounding box center [450, 102] width 7 height 7
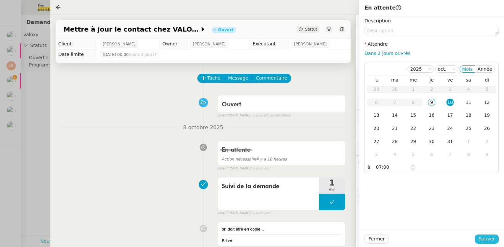
click at [488, 239] on span "Sauver" at bounding box center [487, 239] width 16 height 8
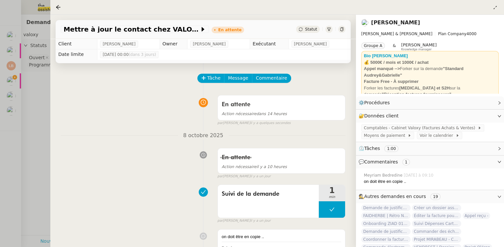
click at [37, 123] on div at bounding box center [252, 123] width 504 height 247
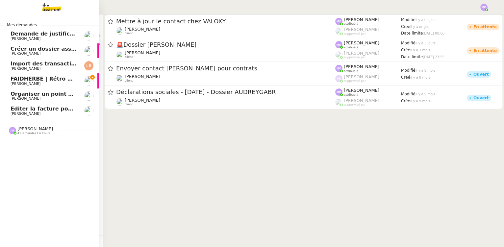
click at [36, 83] on span "[PERSON_NAME]" at bounding box center [26, 84] width 30 height 4
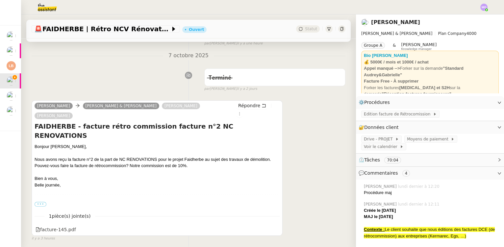
scroll to position [90, 0]
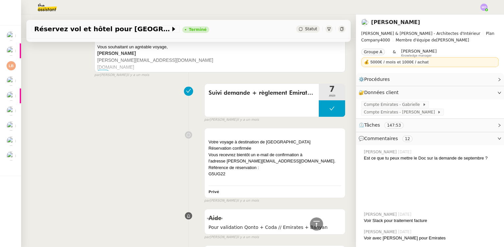
scroll to position [6810, 0]
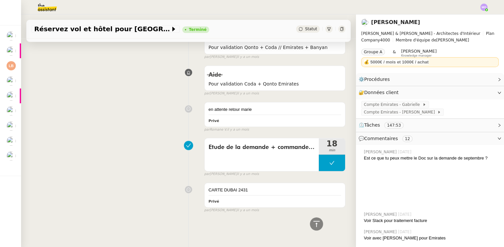
drag, startPoint x: 206, startPoint y: 73, endPoint x: 197, endPoint y: 249, distance: 176.0
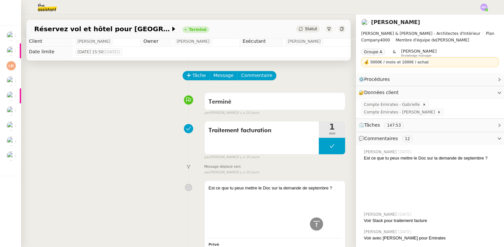
scroll to position [0, 0]
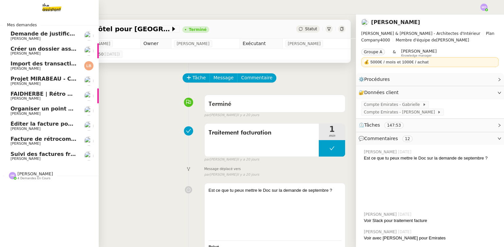
click at [45, 82] on span "[PERSON_NAME]" at bounding box center [44, 84] width 66 height 4
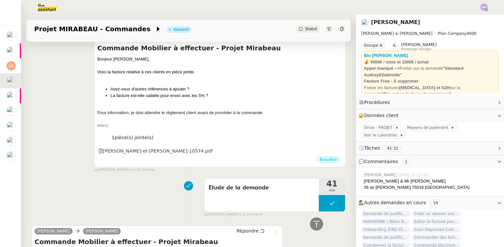
scroll to position [71, 0]
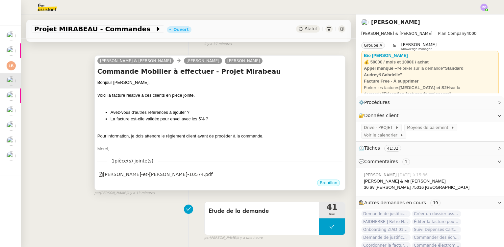
click at [206, 96] on div "Voici la facture relative à ces clients en pièce jointe." at bounding box center [219, 95] width 245 height 7
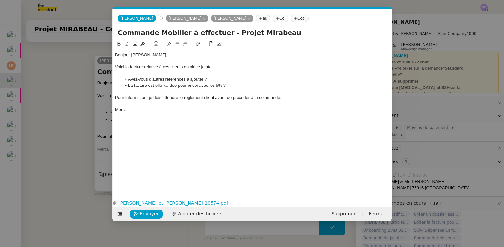
scroll to position [0, 14]
click at [194, 90] on div at bounding box center [252, 92] width 274 height 6
click at [66, 101] on nz-modal-container "Service TA - VOYAGE - PROPOSITION GLOBALE A utiliser dans le cadre de propositi…" at bounding box center [252, 123] width 504 height 247
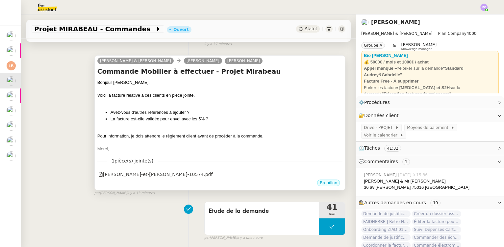
click at [220, 106] on div "Bonjour [PERSON_NAME], Voici la facture relative à ces clients en pièce jointe.…" at bounding box center [219, 115] width 245 height 73
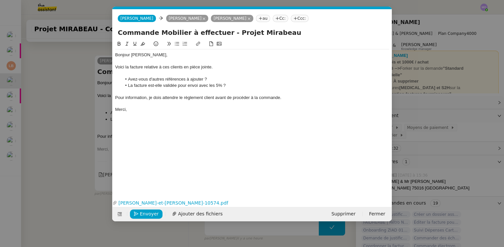
click at [251, 97] on div "Pour information, je dois attendre le règlement client avant de procéder à la c…" at bounding box center [252, 98] width 274 height 6
click at [64, 133] on nz-modal-container "Service TA - VOYAGE - PROPOSITION GLOBALE A utiliser dans le cadre de propositi…" at bounding box center [252, 123] width 504 height 247
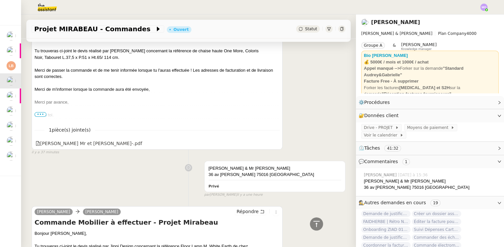
scroll to position [310, 0]
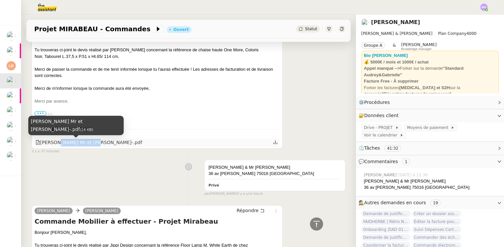
drag, startPoint x: 54, startPoint y: 143, endPoint x: 93, endPoint y: 143, distance: 38.8
click at [93, 143] on div "[PERSON_NAME] Mr et [PERSON_NAME]-.pdf" at bounding box center [89, 143] width 107 height 8
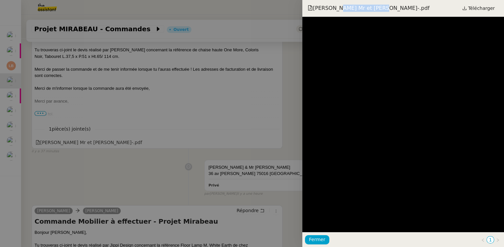
drag, startPoint x: 92, startPoint y: 143, endPoint x: 378, endPoint y: 8, distance: 315.9
click at [378, 8] on span "[PERSON_NAME] Mr et [PERSON_NAME]-.pdf" at bounding box center [369, 8] width 122 height 7
copy span "Mr et [PERSON_NAME]"
click at [250, 100] on div at bounding box center [252, 123] width 504 height 247
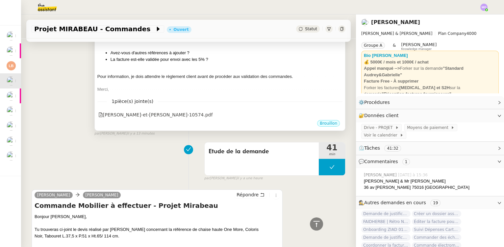
click at [220, 73] on div at bounding box center [219, 70] width 245 height 7
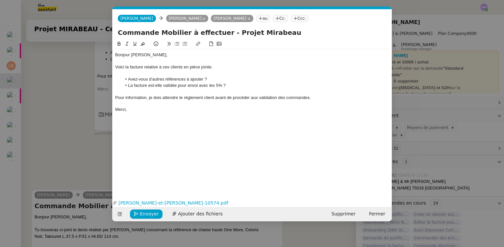
scroll to position [0, 14]
click at [215, 98] on div "Pour information, je dois attendre le règlement client avant de procéder aux va…" at bounding box center [252, 98] width 274 height 6
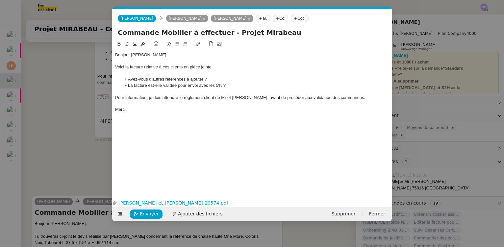
click at [220, 117] on div "Bonjour [PERSON_NAME], Voici la facture relative à ces clients en pièce jointe.…" at bounding box center [252, 113] width 274 height 147
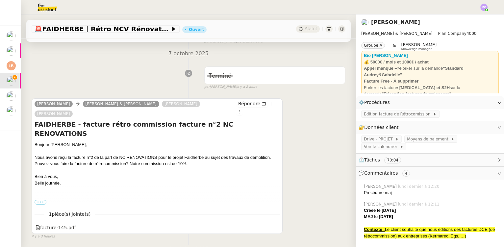
click at [41, 200] on label "•••" at bounding box center [41, 202] width 12 height 5
click at [0, 0] on input "•••" at bounding box center [0, 0] width 0 height 0
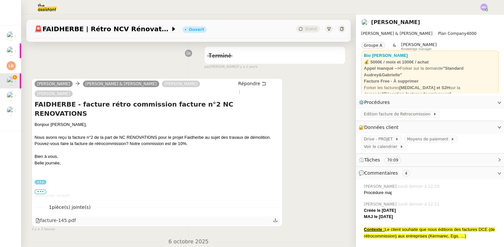
scroll to position [179, 0]
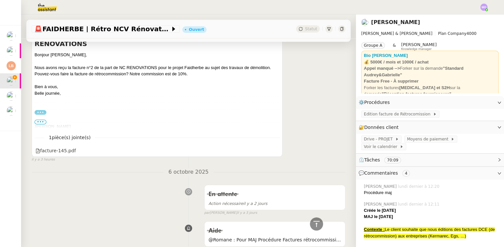
click at [41, 123] on span "•••" at bounding box center [41, 122] width 12 height 5
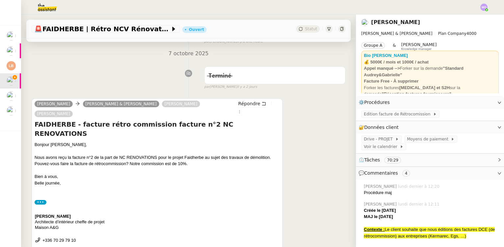
scroll to position [0, 0]
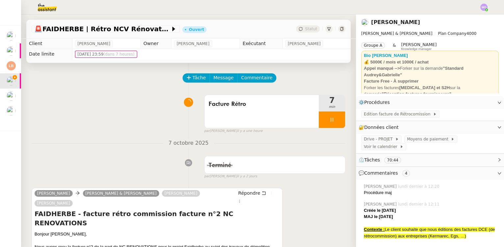
click at [57, 149] on div "[DATE] Terminé false par [PERSON_NAME] [DATE] 👌👌👌 message envoyé ✌️✌️✌️ une err…" at bounding box center [189, 159] width 314 height 40
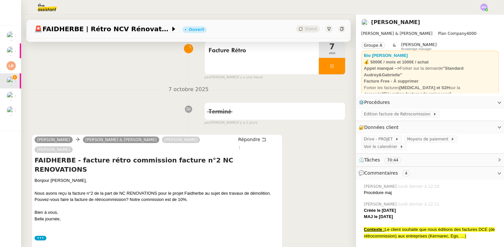
scroll to position [60, 0]
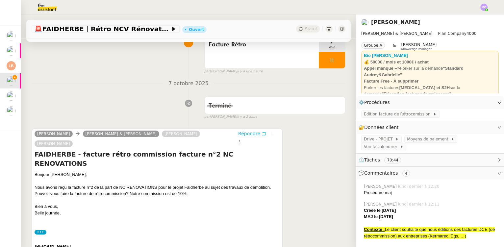
click at [241, 133] on span "Répondre" at bounding box center [249, 133] width 22 height 7
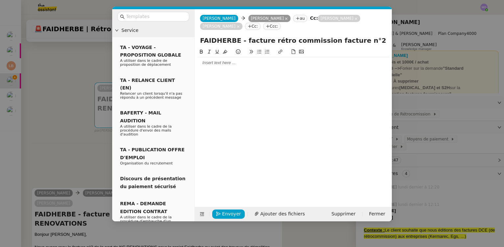
click at [214, 66] on div at bounding box center [293, 63] width 192 height 6
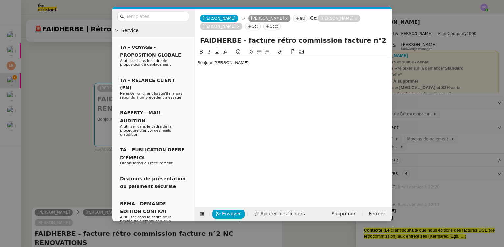
scroll to position [0, 0]
click at [298, 76] on div "NCV RENOVATION a déjà procédé au règlement de la facture de rétrocommission de …" at bounding box center [293, 75] width 192 height 6
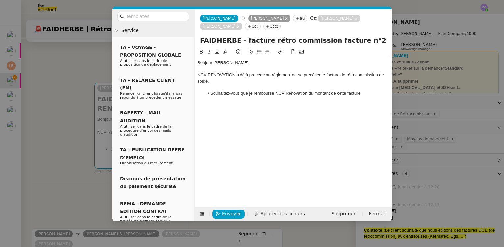
click at [73, 141] on nz-modal-container "Service TA - VOYAGE - PROPOSITION GLOBALE A utiliser dans le cadre de propositi…" at bounding box center [252, 123] width 504 height 247
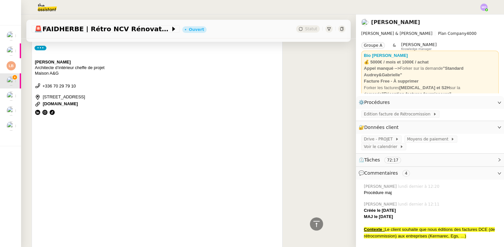
scroll to position [389, 0]
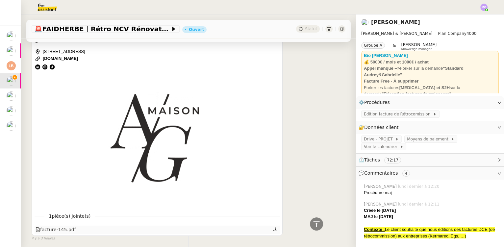
click at [62, 226] on div "facture-145.pdf" at bounding box center [56, 230] width 40 height 8
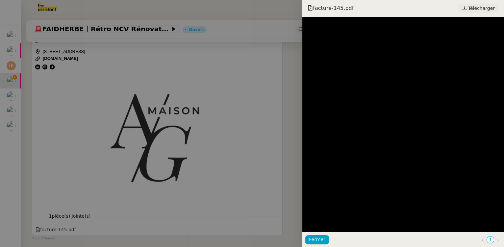
click at [473, 7] on span "Télécharger" at bounding box center [481, 8] width 27 height 9
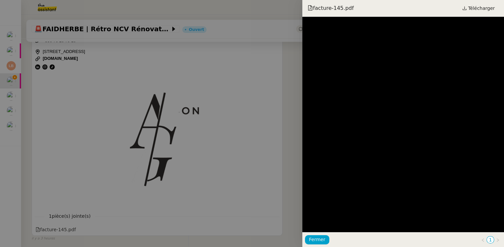
click at [174, 56] on div at bounding box center [252, 123] width 504 height 247
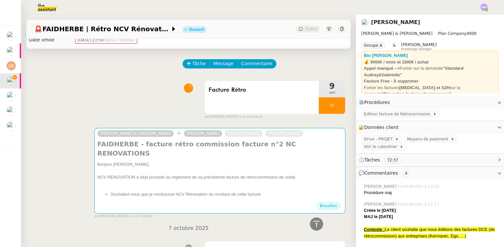
scroll to position [0, 0]
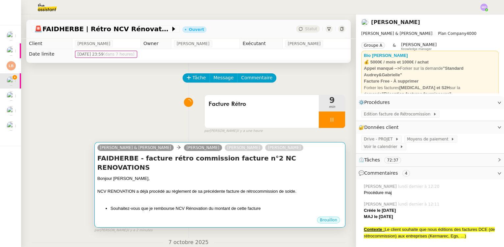
click at [234, 175] on div "Bonjour [PERSON_NAME]," at bounding box center [219, 178] width 245 height 7
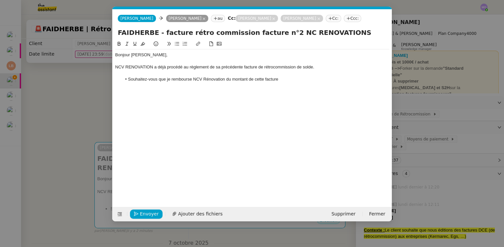
scroll to position [0, 14]
click at [317, 68] on div "NCV RENOVATION a déjà procédé au règlement de sa précédente facture de rétrocom…" at bounding box center [252, 67] width 274 height 6
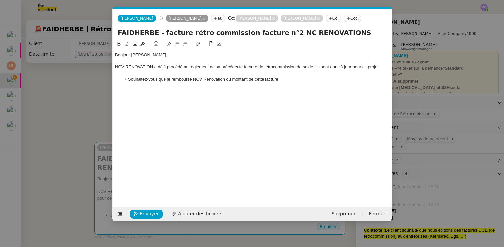
click at [353, 66] on div "NCV RENOVATION a déjà procédé au règlement de sa précédente facture de rétrocom…" at bounding box center [252, 67] width 274 height 6
click at [353, 67] on div "NCV RENOVATION a déjà procédé au règlement de sa précédente facture de rétrocom…" at bounding box center [252, 67] width 274 height 6
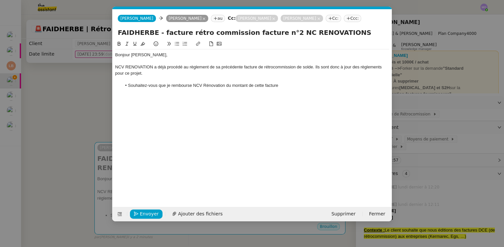
click at [268, 89] on li "Souhaitez-vous que je rembourse NCV Rénovation du montant de cette facture" at bounding box center [256, 86] width 268 height 6
click at [286, 86] on li "Souhaitez-vous que je rembourse NCV Rénovation du montant de cette facture" at bounding box center [256, 86] width 268 height 6
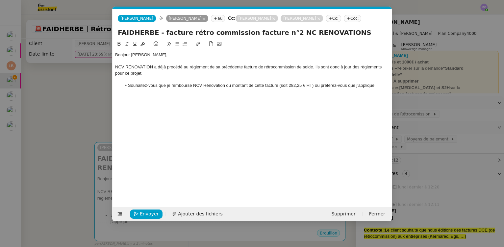
click at [72, 120] on nz-modal-container "Service TA - VOYAGE - PROPOSITION GLOBALE A utiliser dans le cadre de propositi…" at bounding box center [252, 123] width 504 height 247
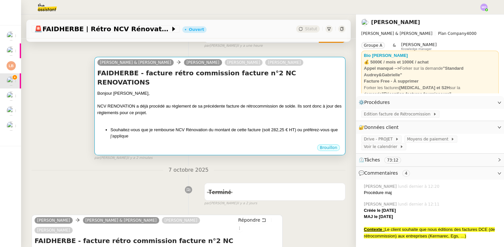
scroll to position [119, 0]
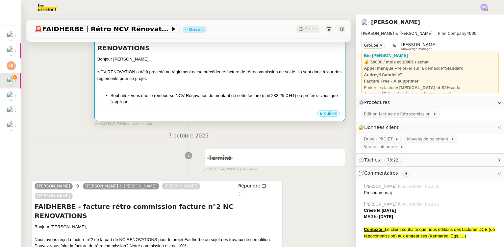
click at [212, 69] on div "NCV RENOVATION a déjà procédé au règlement de sa précédente facture de rétrocom…" at bounding box center [219, 75] width 245 height 13
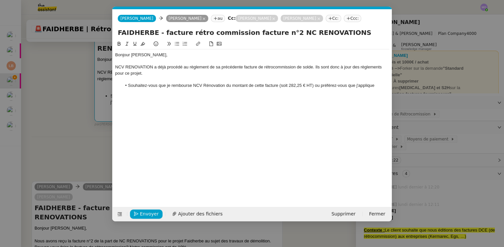
scroll to position [0, 14]
click at [63, 123] on nz-modal-container "Service TA - VOYAGE - PROPOSITION GLOBALE A utiliser dans le cadre de propositi…" at bounding box center [252, 123] width 504 height 247
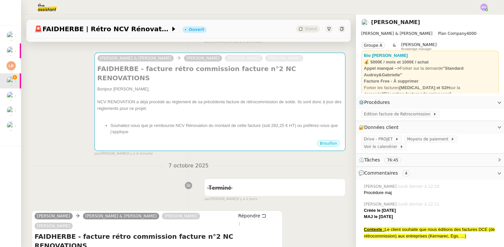
scroll to position [0, 0]
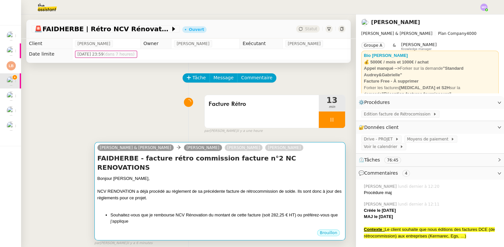
click at [189, 175] on div "Bonjour [PERSON_NAME]," at bounding box center [219, 178] width 245 height 7
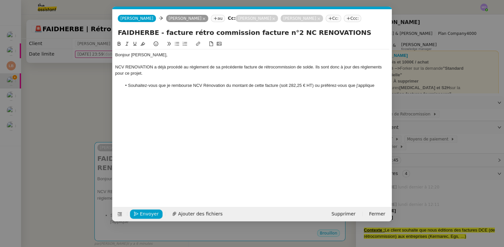
scroll to position [0, 14]
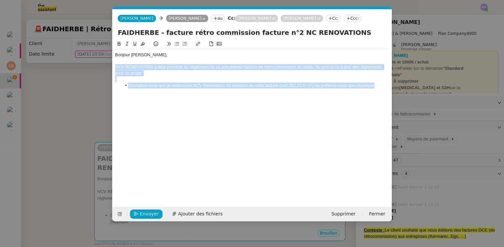
drag, startPoint x: 375, startPoint y: 86, endPoint x: 109, endPoint y: 68, distance: 265.9
click at [109, 68] on nz-modal-container "Service TA - VOYAGE - PROPOSITION GLOBALE A utiliser dans le cadre de propositi…" at bounding box center [252, 123] width 504 height 247
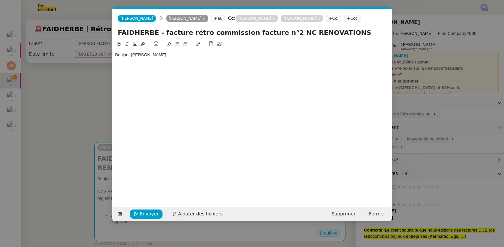
click at [95, 91] on nz-modal-container "Service TA - VOYAGE - PROPOSITION GLOBALE A utiliser dans le cadre de propositi…" at bounding box center [252, 123] width 504 height 247
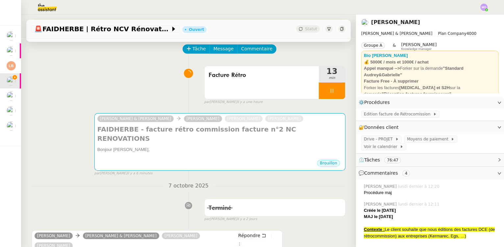
scroll to position [30, 0]
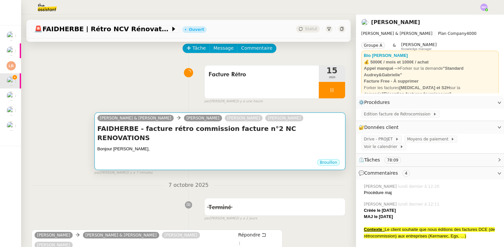
click at [174, 132] on h4 "FAIDHERBE - facture rétro commission facture n°2 NC RENOVATIONS" at bounding box center [219, 133] width 245 height 18
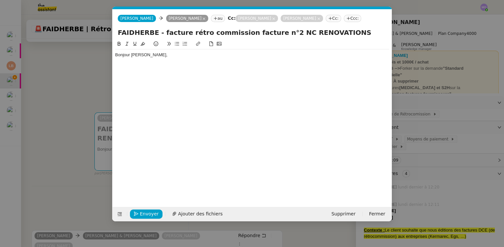
scroll to position [0, 14]
click at [159, 53] on div "Bonjour [PERSON_NAME]," at bounding box center [252, 55] width 274 height 6
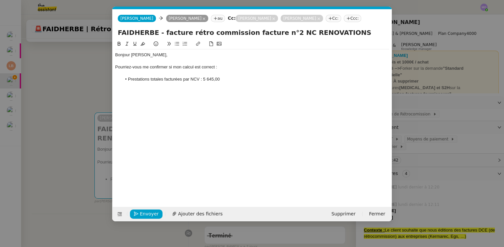
scroll to position [0, 0]
click at [241, 80] on li "Prestations totales facturées par NCV : 5 645,00€ HT soit" at bounding box center [256, 79] width 268 height 6
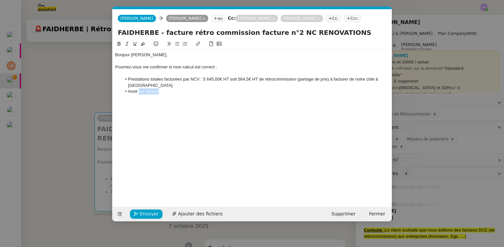
drag, startPoint x: 139, startPoint y: 85, endPoint x: 159, endPoint y: 85, distance: 20.4
click at [159, 89] on li "Avoir sur facture" at bounding box center [256, 92] width 268 height 6
click at [167, 95] on li "Il resterait donc" at bounding box center [256, 98] width 268 height 6
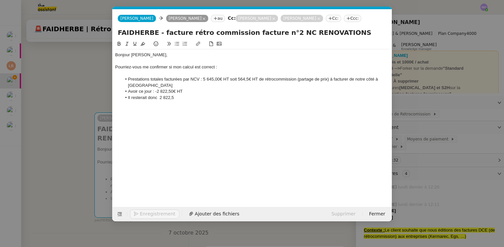
drag, startPoint x: 158, startPoint y: 92, endPoint x: 159, endPoint y: 98, distance: 5.7
click at [158, 95] on li "Il resterait donc 2 822,5" at bounding box center [256, 98] width 268 height 6
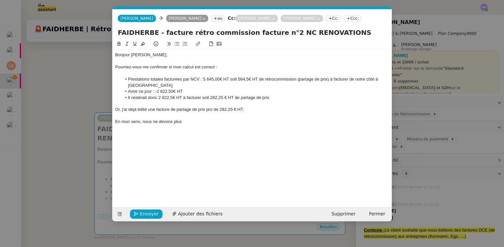
click at [192, 119] on div "En mon sens, nous ne devons plus" at bounding box center [252, 122] width 274 height 6
drag, startPoint x: 143, startPoint y: 116, endPoint x: 181, endPoint y: 116, distance: 38.2
click at [181, 119] on div "En mon sens, nous ne devons plus" at bounding box center [252, 122] width 274 height 6
click at [229, 79] on li "Prestations totales facturées par NCV : 5 645,00€ HT soit 564,5€ HT de rétrocom…" at bounding box center [256, 82] width 268 height 12
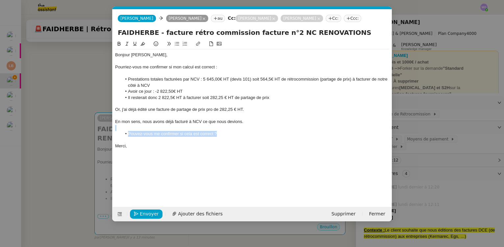
click at [269, 131] on div "Bonjour Bérangère, Pourriez-vous me confirmer si mon calcul est correct : Prest…" at bounding box center [252, 100] width 274 height 102
click at [239, 140] on div at bounding box center [252, 140] width 274 height 6
click at [318, 79] on li "Prestations totales facturées par NCV : 5 645,00€ HT (devis 101) soit 564,5€ HT…" at bounding box center [256, 82] width 268 height 12
click at [317, 117] on div at bounding box center [252, 116] width 274 height 6
click at [365, 79] on li "Prestations totales facturées par NCV : 5 645,00€ HT (devis 101) soit 564,5€ HT…" at bounding box center [256, 82] width 268 height 12
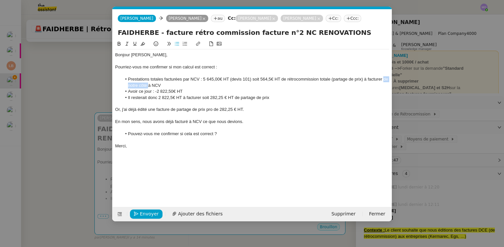
drag, startPoint x: 384, startPoint y: 80, endPoint x: 148, endPoint y: 86, distance: 235.7
click at [148, 86] on li "Prestations totales facturées par NCV : 5 645,00€ HT (devis 101) soit 564,5€ HT…" at bounding box center [256, 82] width 268 height 12
click at [253, 78] on li "Prestations totales facturées par NCV : 5 645,00€ HT (devis 101) soit 564,5€ HT…" at bounding box center [256, 82] width 268 height 12
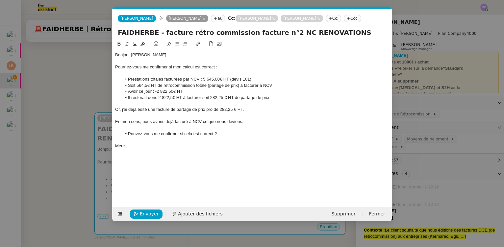
click at [256, 79] on li "Prestations totales facturées par NCV : 5 645,00€ HT (devis 101)" at bounding box center [256, 79] width 268 height 6
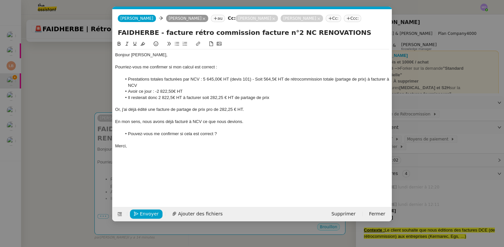
click at [296, 130] on div at bounding box center [252, 128] width 274 height 6
click at [132, 96] on li "Il resterait donc 2 822,5€ HT à facturer soit 282,25 € HT de partage de prix" at bounding box center [256, 98] width 268 height 6
click at [221, 141] on div at bounding box center [252, 140] width 274 height 6
click at [152, 98] on li "Il resterait donc 2 822,5€ HT à facturer soit 282,25 € HT de partage de prix" at bounding box center [256, 98] width 268 height 6
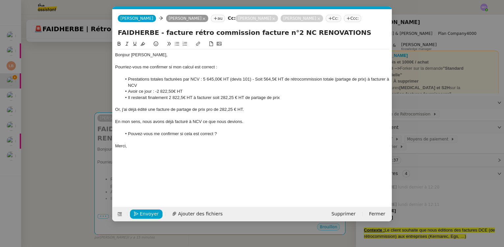
click at [267, 132] on li "Pouvez-vous me confirmer si cela est correct ?" at bounding box center [256, 134] width 268 height 6
click at [242, 111] on div "Or, j'ai déjà édité une facture de partage de prix pro de 282,25 € HT." at bounding box center [252, 110] width 274 height 6
click at [272, 139] on div at bounding box center [252, 140] width 274 height 6
click at [215, 134] on li "Pouvez-vous me confirmer si cela est correct ?" at bounding box center [256, 134] width 268 height 6
click at [147, 147] on div "Merci," at bounding box center [252, 146] width 274 height 6
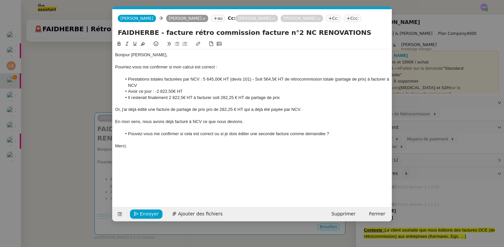
click at [180, 155] on div "Bonjour Bérangère, Pourriez-vous me confirmer si mon calcul est correct : Prest…" at bounding box center [252, 118] width 274 height 157
click at [132, 98] on li "Il resterait finalement 2 822,5€ HT à facturer soit 282,25 € HT de partage de p…" at bounding box center [256, 98] width 268 height 6
click at [207, 116] on div at bounding box center [252, 116] width 274 height 6
click at [128, 97] on li "Il resterait finalement 2 822,5€ HT à facturer soit 282,25 € HT de partage de p…" at bounding box center [256, 98] width 268 height 6
click at [189, 143] on div at bounding box center [252, 140] width 274 height 6
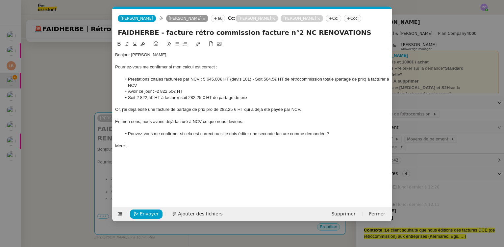
click at [161, 98] on li "Soit 2 822,5€ HT à facturer soit 282,25 € HT de partage de prix" at bounding box center [256, 98] width 268 height 6
click at [199, 146] on div "Merci," at bounding box center [252, 146] width 274 height 6
drag, startPoint x: 161, startPoint y: 98, endPoint x: 180, endPoint y: 97, distance: 19.4
click at [180, 97] on li "Soit 2 822,5€ HT à facturer soit 282,25 € HT de partage de prix" at bounding box center [256, 98] width 268 height 6
click at [130, 96] on li "Soit 2 822,5€ HT, soit 282,25 € HT de partage de prix" at bounding box center [256, 98] width 268 height 6
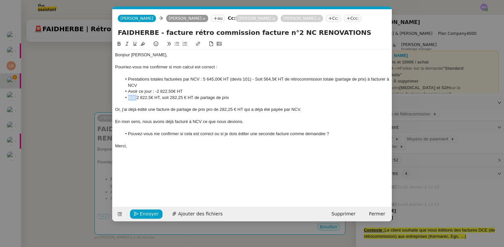
click at [130, 96] on li "Soit 2 822,5€ HT, soit 282,25 € HT de partage de prix" at bounding box center [256, 98] width 268 height 6
click at [192, 137] on li "Pouvez-vous me confirmer si cela est correct ou si je dois éditer une seconde f…" at bounding box center [256, 134] width 268 height 6
click at [157, 79] on li "Prestations totales facturées par NCV : 5 645,00€ HT (devis 101) - Soit 564,5€ …" at bounding box center [256, 82] width 268 height 12
click at [252, 137] on div at bounding box center [252, 140] width 274 height 6
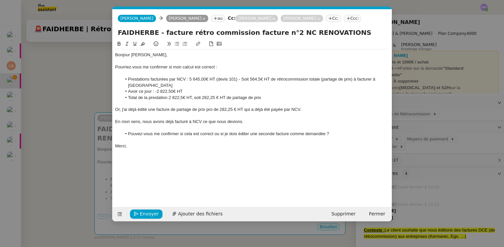
click at [169, 137] on div at bounding box center [252, 140] width 274 height 6
click at [165, 143] on div "Merci," at bounding box center [252, 146] width 274 height 6
click at [148, 213] on span "Envoyer" at bounding box center [149, 214] width 19 height 8
click at [148, 213] on span "Confirmer l'envoi" at bounding box center [159, 214] width 39 height 8
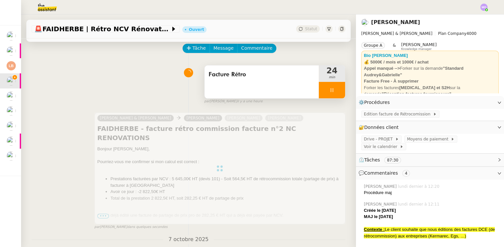
click at [328, 94] on div at bounding box center [332, 90] width 26 height 16
click at [332, 94] on button at bounding box center [338, 90] width 13 height 16
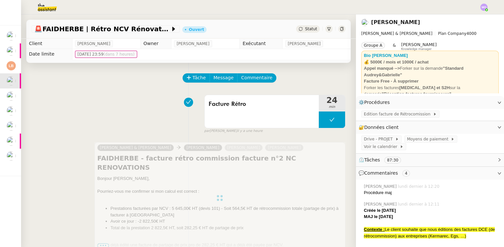
click at [306, 28] on span "Statut" at bounding box center [311, 29] width 12 height 5
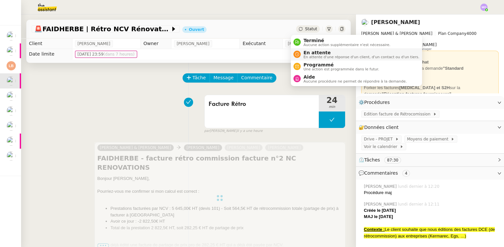
click at [313, 53] on span "En attente" at bounding box center [361, 52] width 116 height 5
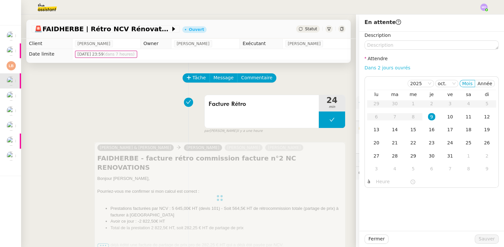
click at [371, 67] on link "Dans 2 jours ouvrés" at bounding box center [388, 67] width 46 height 5
type input "07:00"
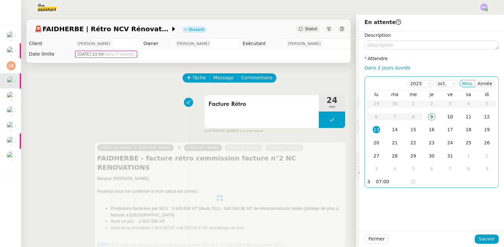
click at [441, 115] on td "10" at bounding box center [450, 117] width 18 height 13
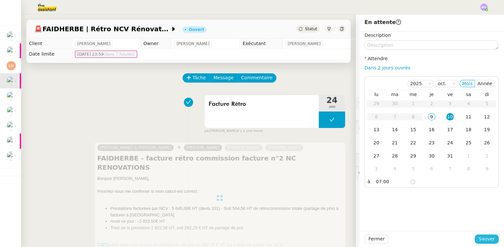
click at [479, 237] on span "Sauver" at bounding box center [487, 239] width 16 height 8
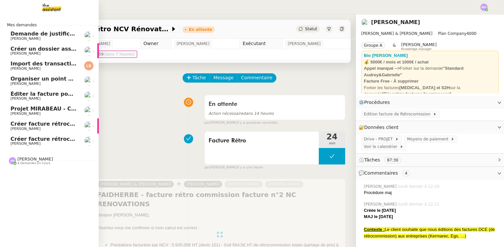
click at [59, 139] on span "Créer facture rétrocommission" at bounding box center [56, 139] width 91 height 6
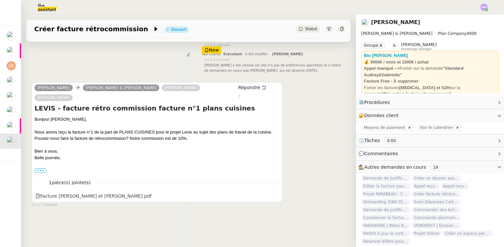
scroll to position [88, 0]
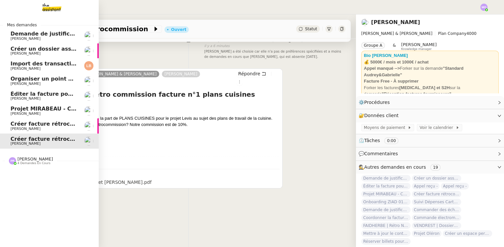
click at [60, 135] on link "Créer facture rétrocommission [PERSON_NAME]" at bounding box center [49, 141] width 99 height 15
click at [59, 129] on span "[PERSON_NAME]" at bounding box center [44, 129] width 66 height 4
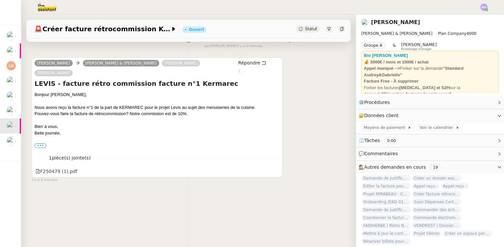
scroll to position [88, 0]
drag, startPoint x: 35, startPoint y: 81, endPoint x: 50, endPoint y: 79, distance: 15.9
click at [50, 79] on h4 "LEVIS - facture rétro commission facture n°1 Kermarec" at bounding box center [157, 83] width 245 height 9
copy h4 "LEVIS"
click at [57, 32] on span "🚨 Créer facture rétrocommission Kermarec" at bounding box center [102, 29] width 136 height 7
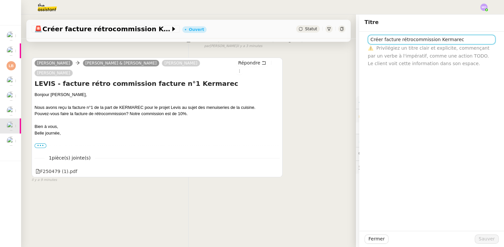
click at [368, 39] on input "Créer facture rétrocommission Kermarec" at bounding box center [432, 40] width 128 height 10
paste input "LEVIS"
type input "LEVIS | Rétrocommission Kermarec"
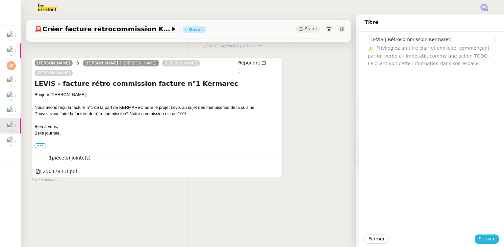
click at [479, 237] on span "Sauver" at bounding box center [487, 239] width 16 height 8
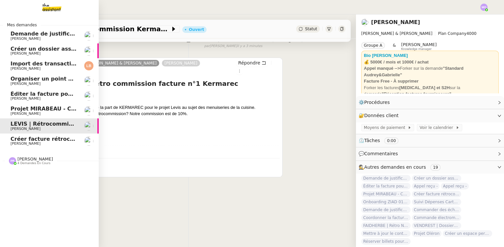
click at [49, 139] on span "Créer facture rétrocommission" at bounding box center [56, 139] width 91 height 6
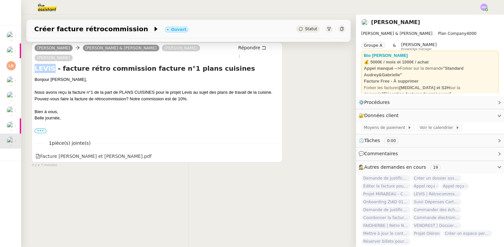
drag, startPoint x: 35, startPoint y: 66, endPoint x: 51, endPoint y: 66, distance: 15.8
click at [51, 66] on h4 "LEVIS - facture rétro commission facture n°1 plans cuisines" at bounding box center [157, 68] width 245 height 9
copy h4 "LEVIS"
click at [66, 32] on span "Créer facture rétrocommission" at bounding box center [93, 29] width 118 height 7
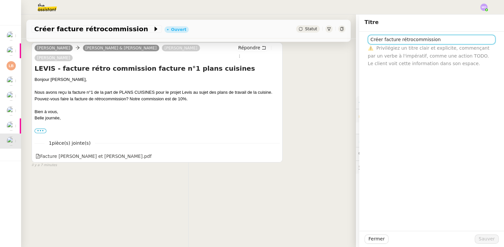
click at [368, 38] on input "Créer facture rétrocommission" at bounding box center [432, 40] width 128 height 10
paste input "LEVIS"
type input "LEVIS | Rétrocommission PLANS CUISINES"
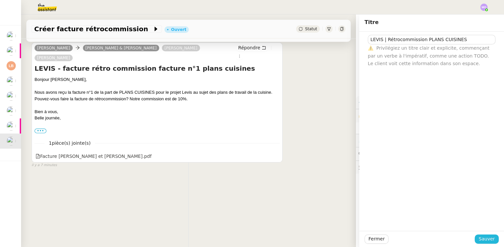
click at [483, 239] on span "Sauver" at bounding box center [487, 239] width 16 height 8
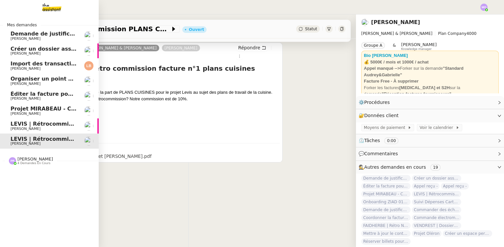
click at [44, 112] on span "[PERSON_NAME]" at bounding box center [44, 114] width 66 height 4
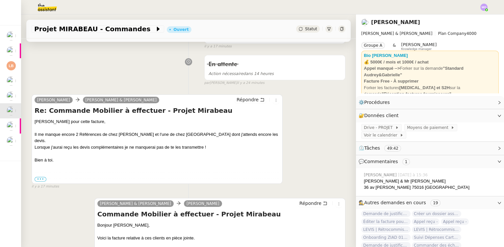
scroll to position [90, 0]
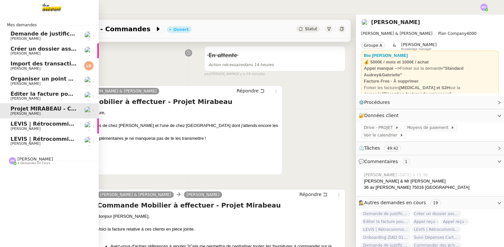
click at [56, 95] on span "Éditer la facture pour NCV Rénovation" at bounding box center [68, 94] width 114 height 6
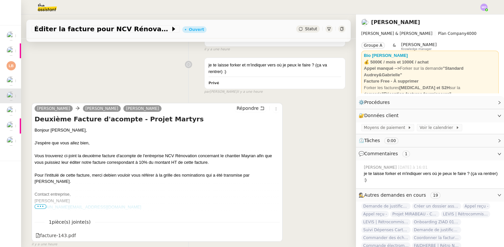
scroll to position [90, 0]
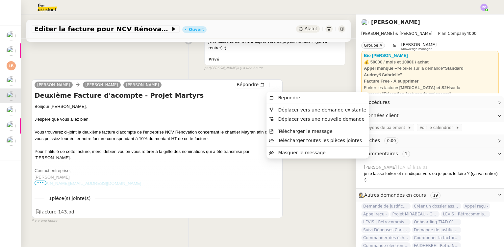
click at [274, 85] on icon at bounding box center [276, 85] width 4 height 4
click at [291, 109] on span "Déplacer vers une demande existante" at bounding box center [322, 109] width 88 height 5
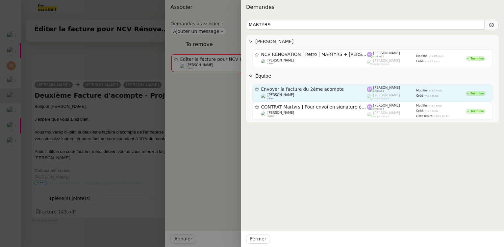
type input "MARTYRS"
click at [273, 91] on span "Envoyer la facture du 2ème acompte" at bounding box center [314, 89] width 106 height 5
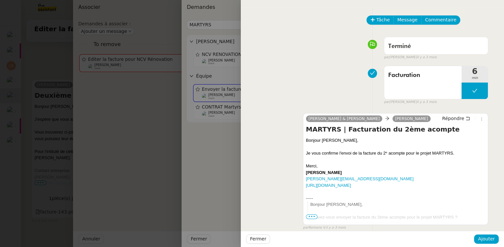
scroll to position [0, 0]
click at [484, 242] on span "Ajouter" at bounding box center [486, 239] width 17 height 8
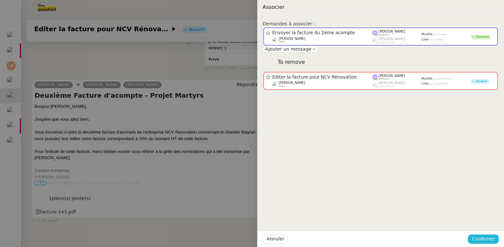
click at [484, 242] on span "Confirmer" at bounding box center [483, 239] width 23 height 8
click at [482, 224] on span "Ajouter" at bounding box center [484, 222] width 17 height 7
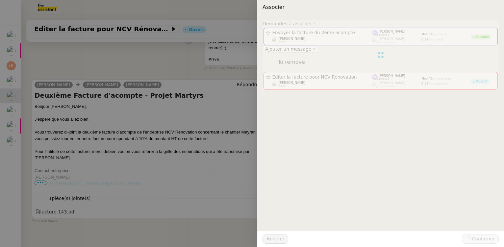
click at [136, 67] on div at bounding box center [252, 123] width 504 height 247
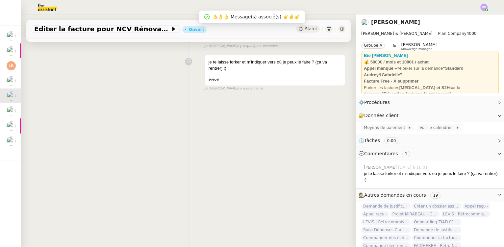
scroll to position [88, 0]
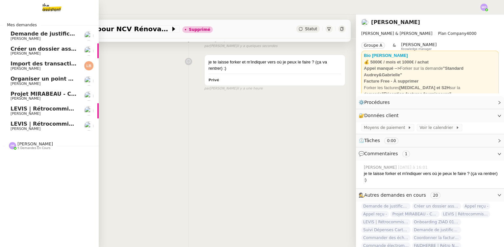
click at [38, 147] on span "5 demandes en cours" at bounding box center [33, 148] width 33 height 4
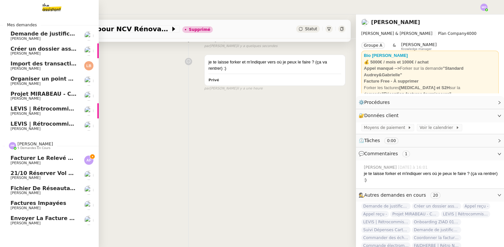
click at [47, 220] on span "Envoyer la facture du 2ème acompte" at bounding box center [67, 218] width 113 height 6
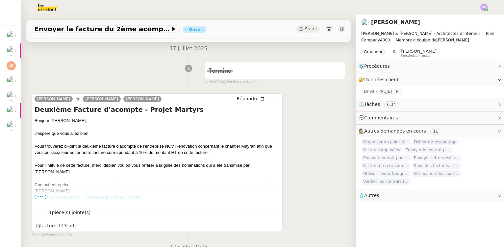
scroll to position [90, 0]
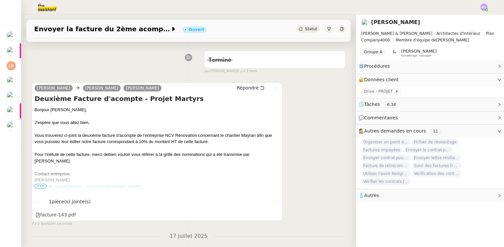
click at [272, 90] on icon at bounding box center [275, 89] width 7 height 4
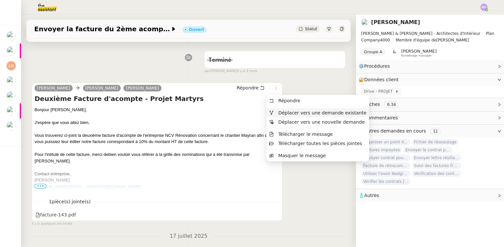
click at [303, 113] on span "Déplacer vers une demande existante" at bounding box center [322, 112] width 88 height 5
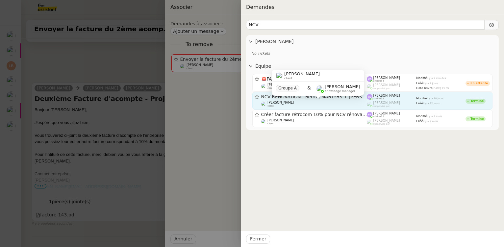
type input "NCV"
click at [324, 100] on div "[PERSON_NAME] client Groupe A & [PERSON_NAME] Knowledge manager" at bounding box center [318, 85] width 92 height 31
click at [367, 101] on div "[PERSON_NAME] client" at bounding box center [314, 104] width 106 height 7
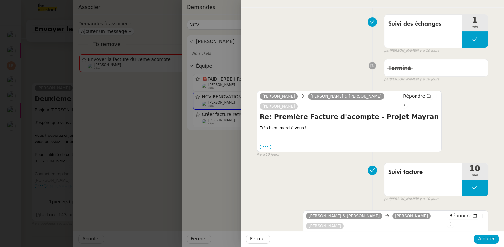
scroll to position [60, 0]
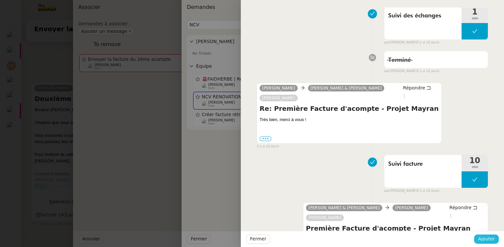
click at [485, 239] on span "Ajouter" at bounding box center [486, 239] width 17 height 8
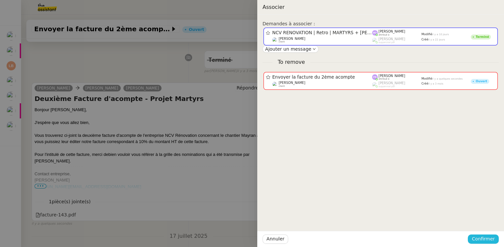
click at [485, 239] on span "Confirmer" at bounding box center [483, 239] width 23 height 8
click at [487, 222] on span "Ajouter" at bounding box center [484, 222] width 17 height 7
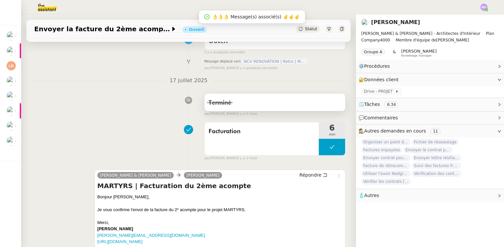
scroll to position [0, 0]
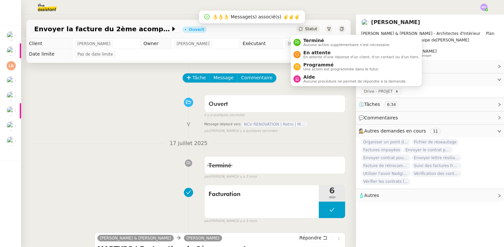
click at [306, 30] on span "Statut" at bounding box center [311, 29] width 12 height 5
click at [312, 39] on span "Terminé" at bounding box center [346, 40] width 87 height 5
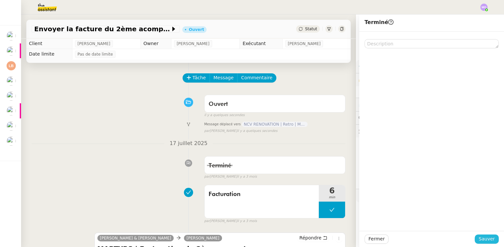
click at [483, 237] on span "Sauver" at bounding box center [487, 239] width 16 height 8
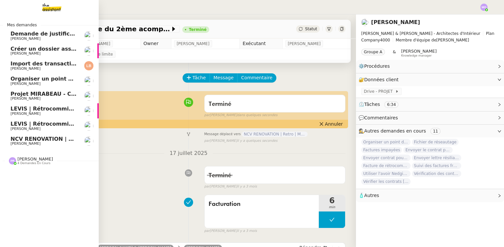
click at [53, 142] on span "[PERSON_NAME]" at bounding box center [44, 144] width 66 height 4
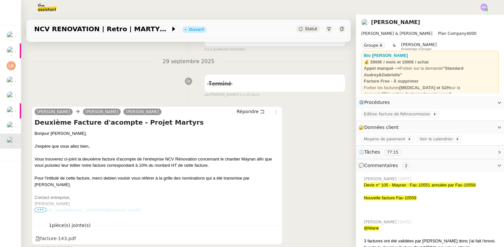
scroll to position [119, 0]
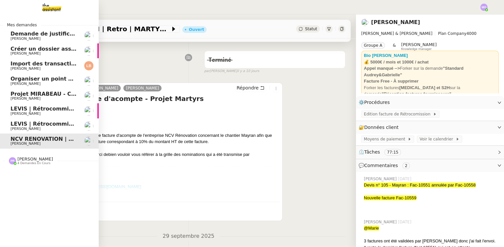
click at [41, 126] on span "LEVIS | Rétrocommission PLANS CUISINES" at bounding box center [73, 124] width 124 height 6
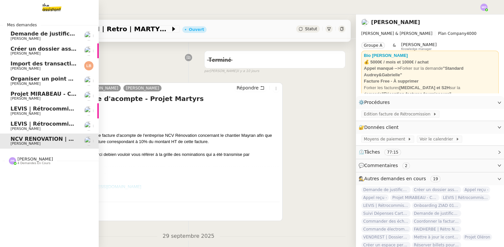
scroll to position [88, 0]
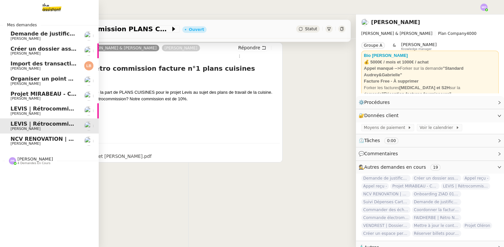
click at [41, 108] on span "LEVIS | Rétrocommission Kermarec" at bounding box center [63, 109] width 104 height 6
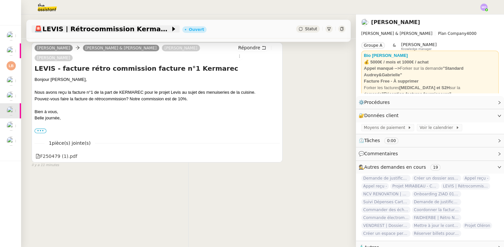
click at [111, 31] on span "🚨 LEVIS | Rétrocommission Kermarec" at bounding box center [102, 29] width 136 height 7
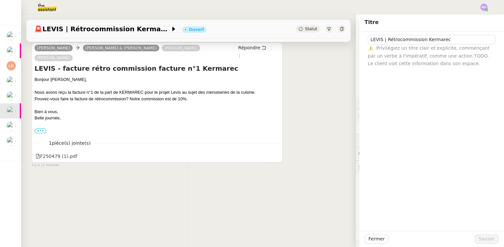
scroll to position [88, 0]
click at [392, 41] on input "LEVIS | Rétrocommission Kermarec" at bounding box center [432, 40] width 128 height 10
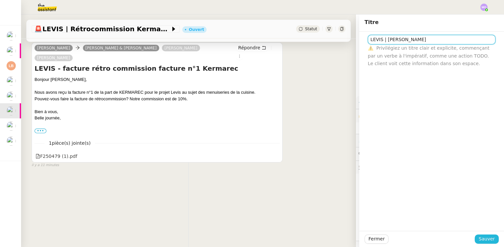
type input "LEVIS | [PERSON_NAME]"
click at [482, 238] on span "Sauver" at bounding box center [487, 239] width 16 height 8
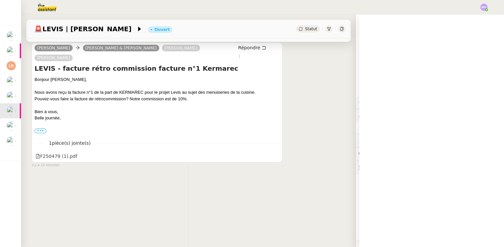
scroll to position [88, 0]
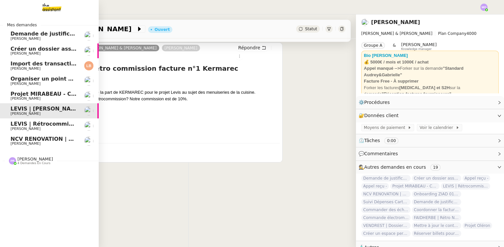
click at [48, 122] on span "LEVIS | Rétrocommission PLANS CUISINES" at bounding box center [73, 124] width 124 height 6
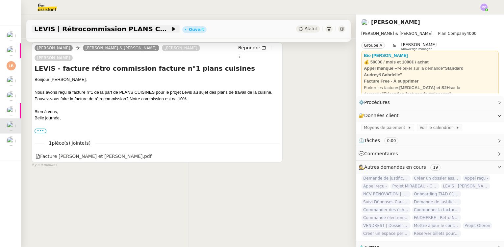
click at [104, 30] on span "LEVIS | Rétrocommission PLANS CUISINES" at bounding box center [102, 29] width 136 height 7
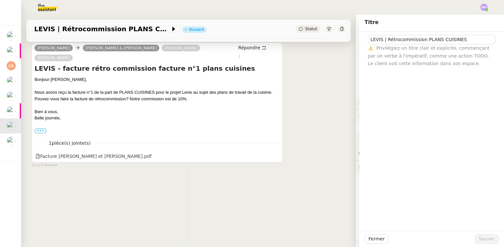
scroll to position [88, 0]
click at [393, 40] on input "LEVIS | Rétrocommission PLANS CUISINES" at bounding box center [432, 40] width 128 height 10
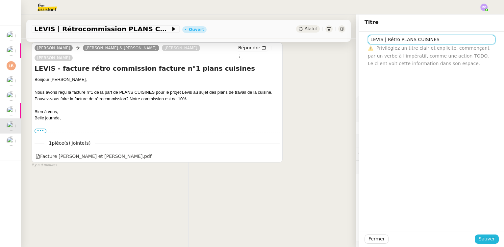
type input "LEVIS | Rétro PLANS CUISINES"
click at [479, 237] on span "Sauver" at bounding box center [487, 239] width 16 height 8
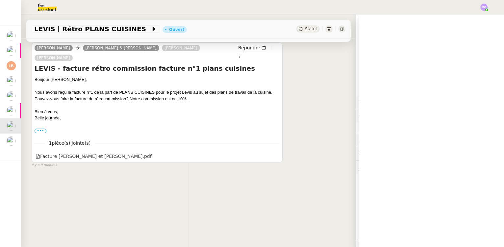
scroll to position [88, 0]
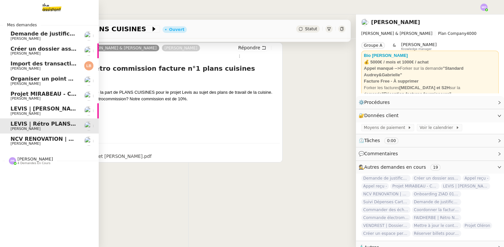
click at [47, 142] on span "NCV RENOVATION | Retro | MARTYRS + [PERSON_NAME]" at bounding box center [93, 139] width 165 height 6
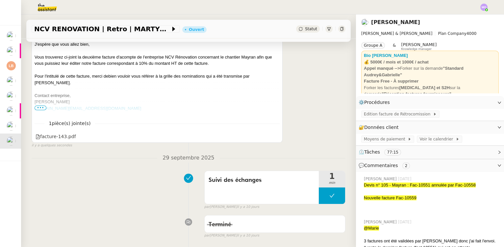
scroll to position [209, 0]
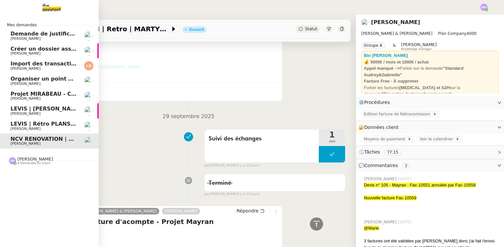
click at [45, 93] on span "Projet MIRABEAU - Commandes" at bounding box center [57, 94] width 93 height 6
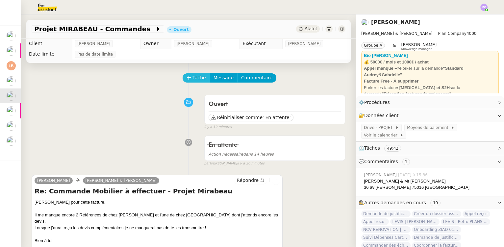
click at [188, 80] on button "Tâche" at bounding box center [196, 77] width 27 height 9
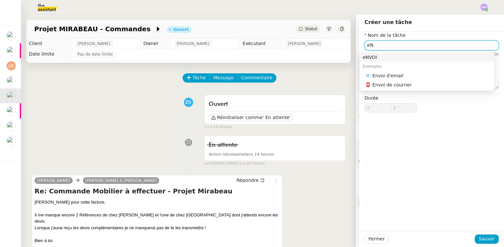
type input "e"
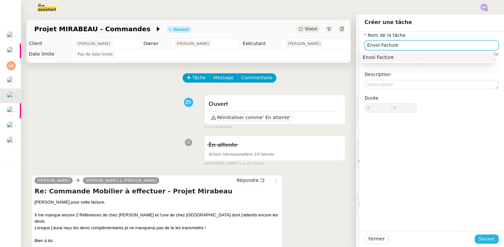
type input "Envoi Facture"
drag, startPoint x: 479, startPoint y: 239, endPoint x: 411, endPoint y: 230, distance: 68.7
click at [479, 239] on span "Sauver" at bounding box center [487, 239] width 16 height 8
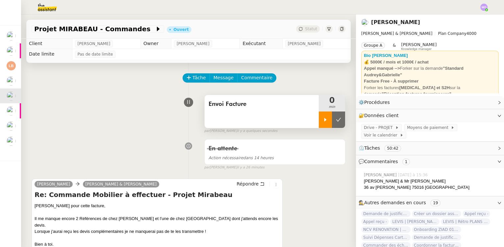
click at [323, 121] on icon at bounding box center [325, 119] width 5 height 5
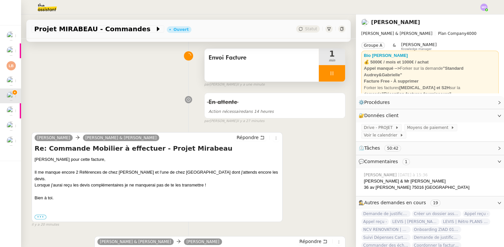
scroll to position [60, 0]
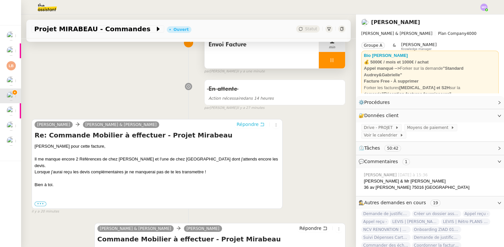
click at [242, 124] on span "Répondre" at bounding box center [248, 124] width 22 height 7
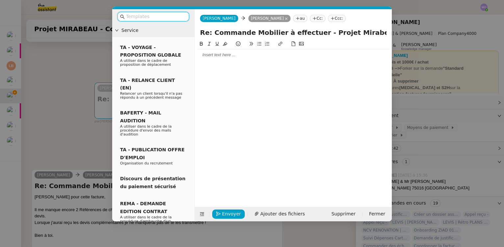
click at [215, 58] on div at bounding box center [293, 55] width 192 height 6
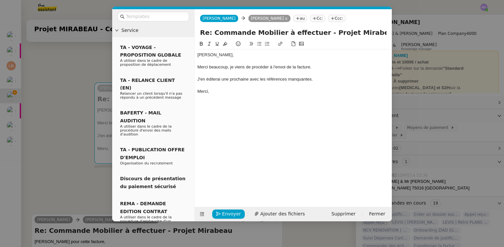
click at [235, 101] on div "Anaïs, Merci beaucoup, je viens de procéder à l'envoi de la facture. J'en édite…" at bounding box center [293, 118] width 192 height 157
drag, startPoint x: 310, startPoint y: 66, endPoint x: 305, endPoint y: 99, distance: 32.6
click at [310, 67] on div "Merci beaucoup, je viens de procéder à l'envoi de la facture." at bounding box center [293, 67] width 192 height 6
click at [319, 81] on div "J'en éditerai une prochaine avec les références manquantes." at bounding box center [293, 79] width 192 height 6
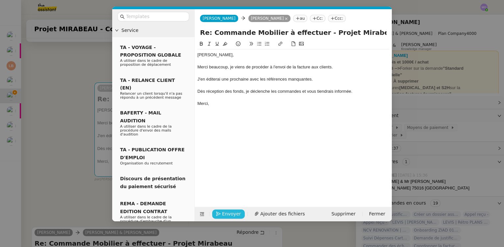
click at [227, 213] on span "Envoyer" at bounding box center [231, 214] width 19 height 8
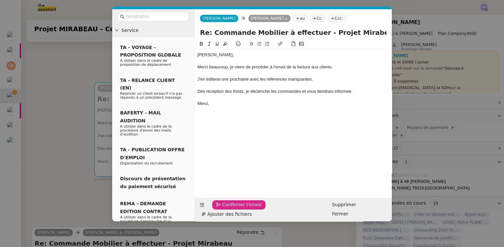
click at [227, 209] on span "Confirmer l'envoi" at bounding box center [241, 205] width 39 height 8
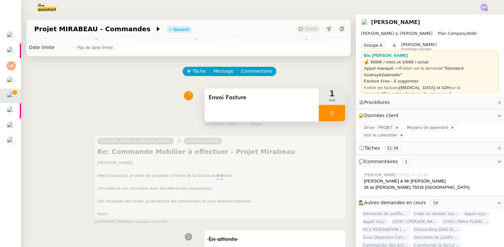
scroll to position [0, 0]
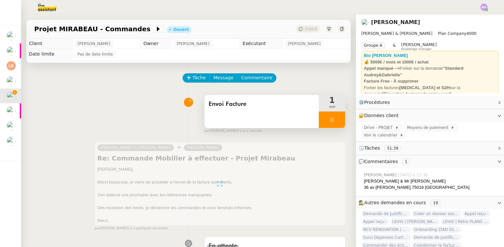
click at [333, 122] on div at bounding box center [332, 120] width 26 height 16
click at [336, 122] on icon at bounding box center [338, 119] width 5 height 5
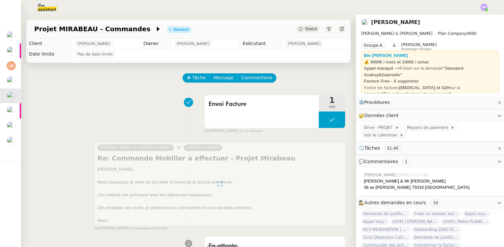
click at [306, 28] on span "Statut" at bounding box center [311, 29] width 12 height 5
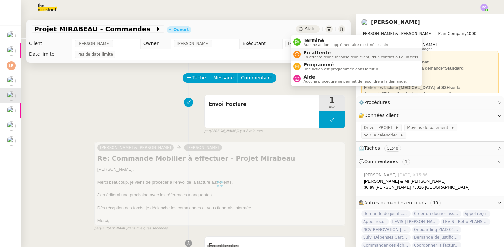
click at [319, 50] on span "En attente" at bounding box center [361, 52] width 116 height 5
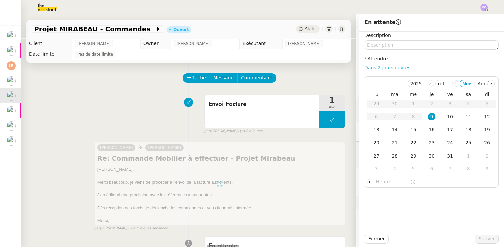
click at [378, 66] on link "Dans 2 jours ouvrés" at bounding box center [388, 67] width 46 height 5
type input "07:00"
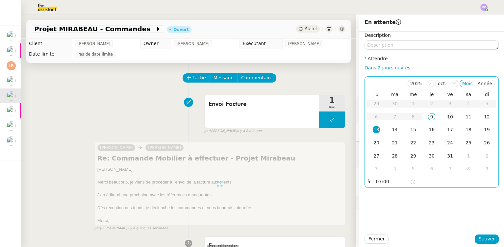
click at [445, 112] on td "10" at bounding box center [450, 117] width 18 height 13
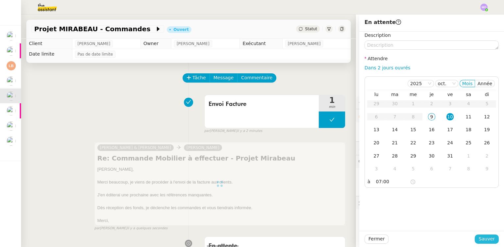
click at [488, 237] on span "Sauver" at bounding box center [487, 239] width 16 height 8
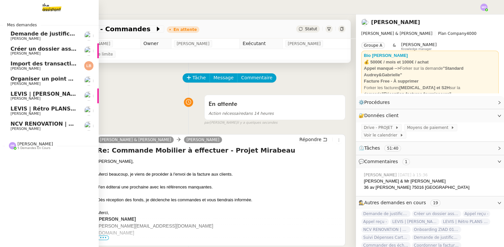
click at [53, 67] on span "[PERSON_NAME]" at bounding box center [44, 69] width 66 height 4
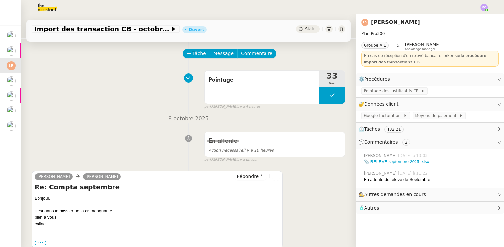
scroll to position [90, 0]
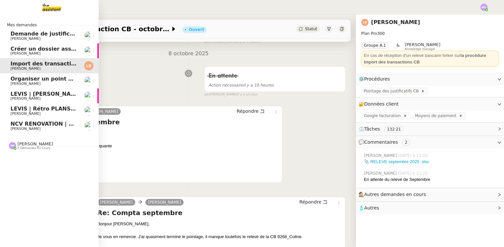
click at [37, 144] on span "[PERSON_NAME]" at bounding box center [35, 144] width 36 height 5
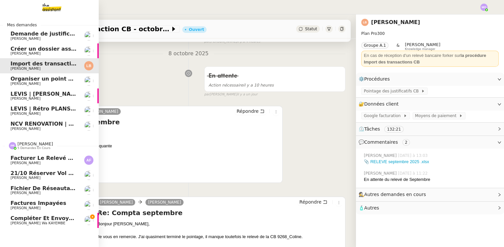
click at [47, 204] on span "Factures impayées" at bounding box center [39, 203] width 56 height 6
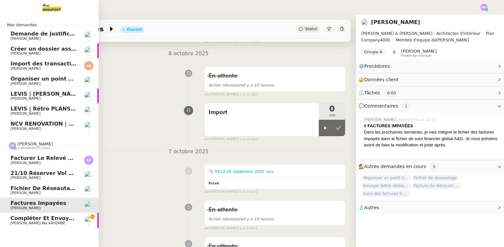
scroll to position [88, 0]
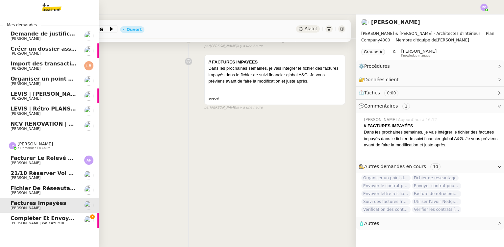
click at [46, 191] on span "[PERSON_NAME]" at bounding box center [44, 193] width 66 height 4
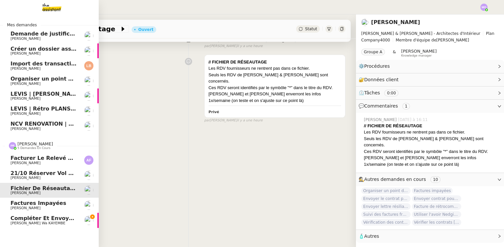
click at [46, 161] on span "[PERSON_NAME]" at bounding box center [44, 163] width 66 height 4
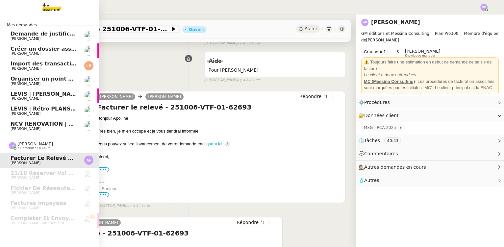
scroll to position [90, 0]
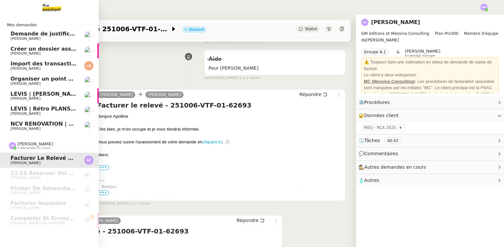
click at [41, 66] on span "Import des transaction CB - octobre 2025" at bounding box center [72, 64] width 123 height 6
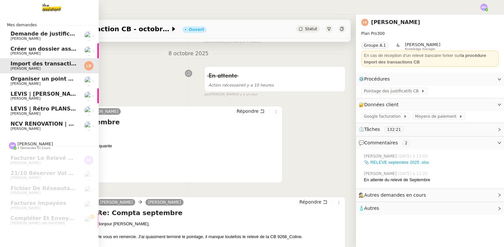
scroll to position [90, 0]
click at [47, 9] on img at bounding box center [46, 7] width 51 height 14
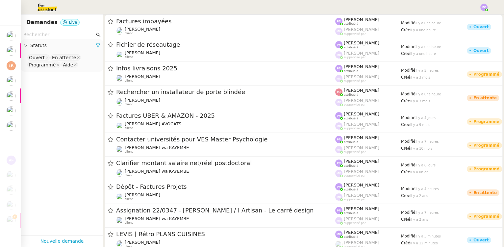
click at [50, 35] on input "text" at bounding box center [58, 35] width 71 height 8
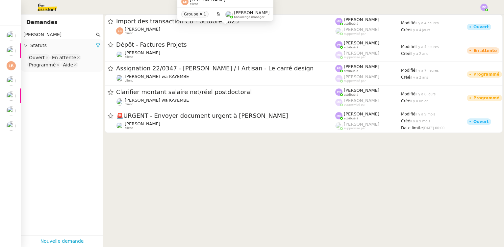
type input "laura"
click at [186, 26] on div "Laura Betthaeuser client Groupe A.1 & Romane Vachon Knowledge manager" at bounding box center [225, 11] width 96 height 31
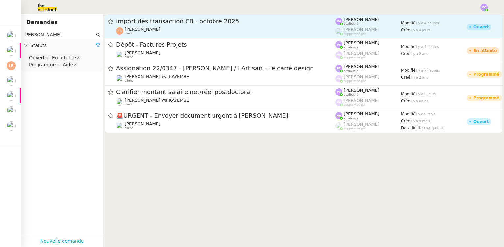
click at [157, 21] on span "Import des transaction CB - octobre 2025" at bounding box center [225, 21] width 219 height 6
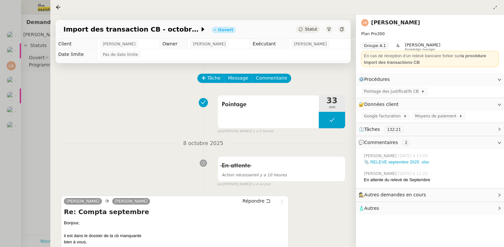
click at [49, 74] on div at bounding box center [252, 123] width 504 height 247
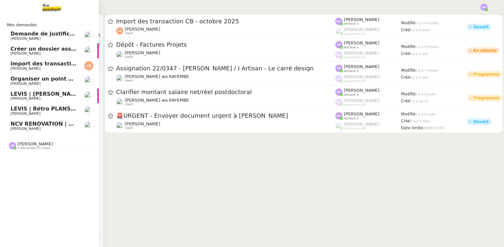
click at [40, 65] on span "Import des transaction CB - octobre 2025" at bounding box center [72, 64] width 123 height 6
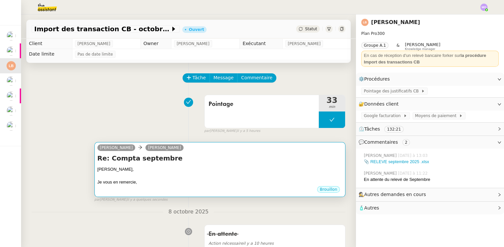
click at [184, 163] on h4 "Re: Compta septembre" at bounding box center [219, 158] width 245 height 9
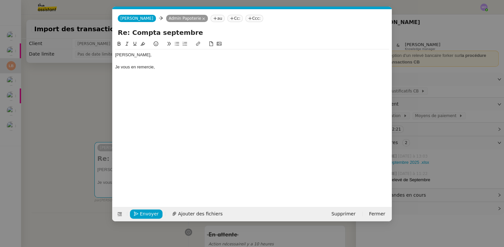
scroll to position [0, 14]
click at [162, 68] on div "Je vous en remercie," at bounding box center [252, 67] width 274 height 6
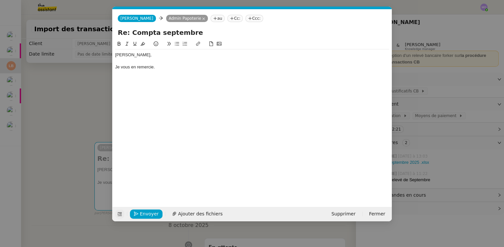
click at [118, 214] on icon at bounding box center [120, 215] width 4 height 4
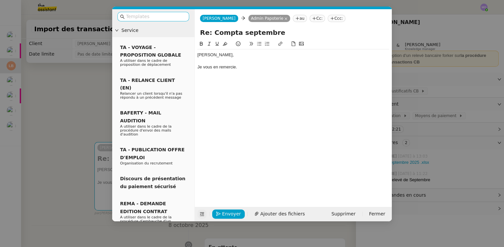
click at [135, 16] on input "text" at bounding box center [155, 17] width 59 height 8
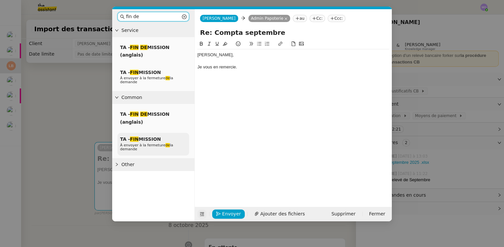
type input "fin de"
click at [146, 138] on span "TA - FIN MISSION" at bounding box center [140, 139] width 41 height 5
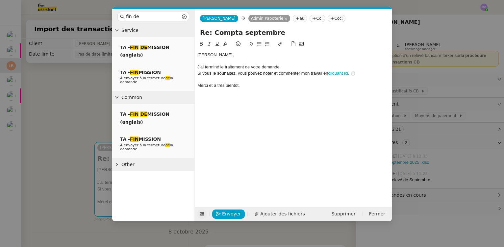
click at [215, 57] on div "﻿[PERSON_NAME]﻿," at bounding box center [293, 55] width 192 height 6
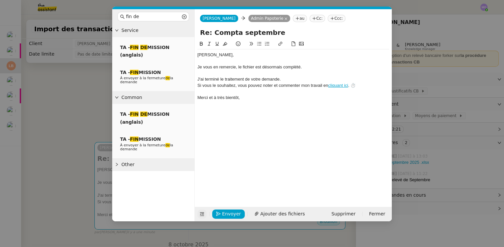
click at [69, 141] on nz-modal-container "fin de Service TA - FIN DE MISSION (anglais) TA - FIN MISSION À envoyer à la fe…" at bounding box center [252, 123] width 504 height 247
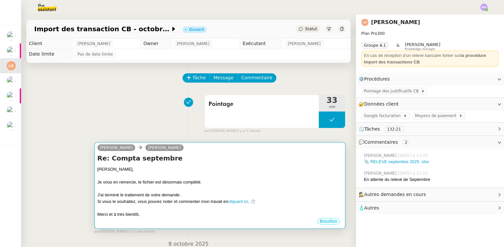
click at [208, 164] on div "Re: Compta septembre ﻿Laura﻿, Je vous en remercie, le fichier est désormais com…" at bounding box center [219, 186] width 245 height 64
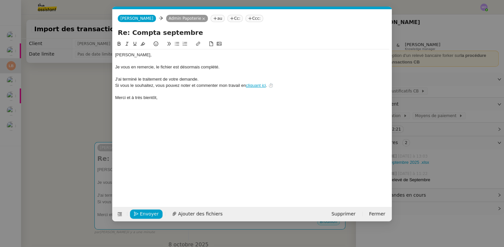
scroll to position [0, 26]
click at [147, 212] on span "Envoyer" at bounding box center [149, 214] width 19 height 8
click at [147, 212] on span "Confirmer l'envoi" at bounding box center [159, 214] width 39 height 8
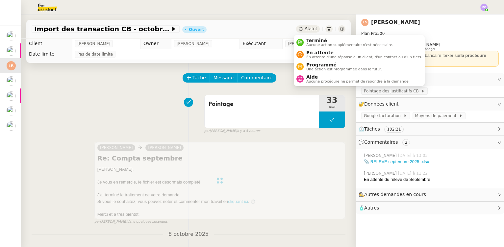
click at [311, 29] on span "Statut" at bounding box center [311, 29] width 12 height 5
click at [319, 39] on span "Terminé" at bounding box center [349, 40] width 87 height 5
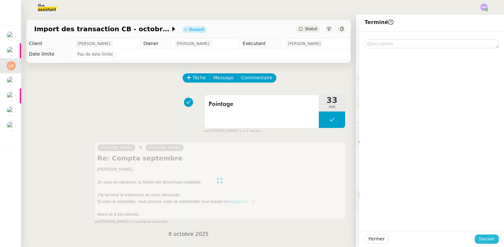
click at [479, 237] on span "Sauver" at bounding box center [487, 239] width 16 height 8
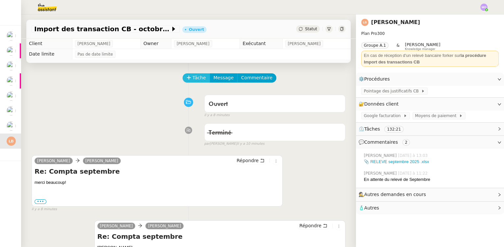
click at [193, 76] on span "Tâche" at bounding box center [199, 78] width 13 height 8
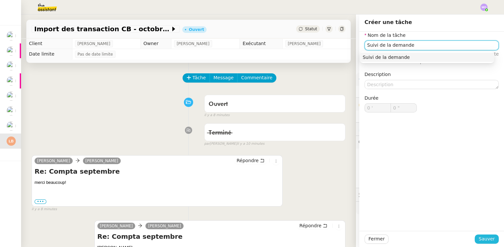
type input "Suivi de la demande"
drag, startPoint x: 480, startPoint y: 239, endPoint x: 444, endPoint y: 229, distance: 38.0
click at [480, 238] on span "Sauver" at bounding box center [487, 239] width 16 height 8
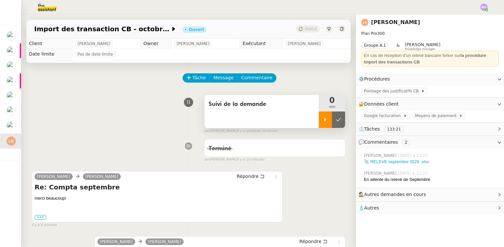
click at [319, 124] on div at bounding box center [325, 120] width 13 height 16
click at [330, 125] on div at bounding box center [332, 120] width 26 height 16
click at [332, 125] on button at bounding box center [338, 120] width 13 height 16
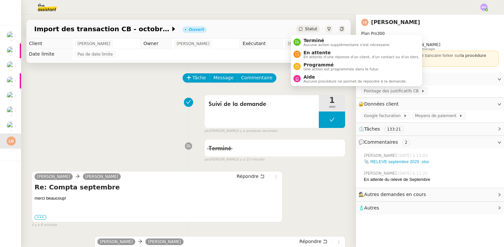
click at [307, 31] on span "Statut" at bounding box center [311, 29] width 12 height 5
click at [312, 39] on span "Terminé" at bounding box center [346, 40] width 87 height 5
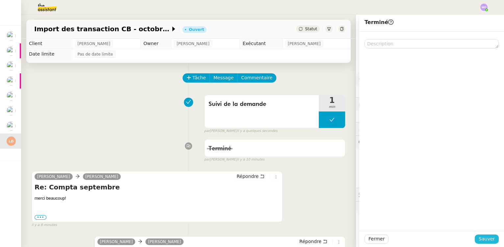
click at [483, 236] on span "Sauver" at bounding box center [487, 239] width 16 height 8
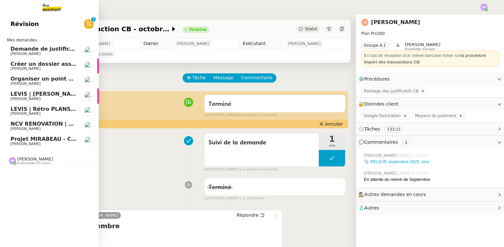
click at [56, 139] on span "Projet MIRABEAU - Commandes" at bounding box center [57, 139] width 93 height 6
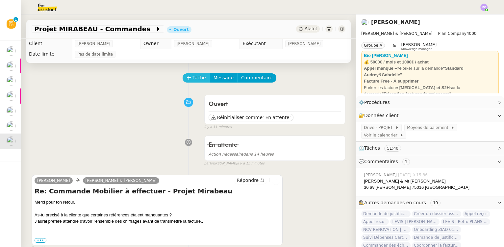
click at [193, 79] on span "Tâche" at bounding box center [199, 78] width 13 height 8
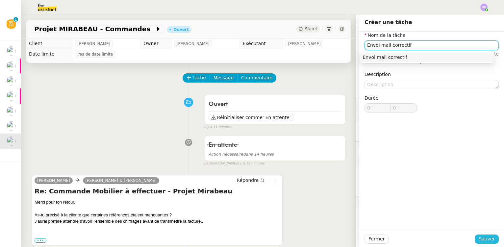
type input "Envoi mail correctif"
drag, startPoint x: 487, startPoint y: 240, endPoint x: 437, endPoint y: 222, distance: 53.5
click at [486, 240] on span "Sauver" at bounding box center [487, 239] width 16 height 8
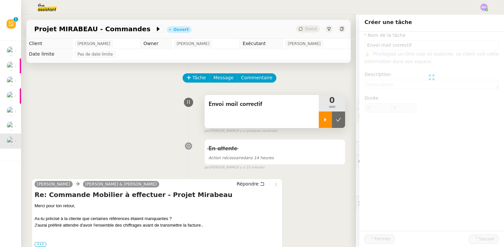
click at [323, 122] on icon at bounding box center [325, 119] width 5 height 5
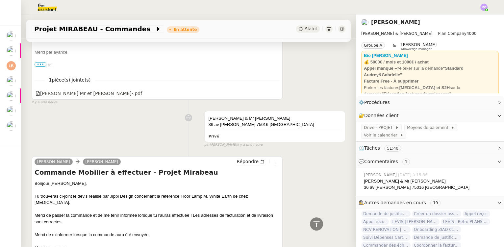
scroll to position [718, 0]
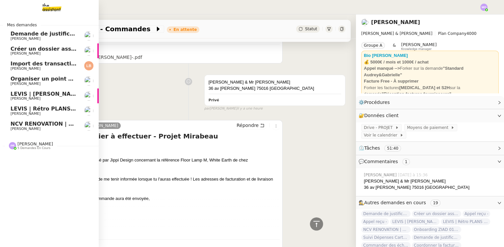
click at [33, 146] on span "[PERSON_NAME]" at bounding box center [35, 144] width 36 height 5
click at [52, 65] on span "Import des transaction CB - octobre 2025" at bounding box center [72, 64] width 123 height 6
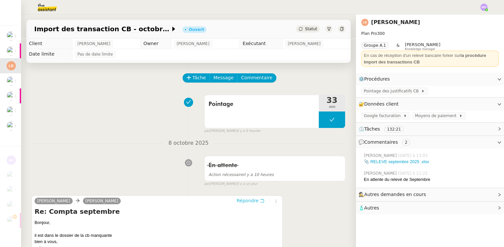
click at [244, 201] on span "Répondre" at bounding box center [248, 200] width 22 height 7
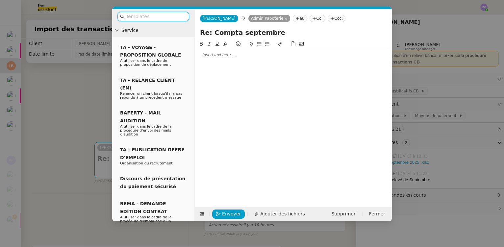
click at [218, 53] on div at bounding box center [293, 55] width 192 height 6
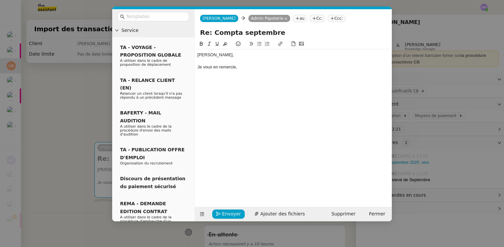
drag, startPoint x: 81, startPoint y: 87, endPoint x: 82, endPoint y: 83, distance: 4.1
click at [81, 86] on nz-modal-container "Service TA - VOYAGE - PROPOSITION GLOBALE A utiliser dans le cadre de propositi…" at bounding box center [252, 123] width 504 height 247
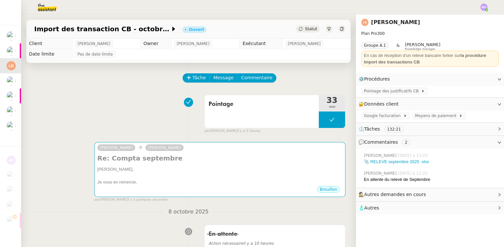
scroll to position [142, 0]
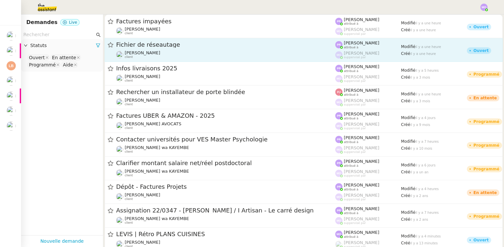
click at [40, 32] on input "text" at bounding box center [58, 35] width 71 height 8
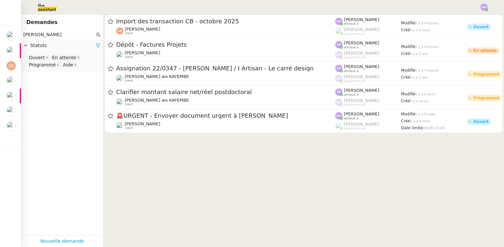
click at [79, 66] on nz-select-top-control "Ouvert En attente Programmé Aide" at bounding box center [61, 61] width 71 height 15
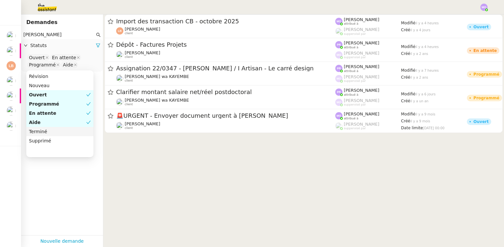
click at [66, 131] on div "Terminé" at bounding box center [60, 132] width 62 height 6
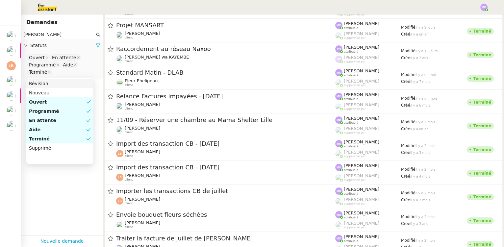
scroll to position [149, 0]
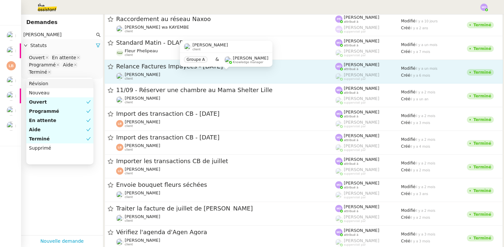
click at [166, 73] on div "[PERSON_NAME] client" at bounding box center [225, 76] width 219 height 9
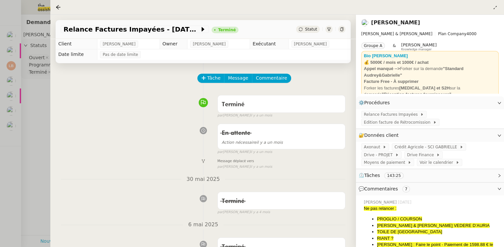
click at [36, 100] on div at bounding box center [252, 123] width 504 height 247
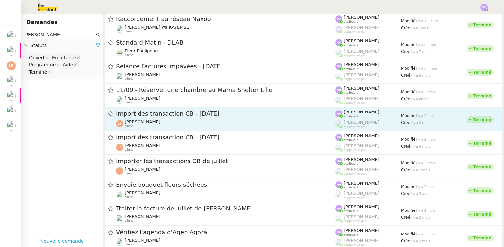
click at [164, 119] on div "Import des transaction CB - [DATE] [PERSON_NAME] client" at bounding box center [225, 119] width 219 height 18
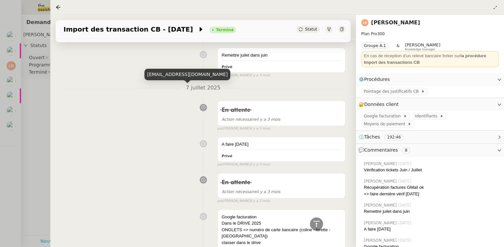
scroll to position [568, 0]
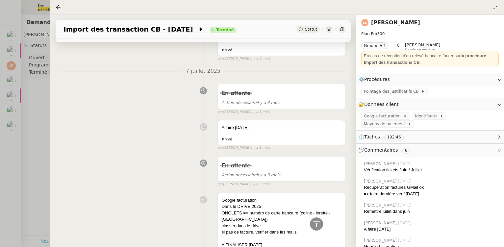
click at [51, 88] on div "Tâche Message Commentaire Veuillez patienter une erreur s'est produite 👌👌👌 mess…" at bounding box center [203, 57] width 306 height 1124
drag, startPoint x: 40, startPoint y: 62, endPoint x: 40, endPoint y: 57, distance: 4.9
click at [40, 62] on div at bounding box center [252, 123] width 504 height 247
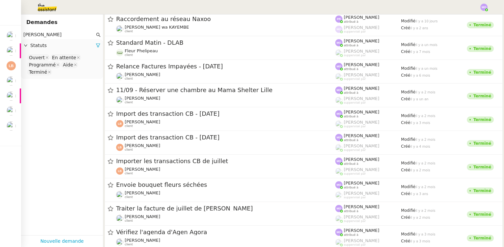
click at [40, 35] on input "[PERSON_NAME]" at bounding box center [58, 35] width 71 height 8
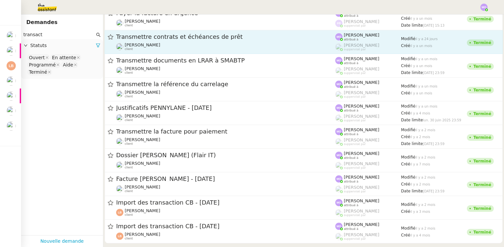
scroll to position [179, 0]
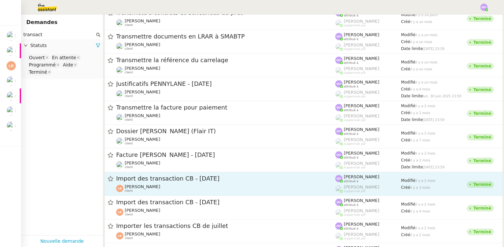
type input "transact"
click at [171, 182] on div "Import des transaction CB - [DATE]" at bounding box center [225, 179] width 219 height 8
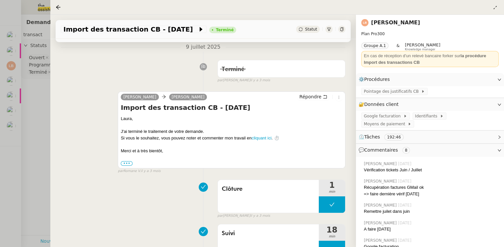
scroll to position [119, 0]
